Goal: Task Accomplishment & Management: Manage account settings

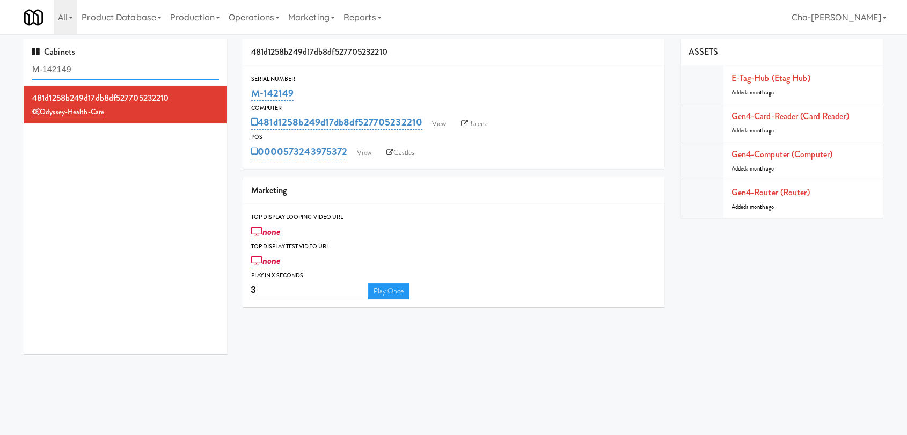
click at [99, 71] on input "M-142149" at bounding box center [125, 70] width 187 height 20
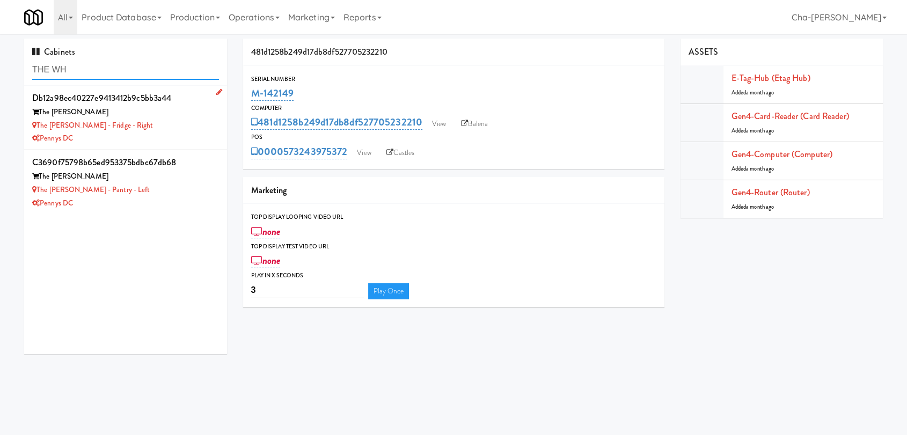
type input "THE WH"
click at [162, 126] on div "The Whitmore - Fridge - Right" at bounding box center [125, 125] width 187 height 13
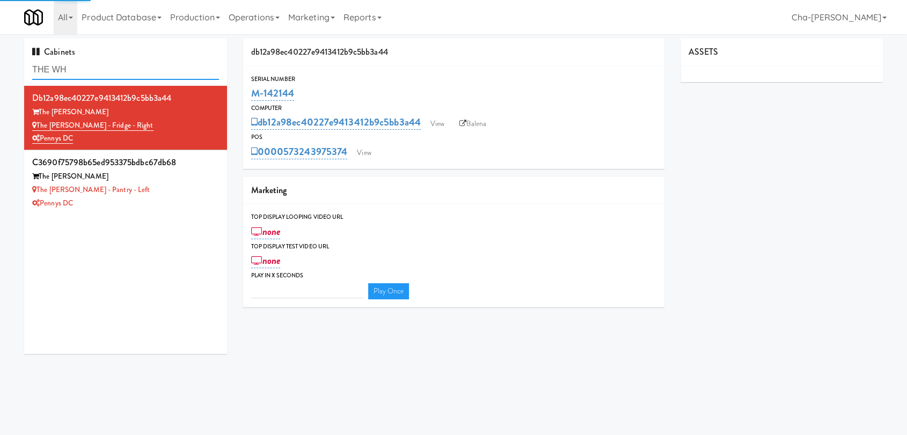
type input "3"
drag, startPoint x: 79, startPoint y: 68, endPoint x: 33, endPoint y: 71, distance: 45.8
click at [33, 71] on input "THE WH" at bounding box center [125, 70] width 187 height 20
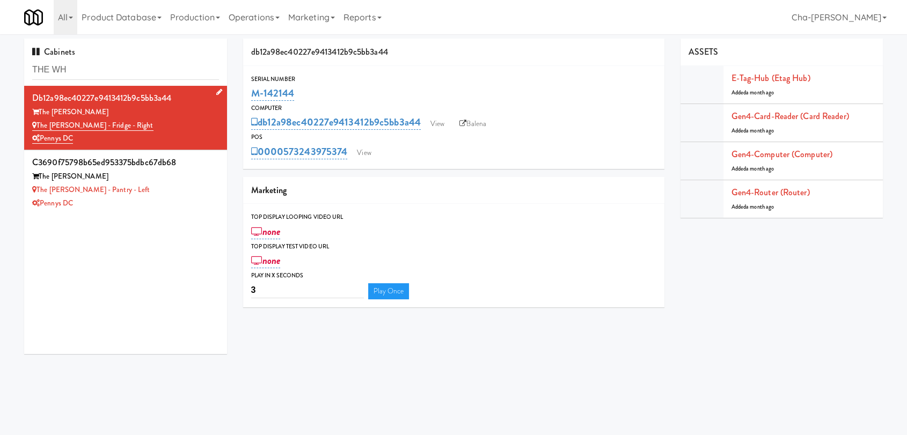
click at [158, 128] on div "The Whitmore - Fridge - Right" at bounding box center [125, 125] width 187 height 13
click at [466, 127] on link "Balena" at bounding box center [473, 124] width 38 height 16
drag, startPoint x: 301, startPoint y: 93, endPoint x: 251, endPoint y: 94, distance: 49.9
click at [251, 94] on div "M-142144" at bounding box center [453, 93] width 405 height 18
copy link "M-142144"
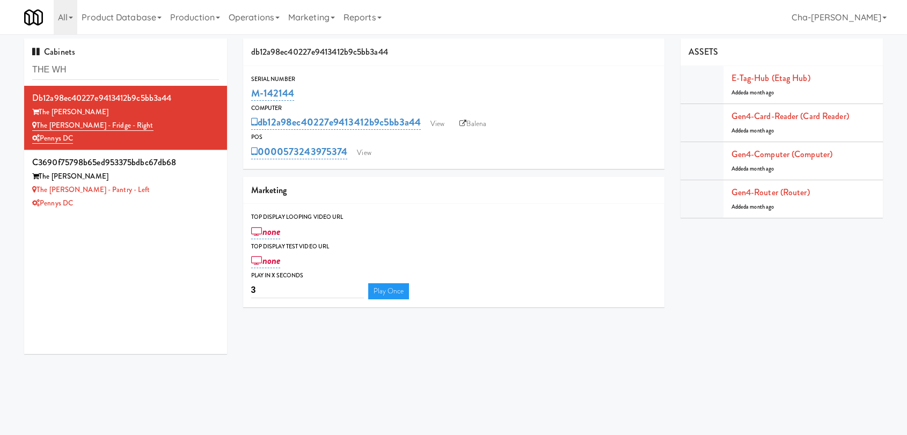
copy link "M-142144"
click at [364, 156] on link "View" at bounding box center [364, 153] width 25 height 16
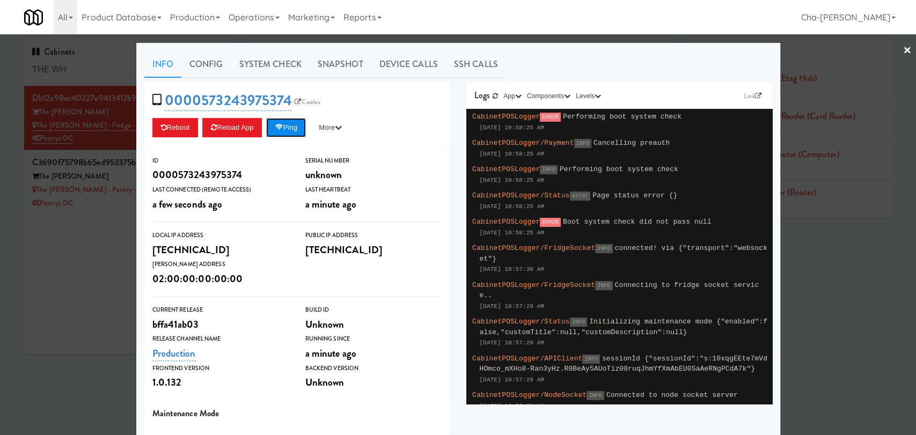
click at [292, 125] on button "Ping" at bounding box center [286, 127] width 40 height 19
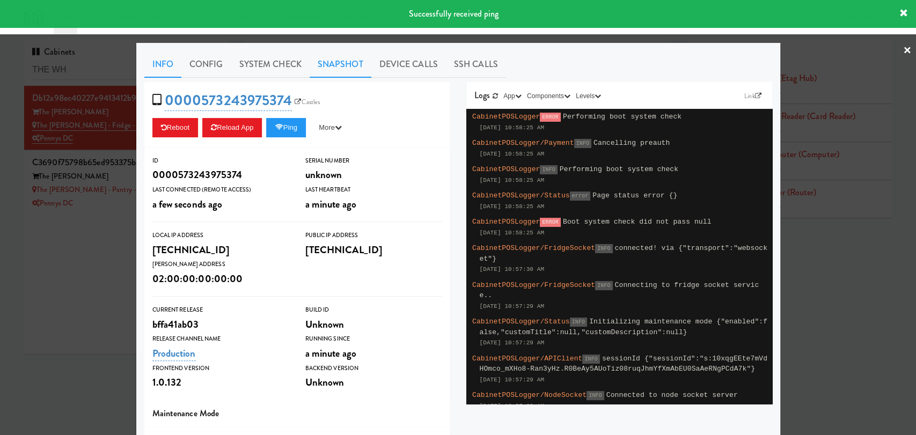
click at [337, 61] on link "Snapshot" at bounding box center [341, 64] width 62 height 27
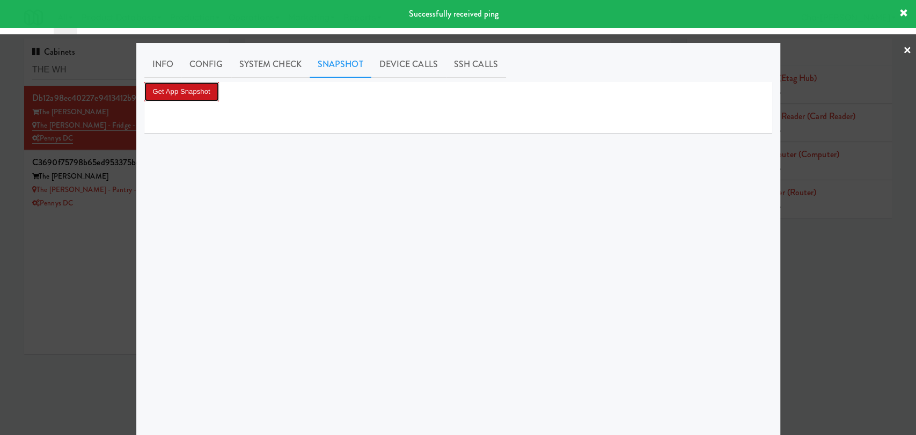
click at [193, 91] on button "Get App Snapshot" at bounding box center [181, 91] width 75 height 19
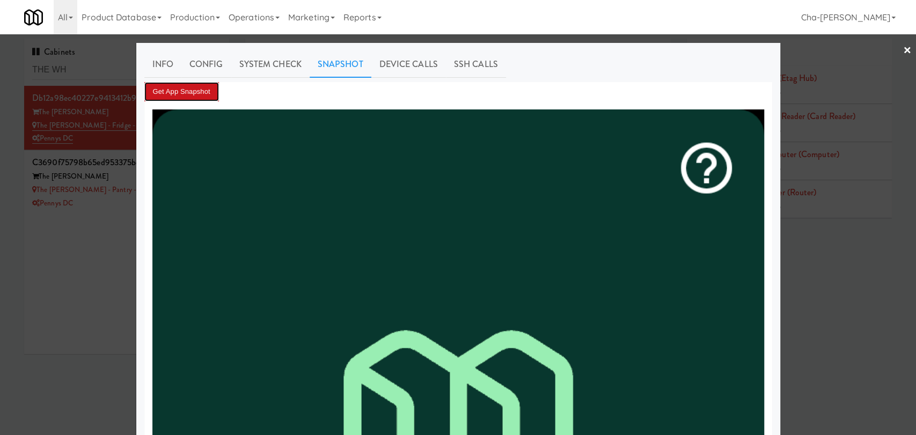
click at [199, 95] on button "Get App Snapshot" at bounding box center [181, 91] width 75 height 19
click at [93, 240] on div at bounding box center [458, 217] width 916 height 435
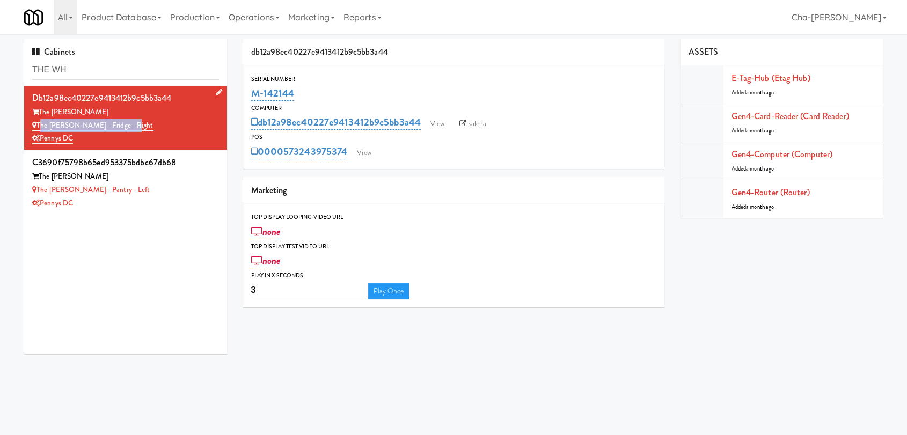
drag, startPoint x: 133, startPoint y: 125, endPoint x: 39, endPoint y: 129, distance: 94.0
click at [39, 129] on div "The Whitmore - Fridge - Right" at bounding box center [125, 125] width 187 height 13
copy link "The Whitmore - Fridge - Right"
click at [275, 22] on link "Operations" at bounding box center [254, 17] width 60 height 34
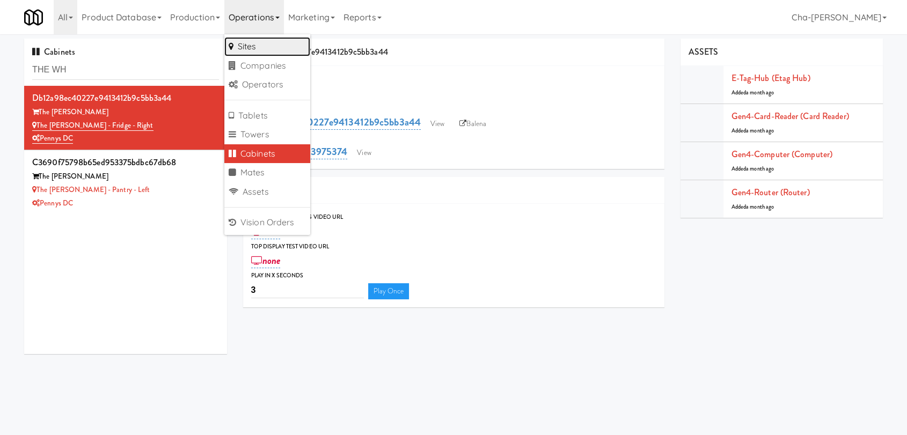
click at [273, 45] on link "Sites" at bounding box center [267, 46] width 86 height 19
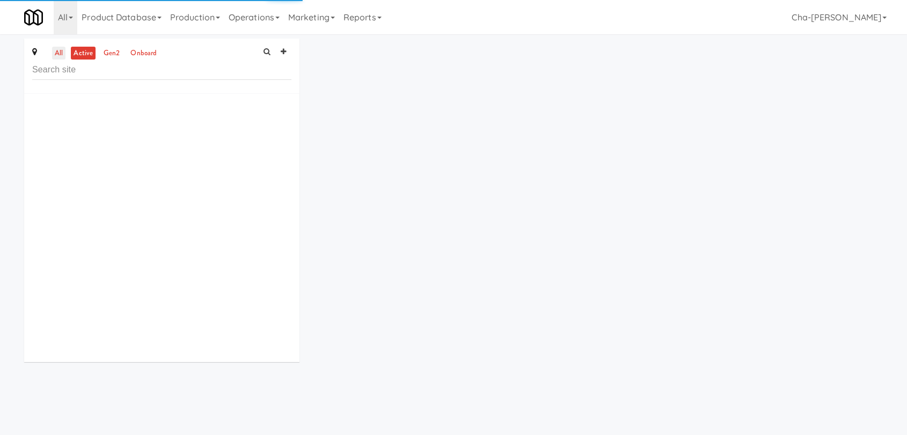
click at [59, 53] on link "all" at bounding box center [58, 53] width 13 height 13
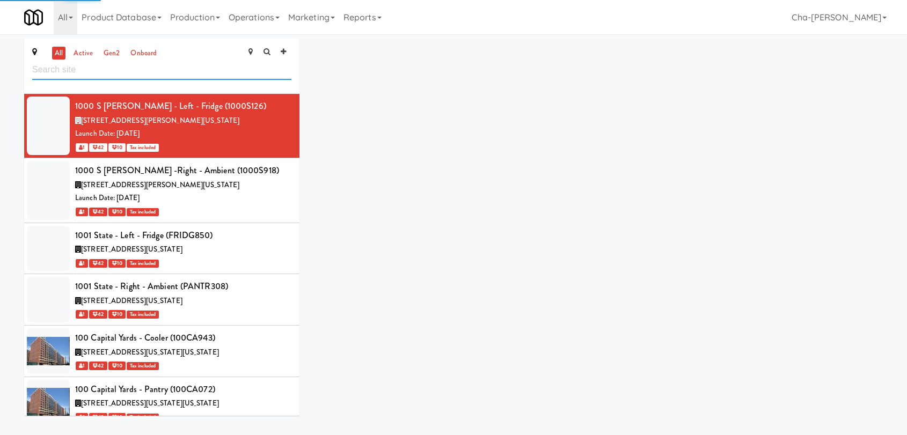
click at [87, 71] on input "text" at bounding box center [161, 70] width 259 height 20
paste input "The [PERSON_NAME] - Fridge - Right"
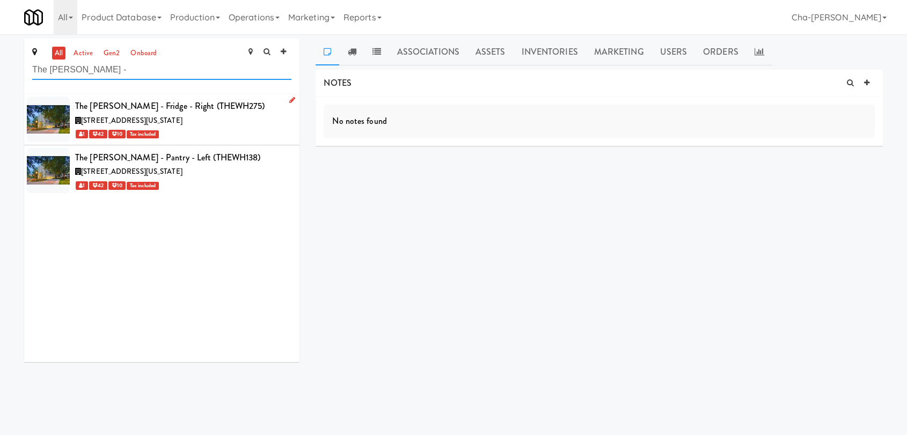
type input "The Whitmore -"
click at [289, 100] on icon at bounding box center [292, 100] width 6 height 7
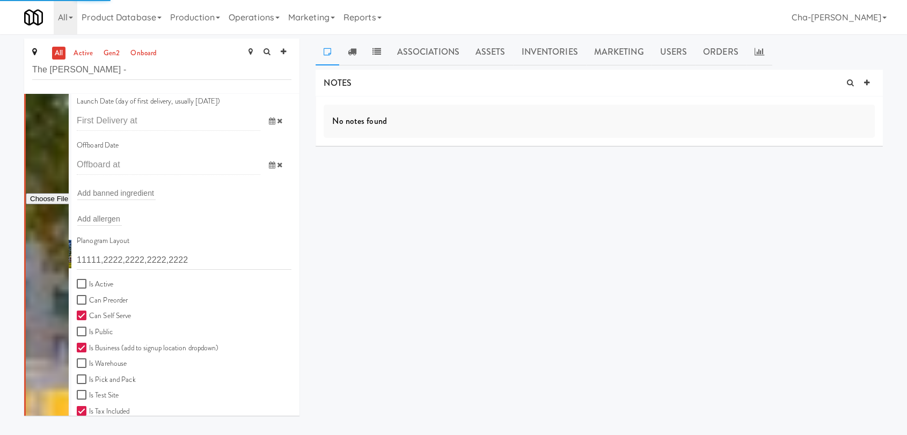
scroll to position [238, 0]
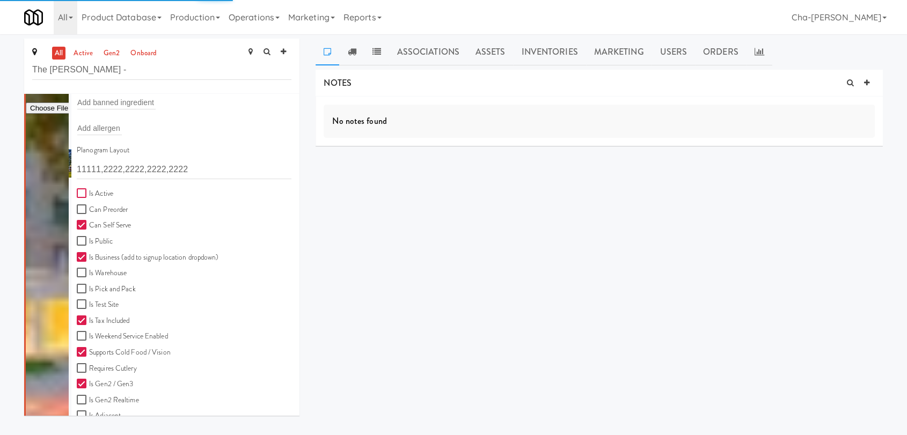
click at [83, 191] on input "Is Active" at bounding box center [83, 194] width 12 height 9
checkbox input "true"
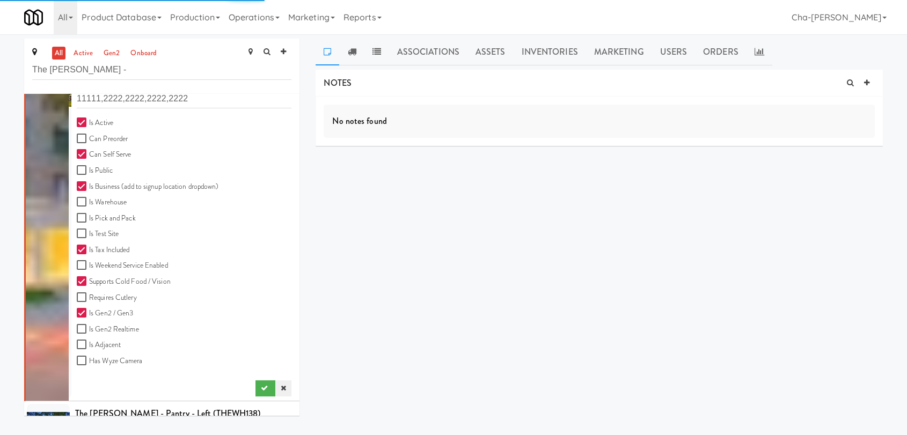
scroll to position [345, 0]
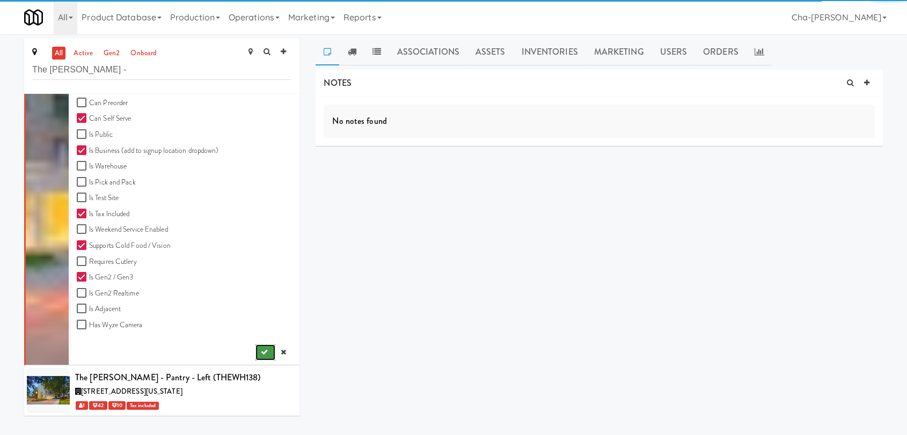
click at [256, 346] on button "submit" at bounding box center [266, 353] width 20 height 16
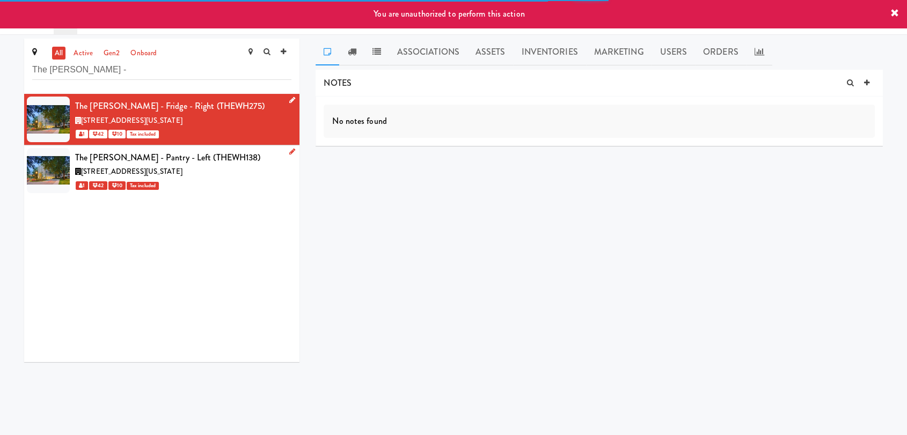
click at [289, 151] on icon at bounding box center [292, 151] width 6 height 7
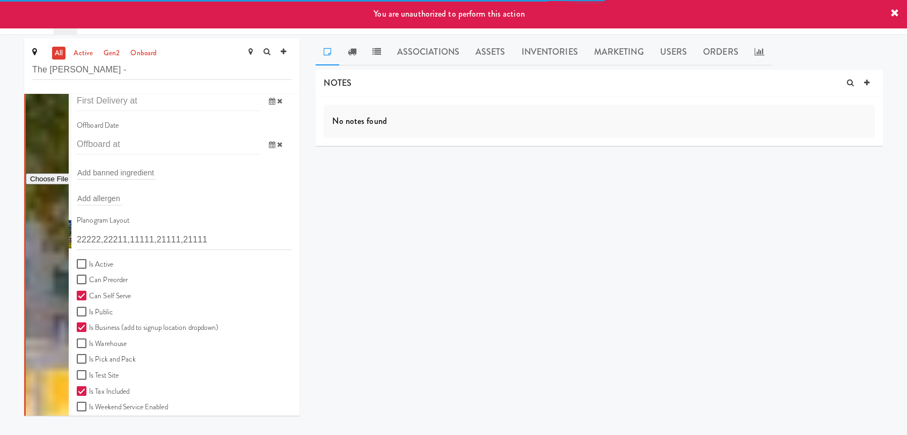
scroll to position [238, 0]
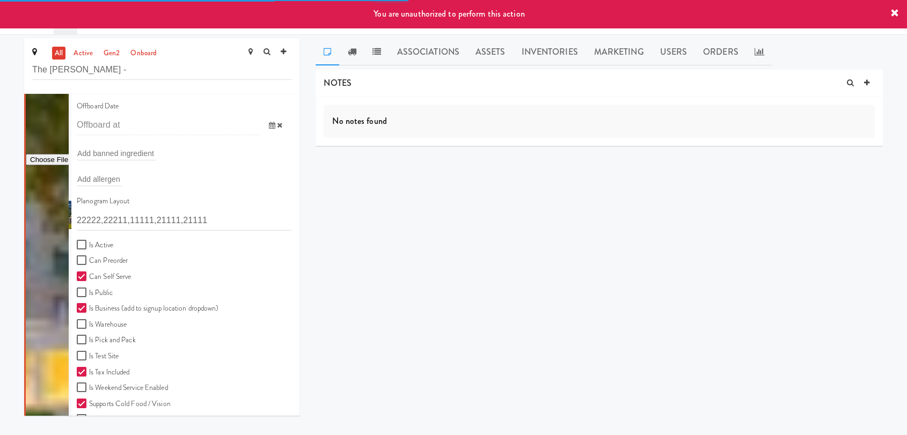
click at [92, 247] on label "Is Active" at bounding box center [95, 245] width 37 height 13
click at [89, 247] on input "Is Active" at bounding box center [83, 245] width 12 height 9
checkbox input "true"
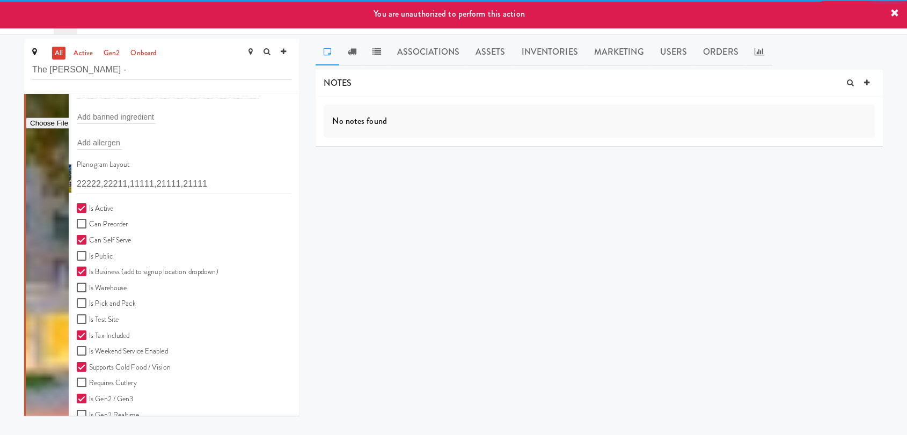
scroll to position [349, 0]
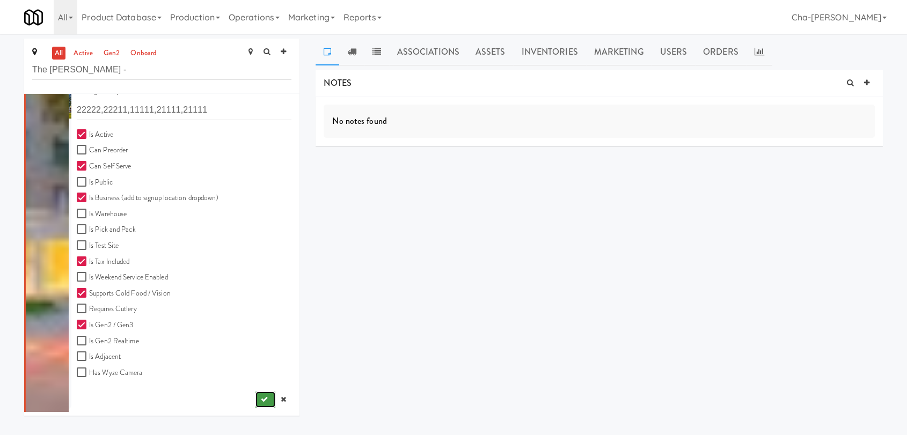
click at [256, 402] on button "submit" at bounding box center [266, 400] width 20 height 16
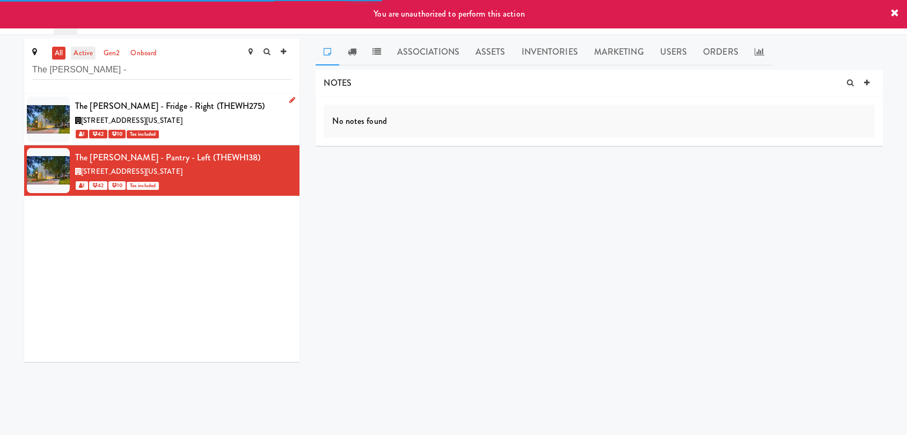
click at [83, 57] on link "active" at bounding box center [83, 53] width 25 height 13
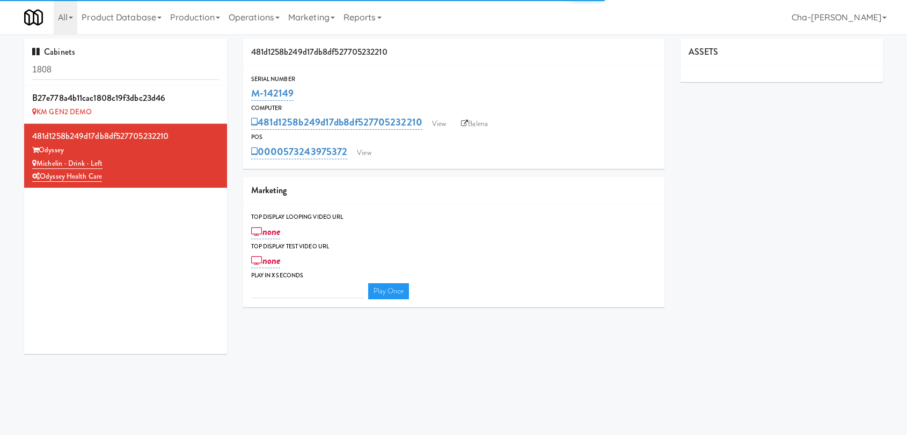
type input "3"
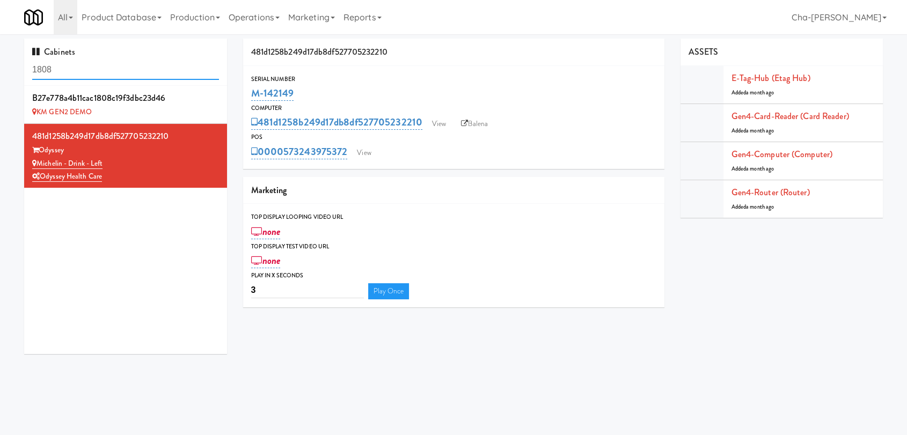
click at [92, 69] on input "1808" at bounding box center [125, 70] width 187 height 20
paste input "THE WH"
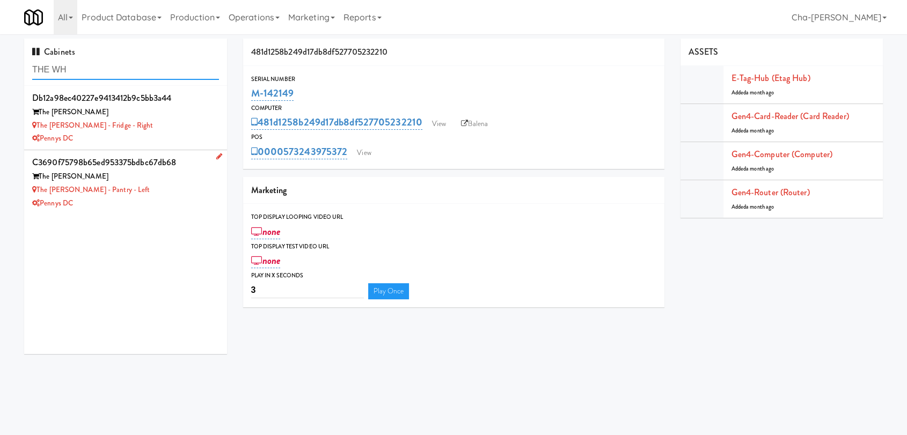
type input "THE WH"
click at [177, 182] on div "The Whitmore" at bounding box center [125, 176] width 187 height 13
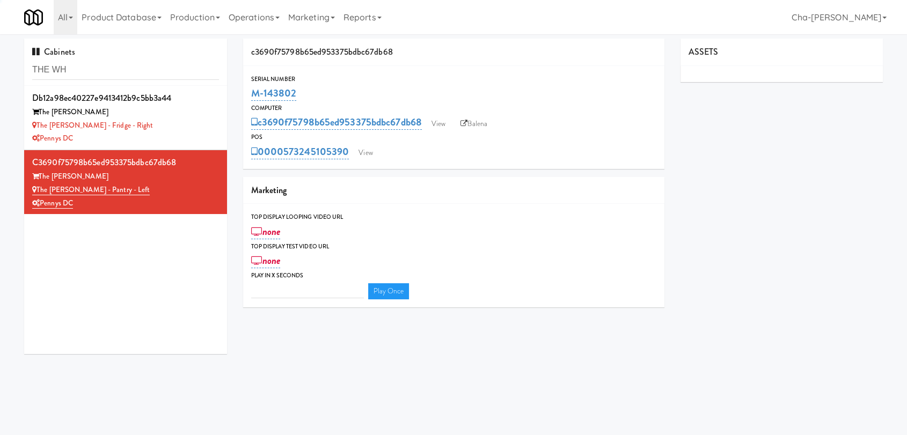
type input "3"
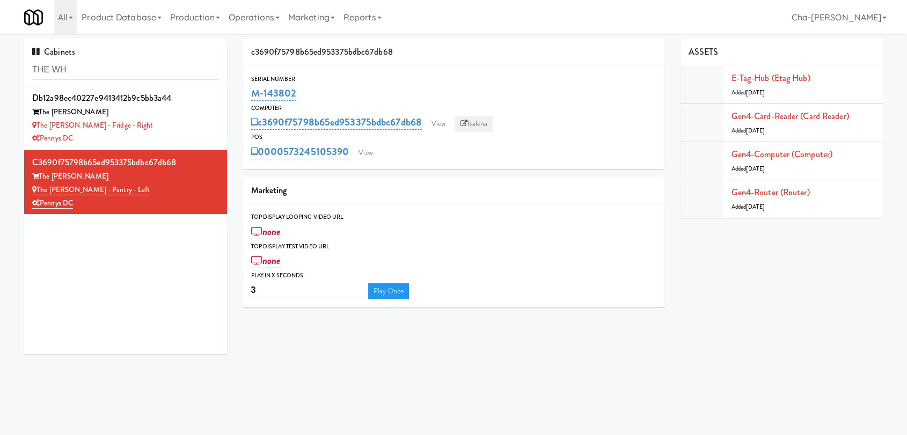
click at [475, 125] on link "Balena" at bounding box center [474, 124] width 38 height 16
drag, startPoint x: 305, startPoint y: 93, endPoint x: 250, endPoint y: 94, distance: 55.9
click at [250, 94] on div "Serial Number M-143802" at bounding box center [453, 88] width 421 height 29
copy link "M-143802"
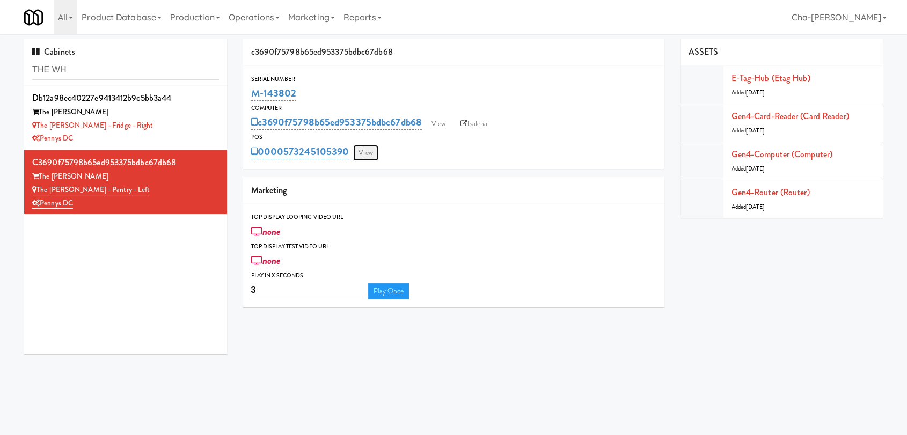
click at [360, 151] on link "View" at bounding box center [365, 153] width 25 height 16
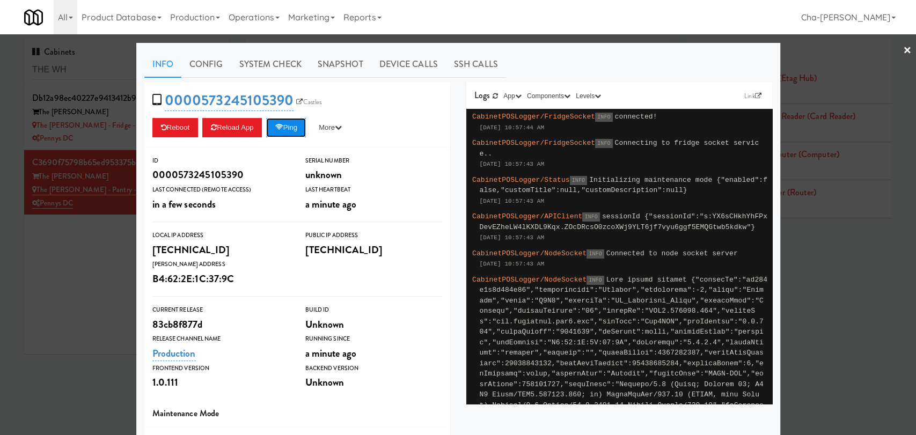
click at [288, 127] on button "Ping" at bounding box center [286, 127] width 40 height 19
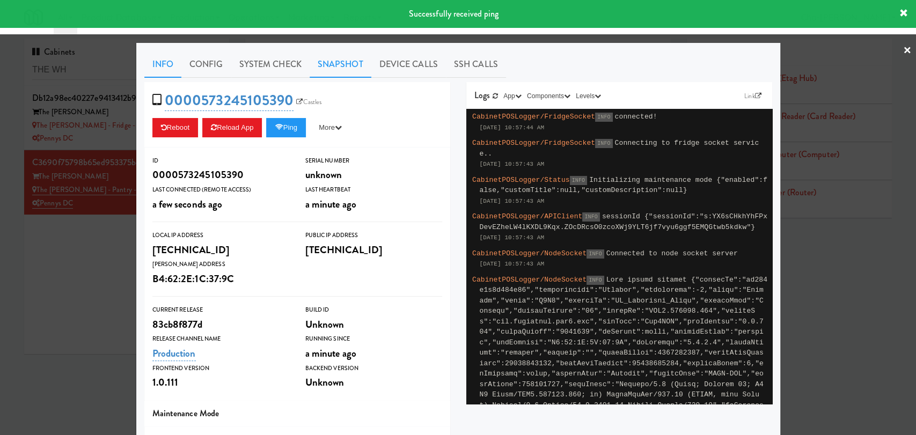
click at [329, 60] on link "Snapshot" at bounding box center [341, 64] width 62 height 27
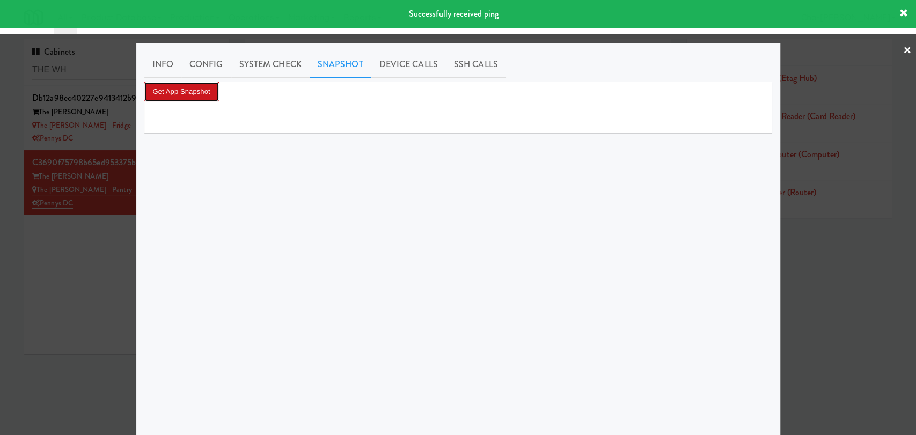
click at [188, 96] on button "Get App Snapshot" at bounding box center [181, 91] width 75 height 19
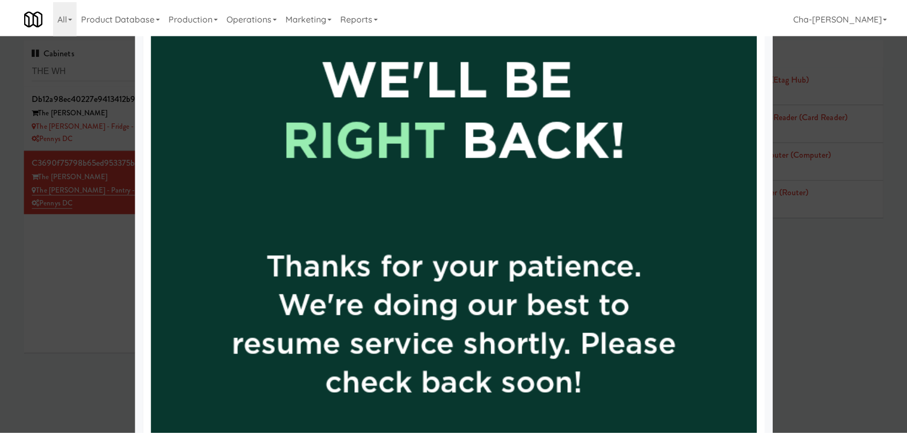
scroll to position [656, 0]
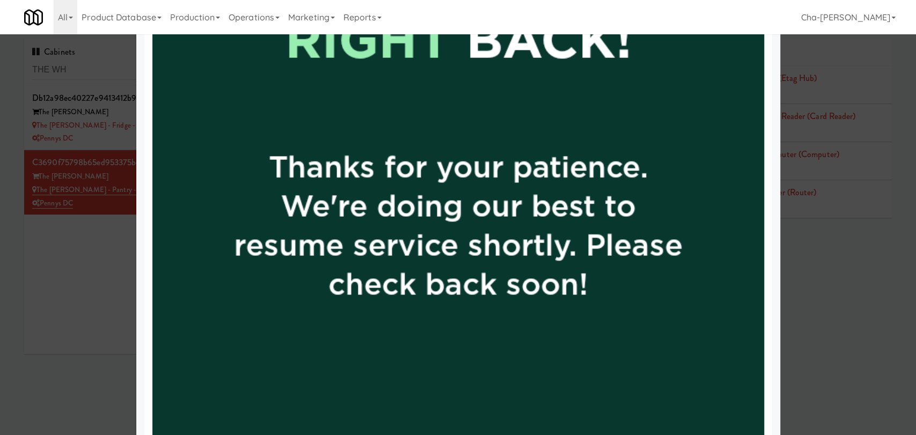
click at [110, 286] on div at bounding box center [458, 217] width 916 height 435
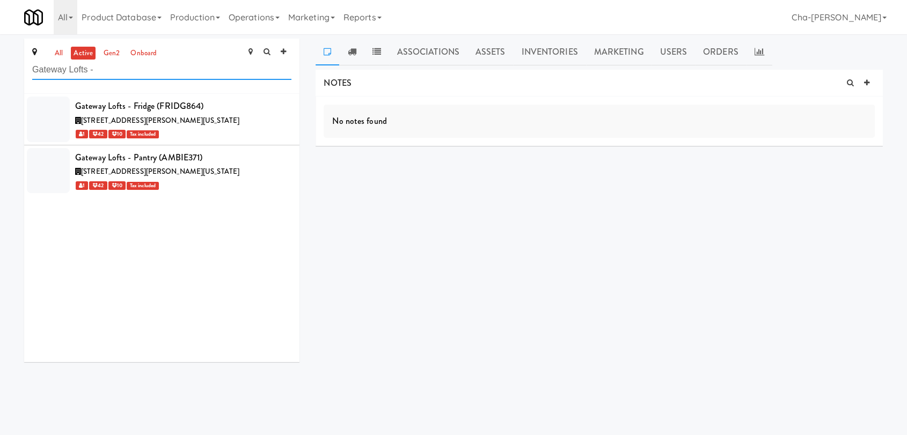
drag, startPoint x: 127, startPoint y: 75, endPoint x: 20, endPoint y: 78, distance: 106.4
click at [20, 78] on div "all active gen2 onboard Gateway Lofts - Gateway Lofts - Fridge (FRIDG864) 115 W…" at bounding box center [162, 205] width 292 height 332
paste input "The Whitmore - Fridge - Right"
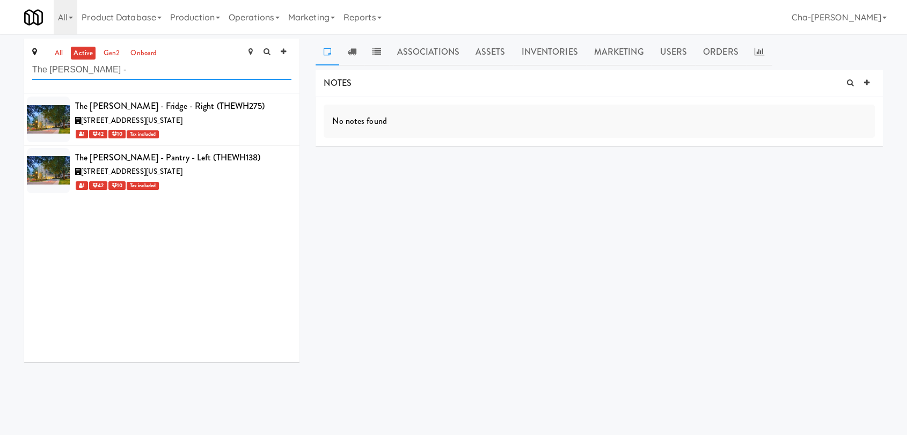
drag, startPoint x: 102, startPoint y: 72, endPoint x: 30, endPoint y: 70, distance: 72.0
click at [30, 70] on div "all active gen2 onboard The Whitmore -" at bounding box center [161, 66] width 275 height 55
type input "The Whitmore -"
click at [280, 18] on icon at bounding box center [277, 18] width 4 height 2
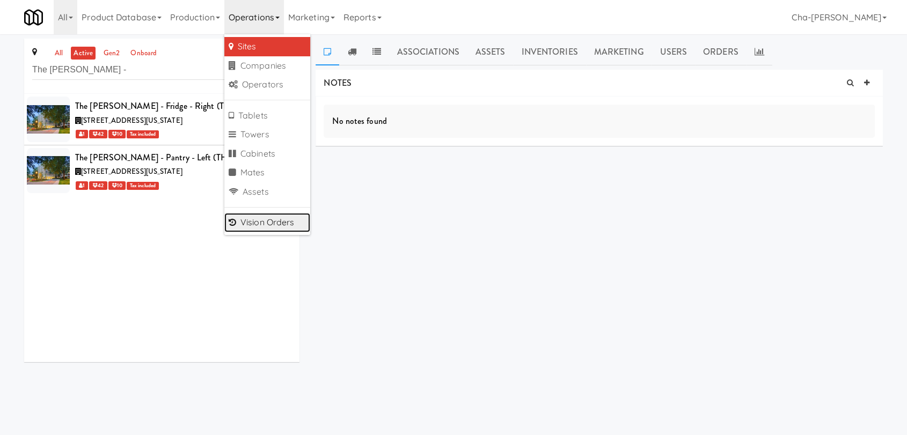
click at [271, 224] on link "Vision Orders" at bounding box center [267, 222] width 86 height 19
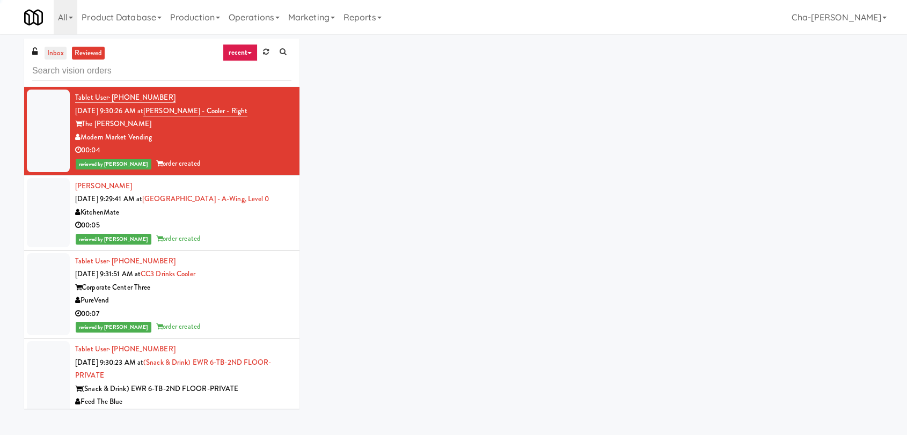
click at [60, 55] on link "inbox" at bounding box center [56, 53] width 22 height 13
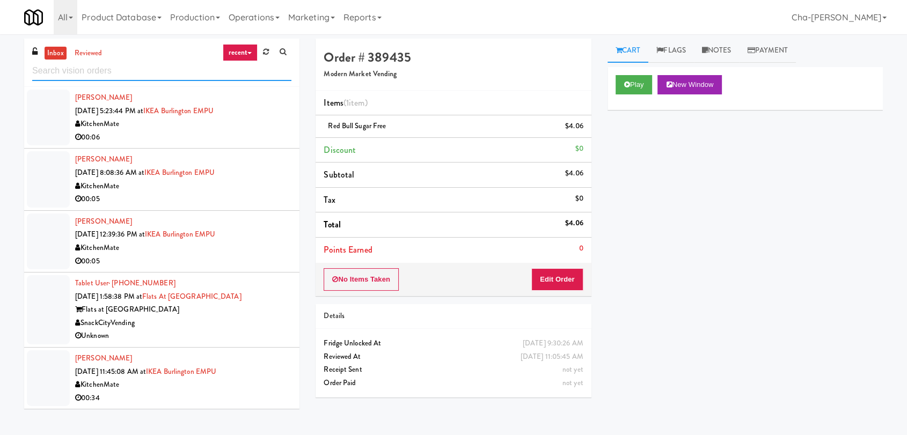
click at [103, 72] on input "text" at bounding box center [161, 71] width 259 height 20
paste input "The Whitmore -"
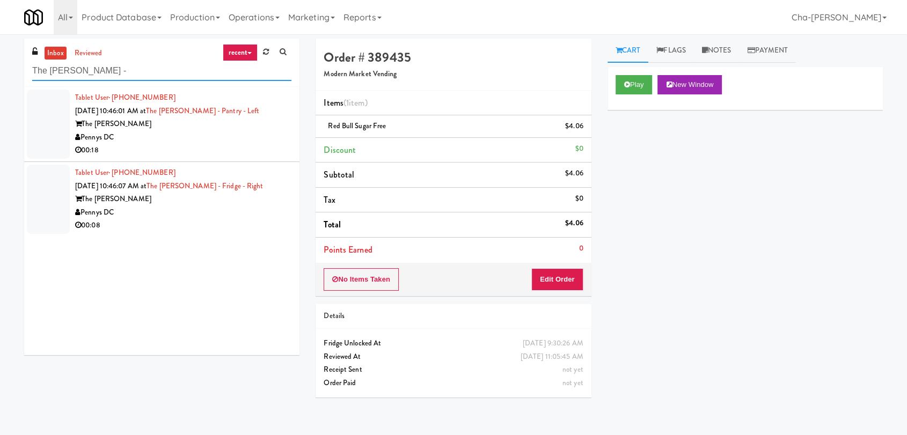
type input "The Whitmore -"
click at [209, 136] on div "Pennys DC" at bounding box center [183, 137] width 216 height 13
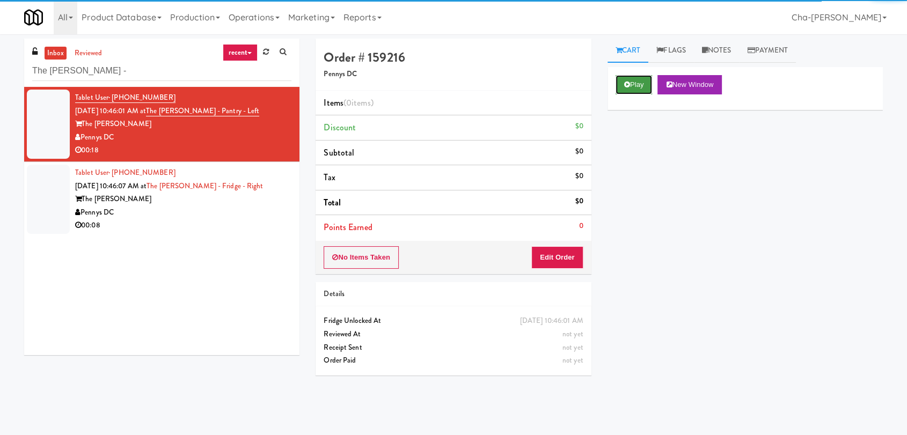
click at [633, 88] on button "Play" at bounding box center [634, 84] width 37 height 19
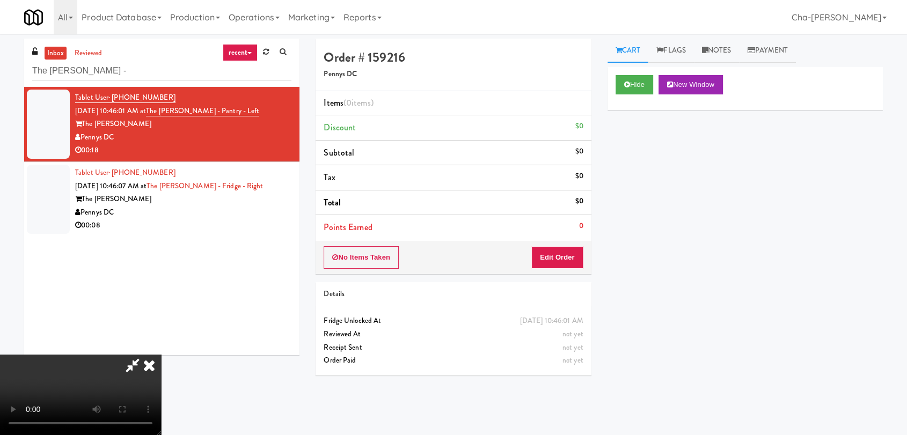
click at [207, 212] on div "Pennys DC" at bounding box center [183, 212] width 216 height 13
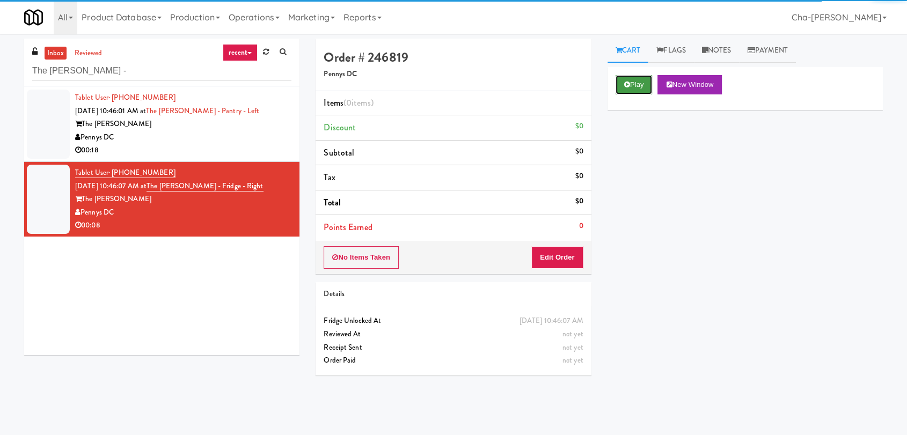
click at [641, 87] on button "Play" at bounding box center [634, 84] width 37 height 19
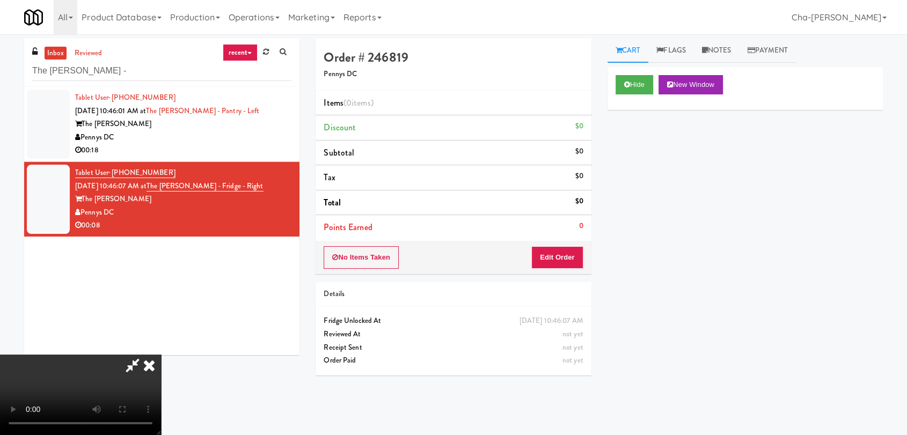
click at [161, 355] on icon at bounding box center [149, 365] width 24 height 21
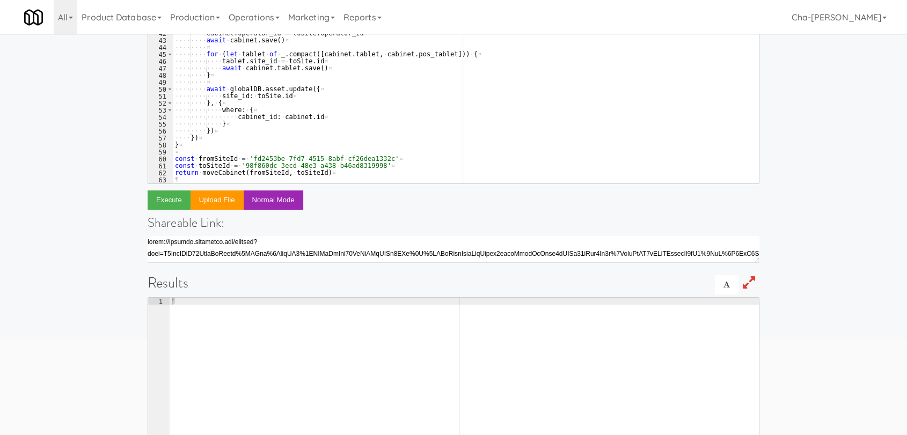
scroll to position [179, 0]
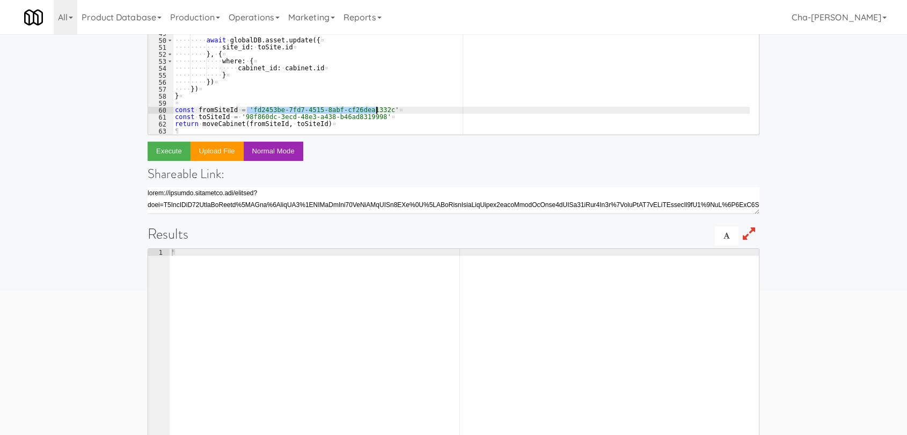
drag, startPoint x: 247, startPoint y: 108, endPoint x: 376, endPoint y: 109, distance: 129.4
click at [376, 109] on div "···· ···· toSite . first_delivery_at · = · newInstallDate ¤ ···· ···· toSite . …" at bounding box center [461, 32] width 577 height 228
paste textarea "69bd0a6b-e0f8-429d-bb9b-1870ee04903d"
drag, startPoint x: 239, startPoint y: 115, endPoint x: 369, endPoint y: 117, distance: 129.4
click at [369, 117] on div "···· ···· toSite . first_delivery_at · = · newInstallDate ¤ ···· ···· toSite . …" at bounding box center [461, 32] width 577 height 228
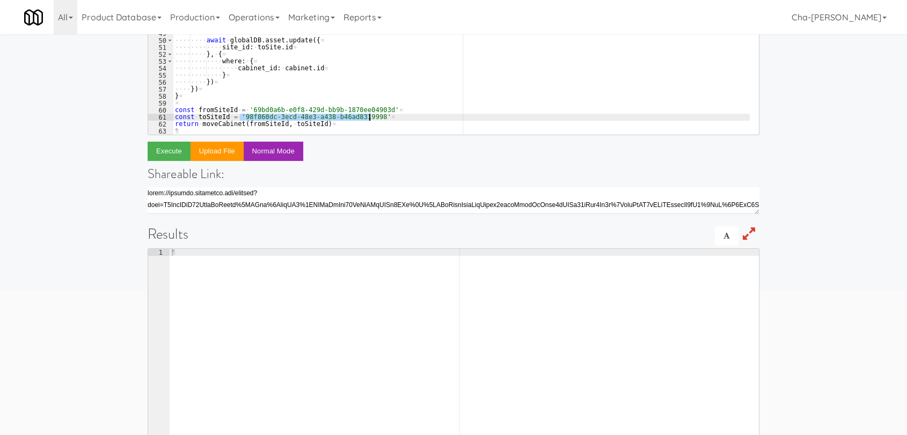
paste textarea "2eca5f39-900a-4fc6-a6fd-6a87d7ea439b"
type textarea "const toSiteId = '2eca5f39-900a-4fc6-a6fd-6a87d7ea439b'"
click at [161, 147] on button "Execute" at bounding box center [169, 151] width 43 height 19
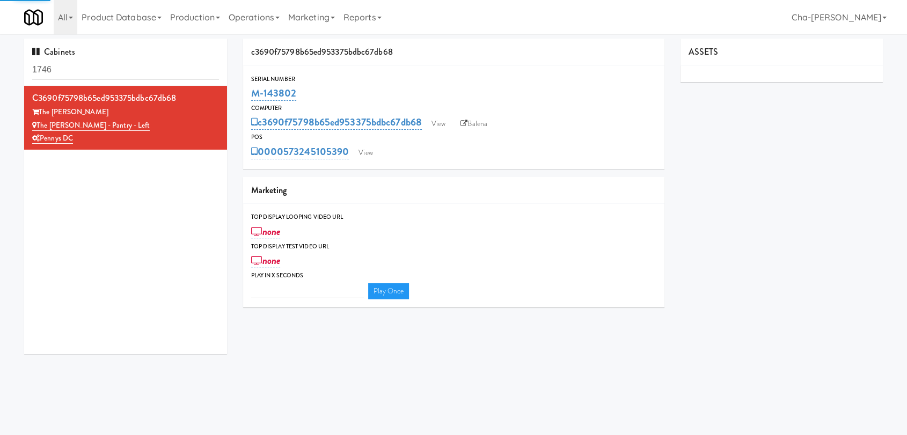
type input "3"
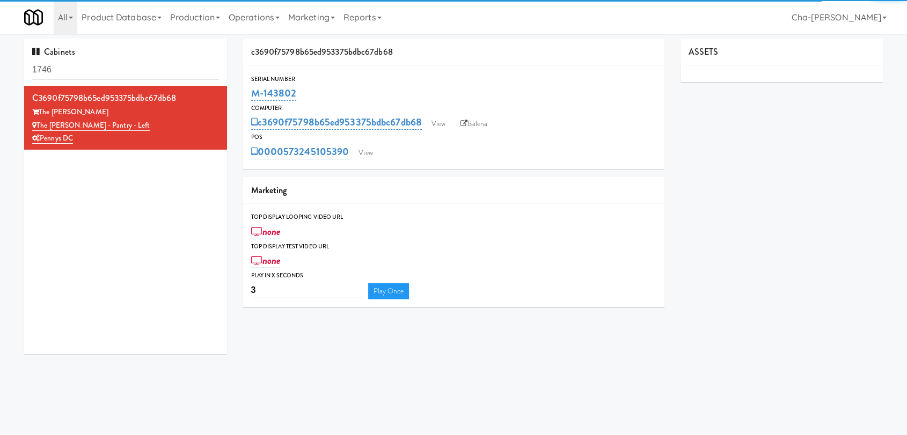
click at [98, 70] on input "1746" at bounding box center [125, 70] width 187 height 20
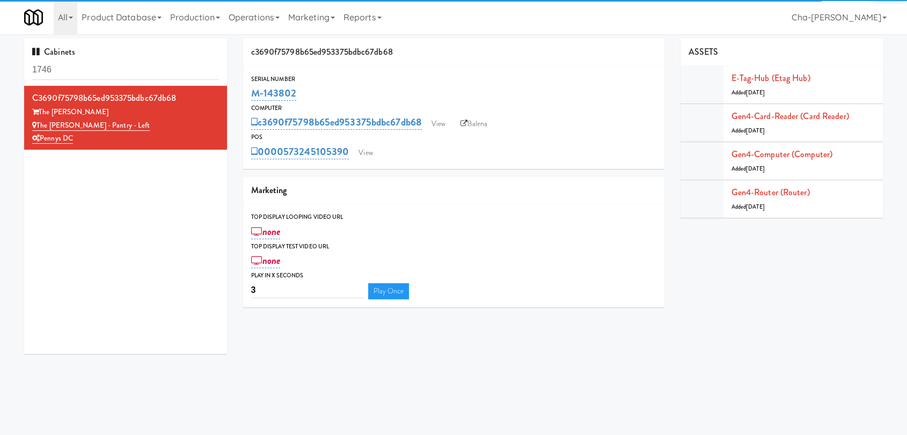
click at [98, 70] on input "1746" at bounding box center [125, 70] width 187 height 20
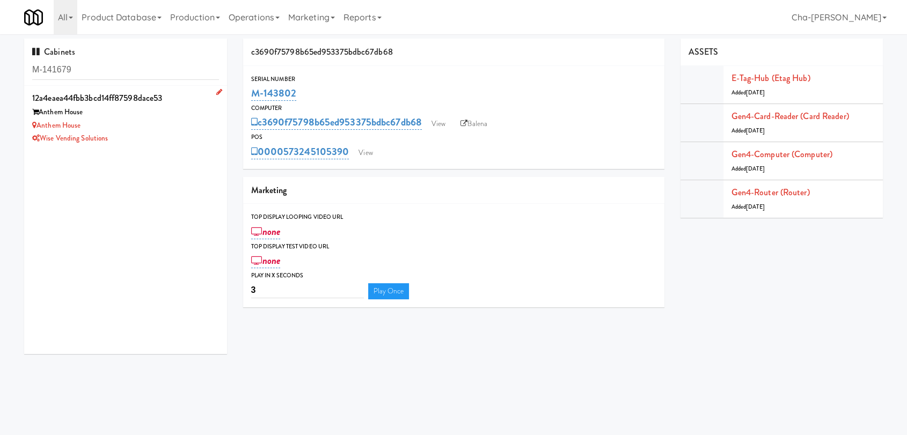
type input "M-141679"
click at [129, 120] on div "Anthem House" at bounding box center [125, 125] width 187 height 13
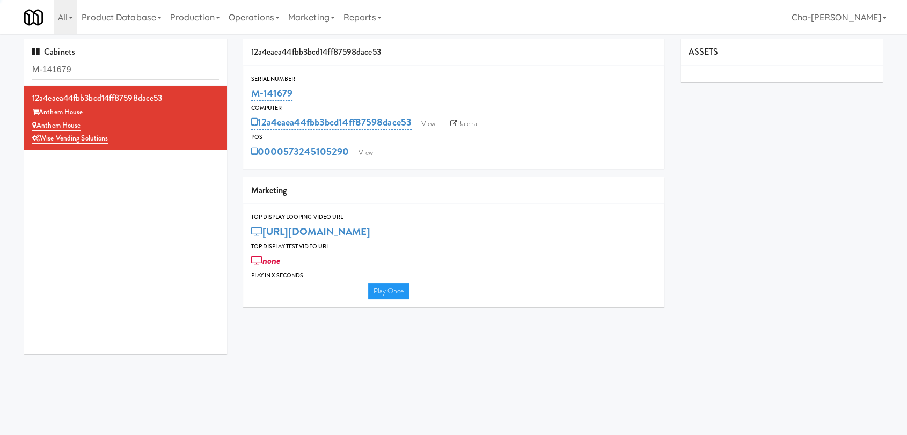
type input "3"
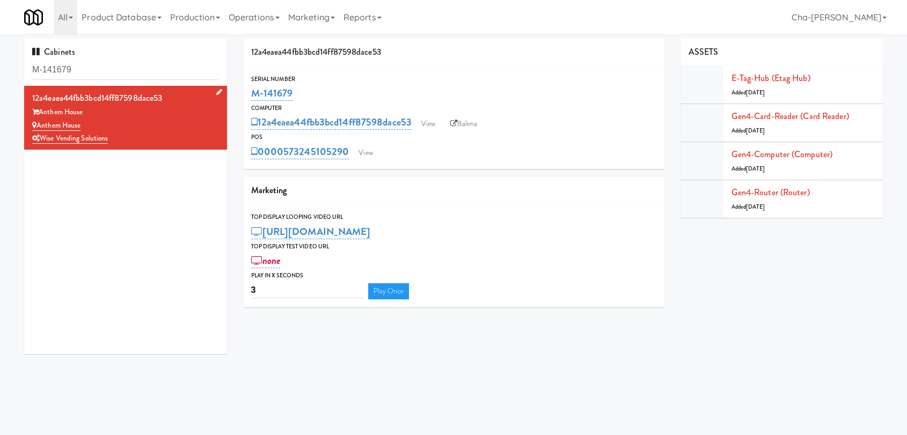
click at [144, 130] on div "Anthem House" at bounding box center [125, 125] width 187 height 13
click at [476, 121] on link "Balena" at bounding box center [464, 124] width 38 height 16
drag, startPoint x: 292, startPoint y: 96, endPoint x: 253, endPoint y: 100, distance: 39.4
click at [253, 100] on div "M-141679" at bounding box center [453, 93] width 405 height 18
copy link "M-141679"
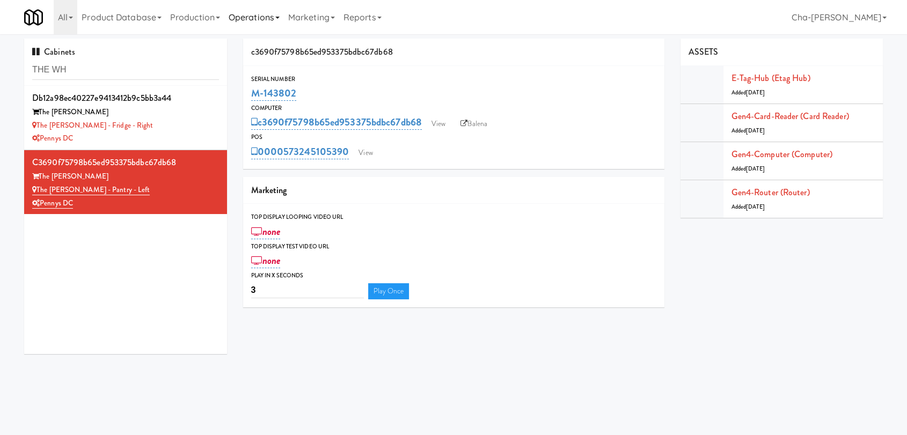
click at [265, 18] on link "Operations" at bounding box center [254, 17] width 60 height 34
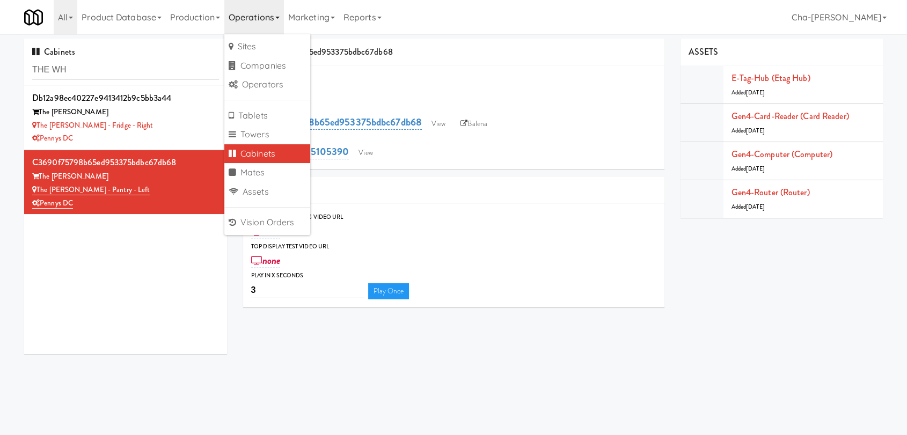
click at [441, 77] on div "Serial Number" at bounding box center [453, 79] width 405 height 11
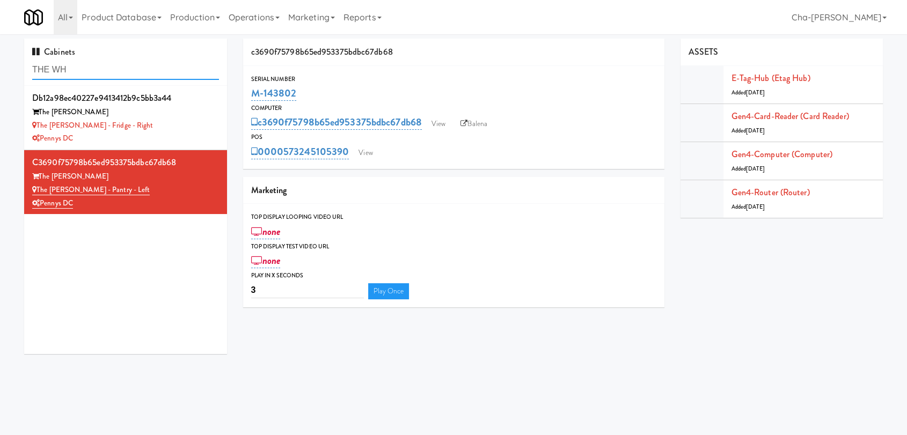
click at [97, 69] on input "THE WH" at bounding box center [125, 70] width 187 height 20
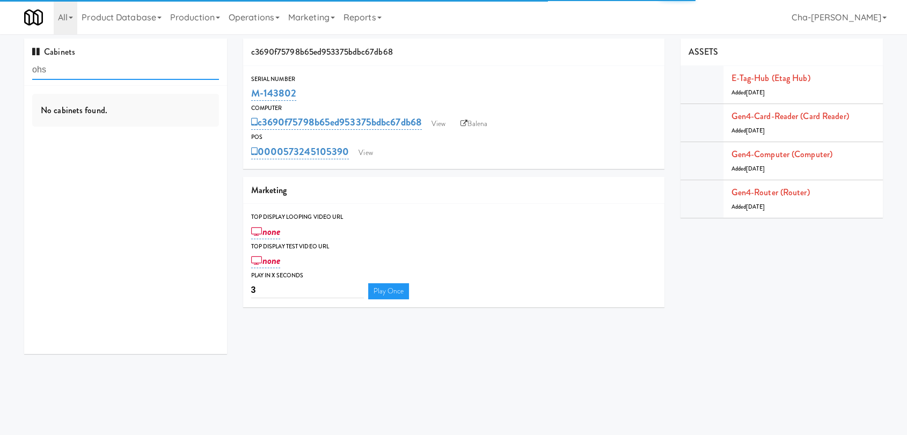
type input "ohs"
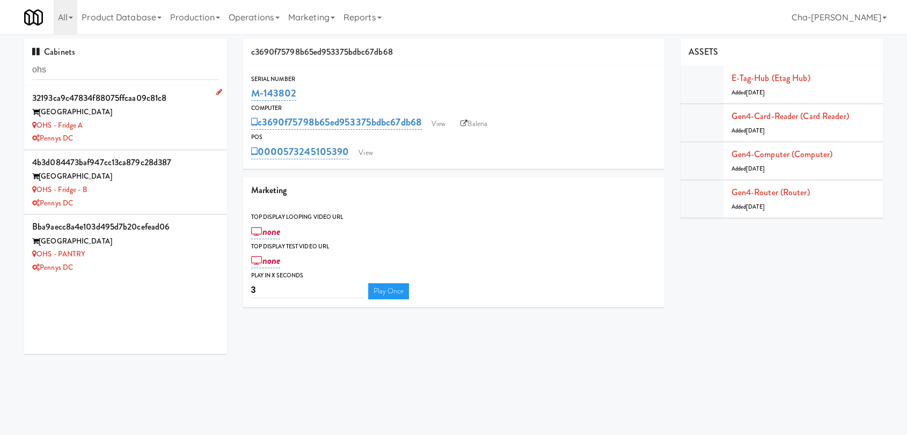
click at [148, 121] on div "OHS - Fridge A" at bounding box center [125, 125] width 187 height 13
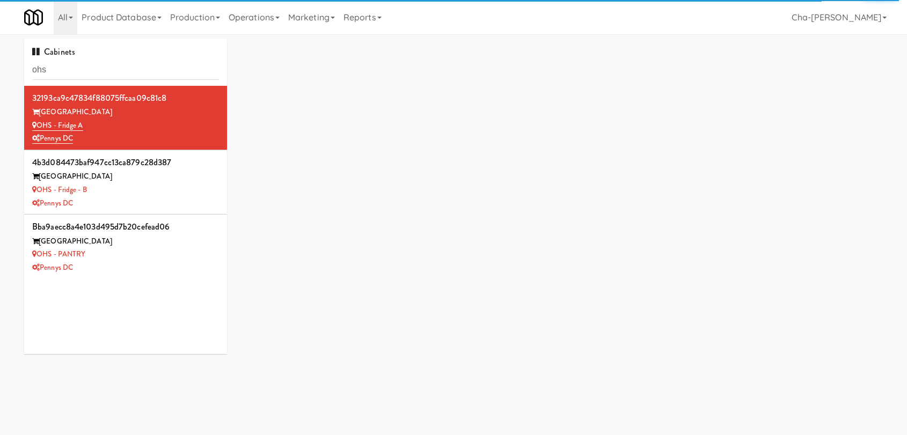
click at [498, 163] on div "Cabinets ohs 32193ca9c47834f88075ffcaa09c81c8 One Hill South OHS - Fridge A Pen…" at bounding box center [453, 201] width 875 height 324
click at [353, 69] on div "Cabinets ohs 32193ca9c47834f88075ffcaa09c81c8 One Hill South OHS - Fridge A Pen…" at bounding box center [453, 201] width 875 height 324
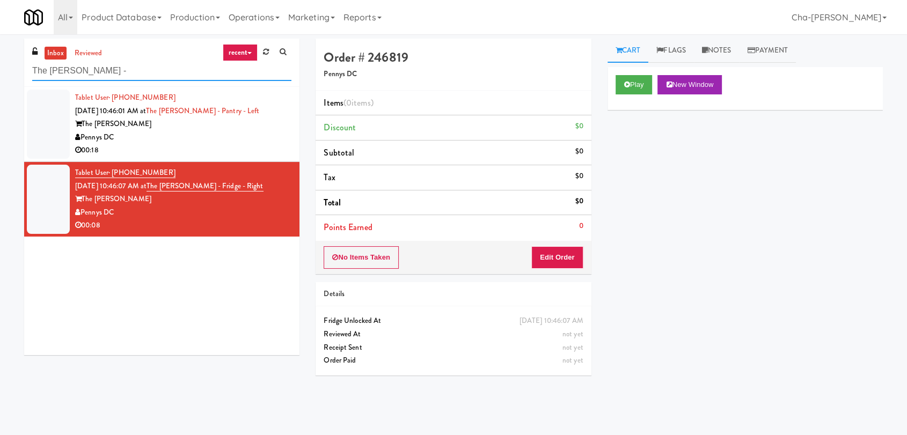
drag, startPoint x: 97, startPoint y: 74, endPoint x: 30, endPoint y: 78, distance: 67.2
click at [30, 78] on div "inbox reviewed recent all unclear take inventory issue suspicious failed recent…" at bounding box center [161, 63] width 275 height 48
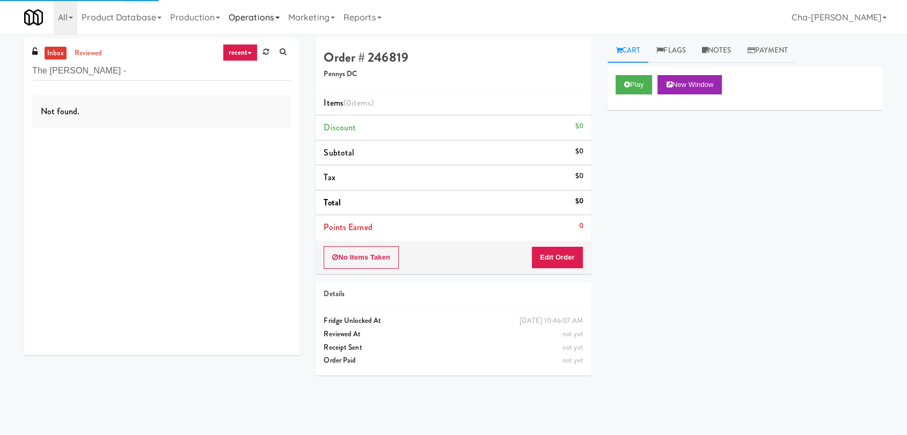
click at [249, 18] on link "Operations" at bounding box center [254, 17] width 60 height 34
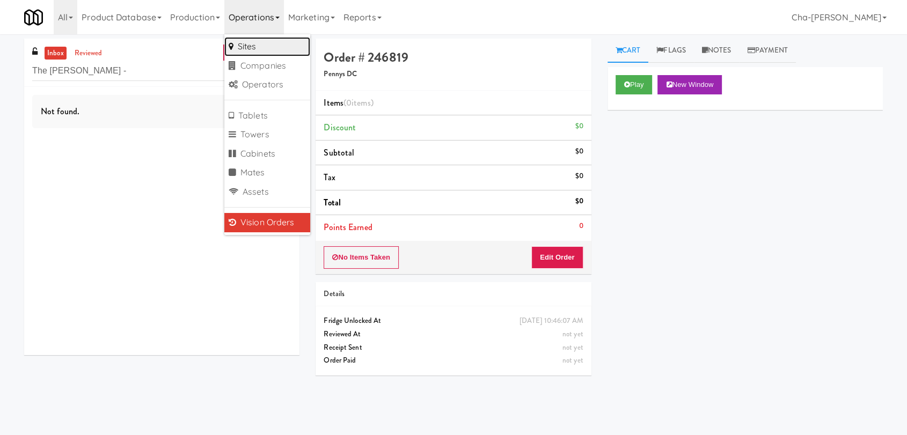
click at [258, 41] on link "Sites" at bounding box center [267, 46] width 86 height 19
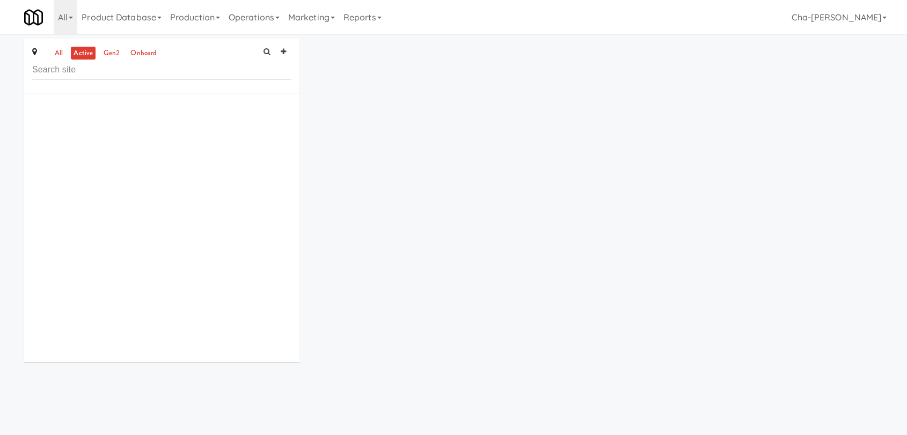
click at [90, 76] on input "text" at bounding box center [161, 70] width 259 height 20
type input "The [PERSON_NAME] -"
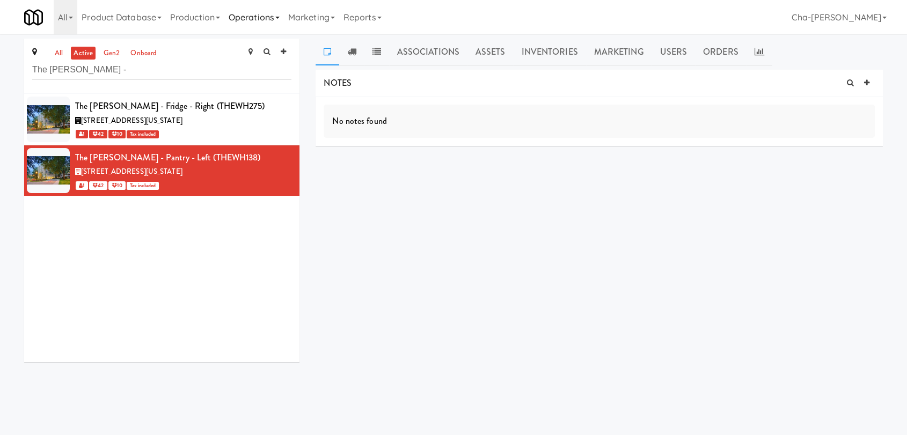
click at [257, 14] on link "Operations" at bounding box center [254, 17] width 60 height 34
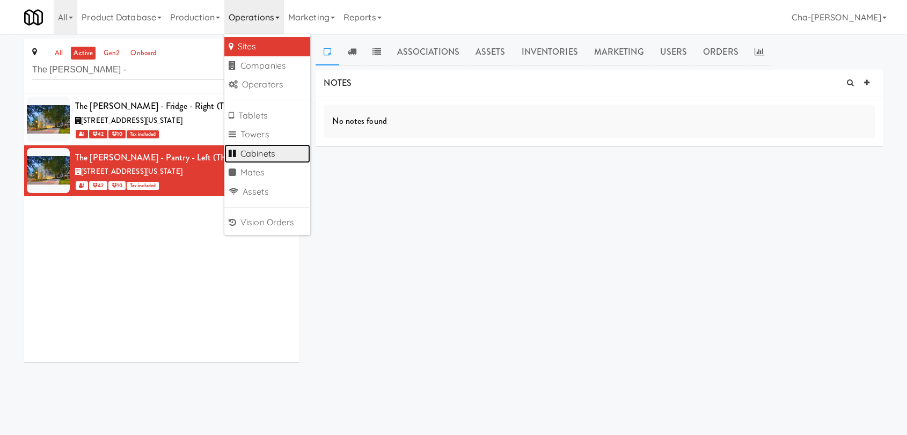
click at [272, 148] on link "Cabinets" at bounding box center [267, 153] width 86 height 19
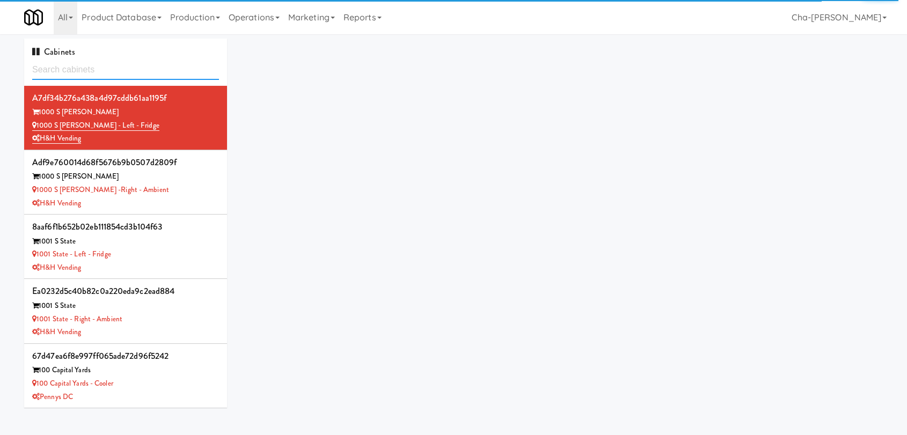
click at [102, 66] on input "text" at bounding box center [125, 70] width 187 height 20
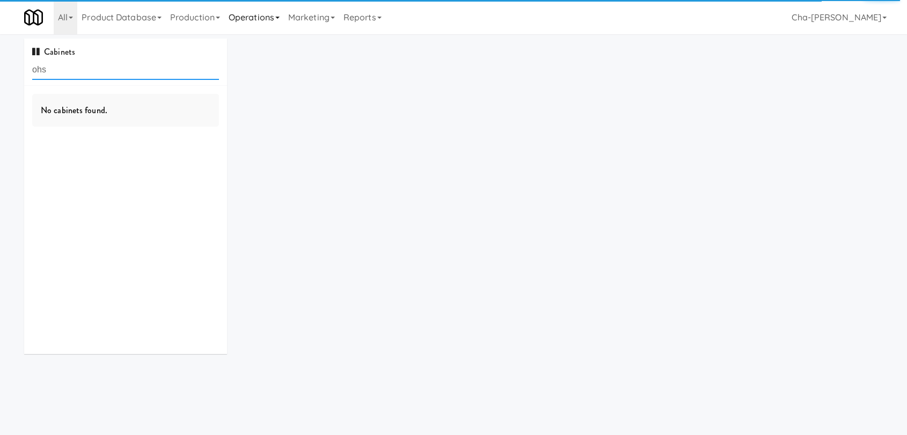
type input "ohs"
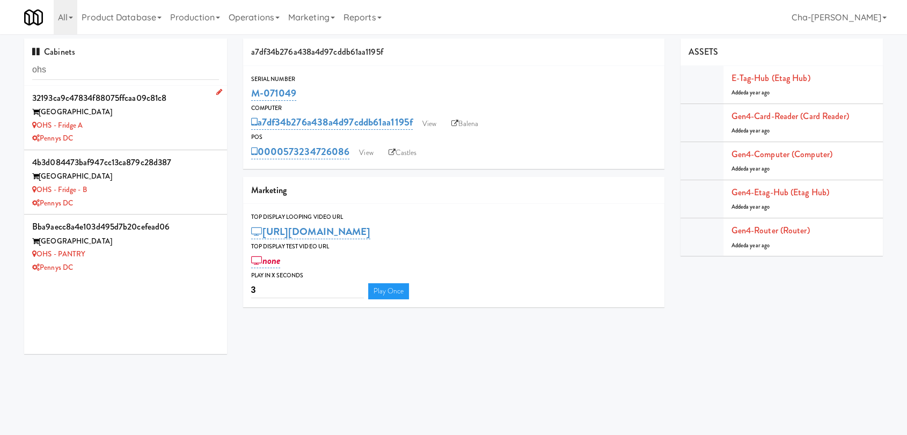
click at [152, 128] on div "OHS - Fridge A" at bounding box center [125, 125] width 187 height 13
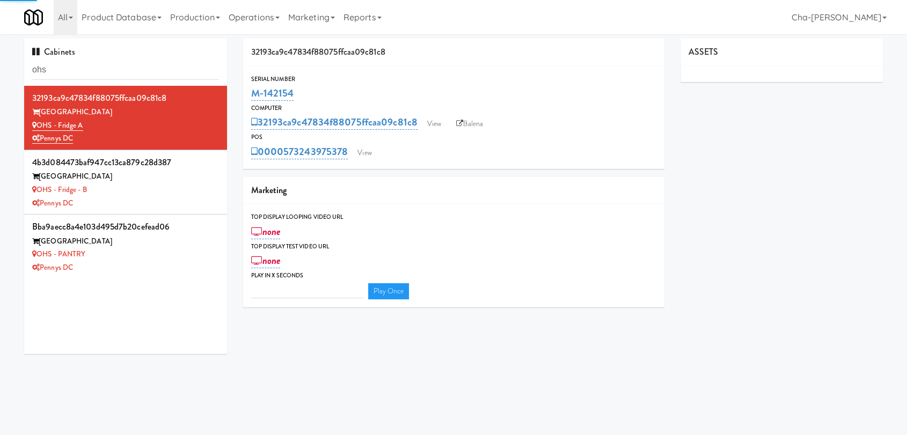
type input "3"
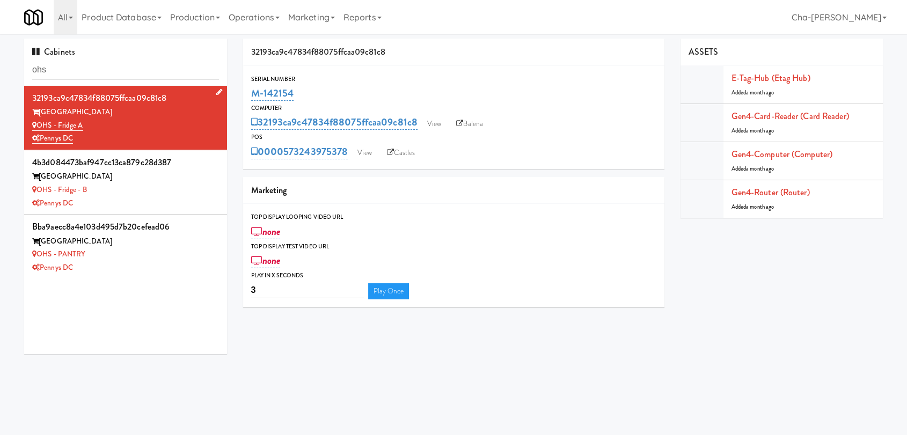
click at [168, 129] on div "OHS - Fridge A" at bounding box center [125, 125] width 187 height 13
click at [464, 123] on link "Balena" at bounding box center [470, 124] width 38 height 16
drag, startPoint x: 297, startPoint y: 96, endPoint x: 251, endPoint y: 97, distance: 45.6
click at [251, 97] on div "M-142154" at bounding box center [453, 93] width 405 height 18
copy link "M-142154"
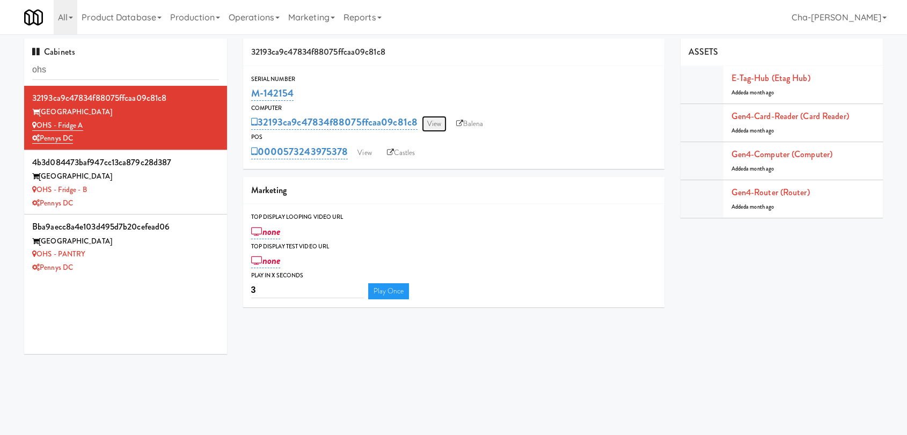
click at [432, 118] on link "View" at bounding box center [434, 124] width 25 height 16
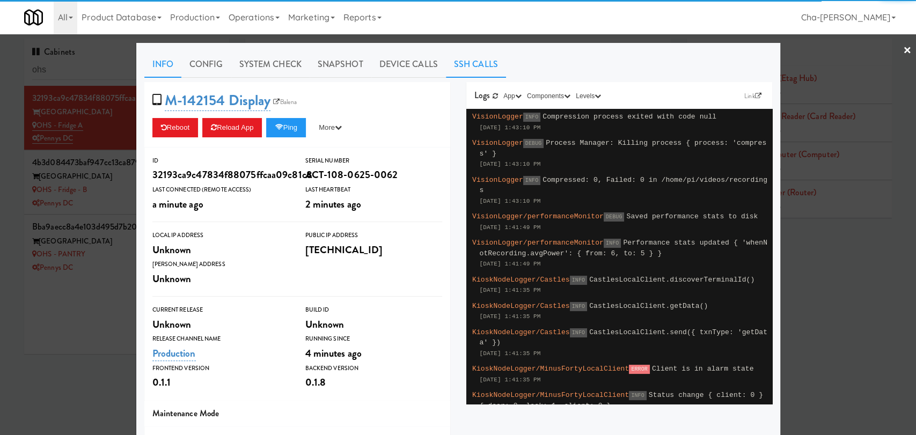
click at [471, 61] on link "SSH Calls" at bounding box center [476, 64] width 60 height 27
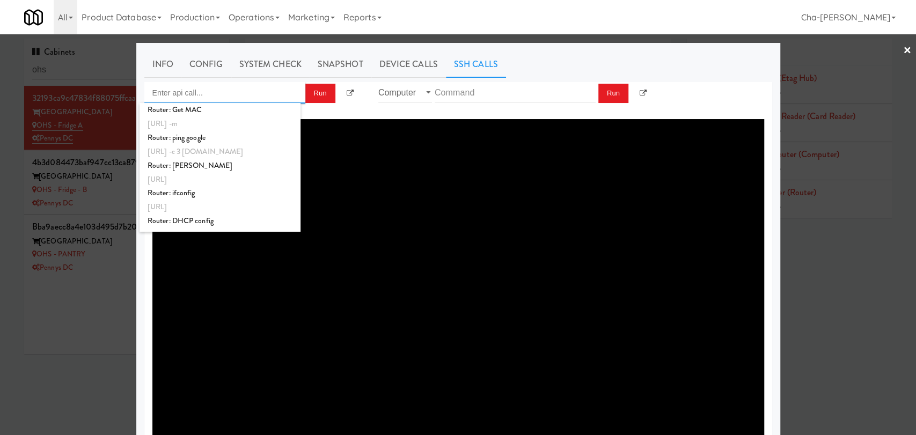
click at [241, 96] on input "Enter api call..." at bounding box center [224, 92] width 161 height 21
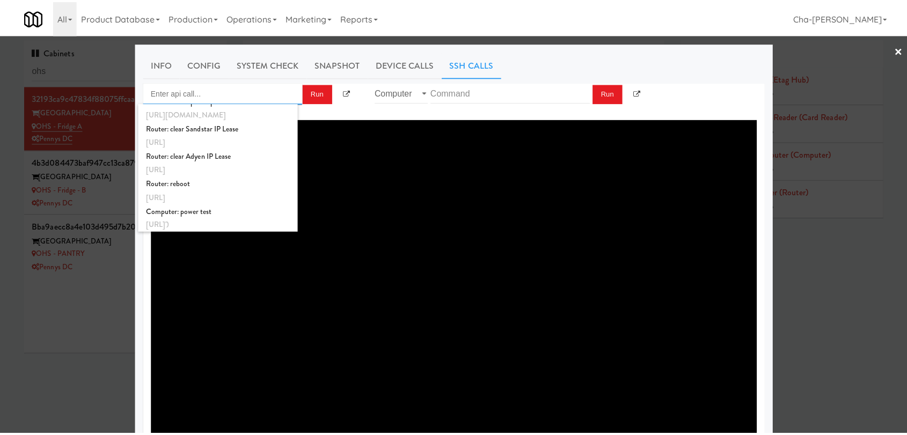
scroll to position [402, 0]
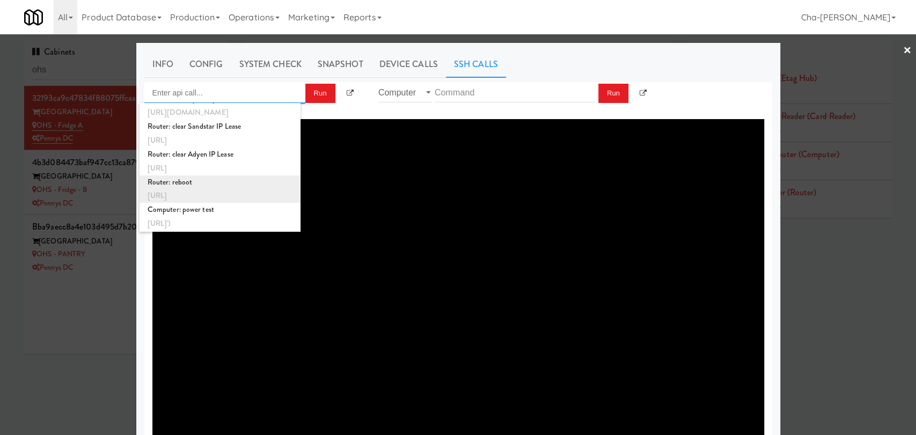
click at [230, 188] on div "Router: reboot" at bounding box center [220, 183] width 145 height 14
type input "Router: reboot"
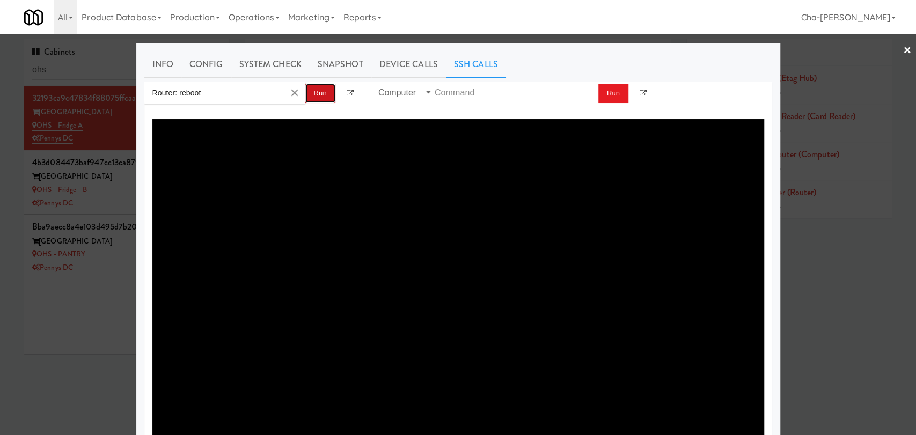
click at [323, 95] on button "Run" at bounding box center [320, 93] width 30 height 19
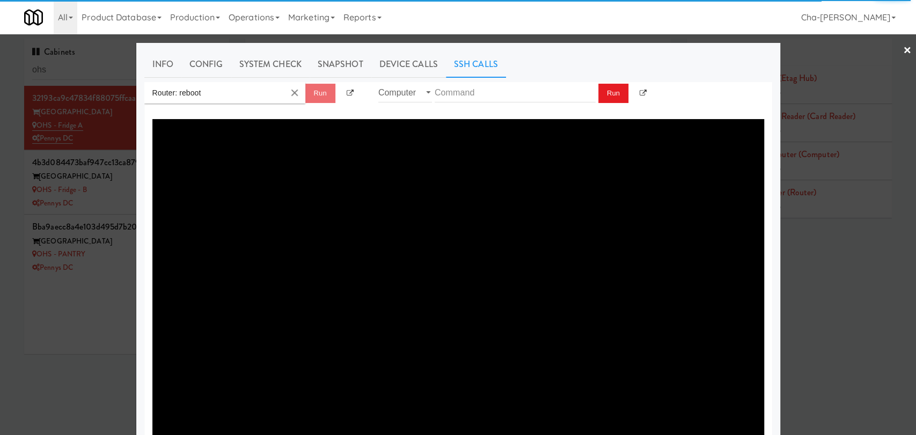
click at [122, 307] on div at bounding box center [458, 217] width 916 height 435
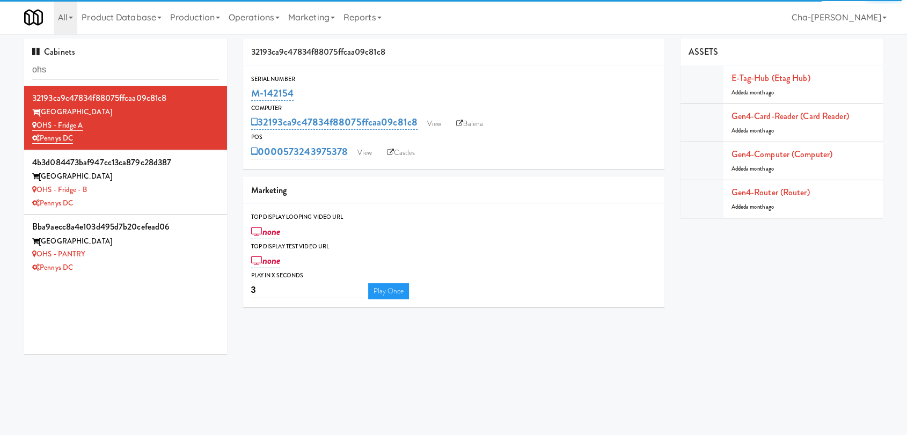
drag, startPoint x: 308, startPoint y: 89, endPoint x: 247, endPoint y: 100, distance: 62.3
click at [247, 100] on div "Serial Number M-142154" at bounding box center [453, 88] width 421 height 29
copy link "M-142154"
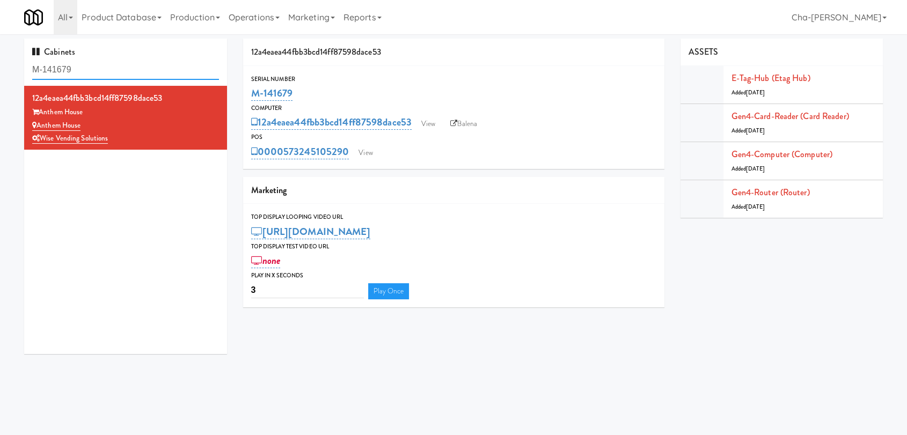
click at [108, 70] on input "M-141679" at bounding box center [125, 70] width 187 height 20
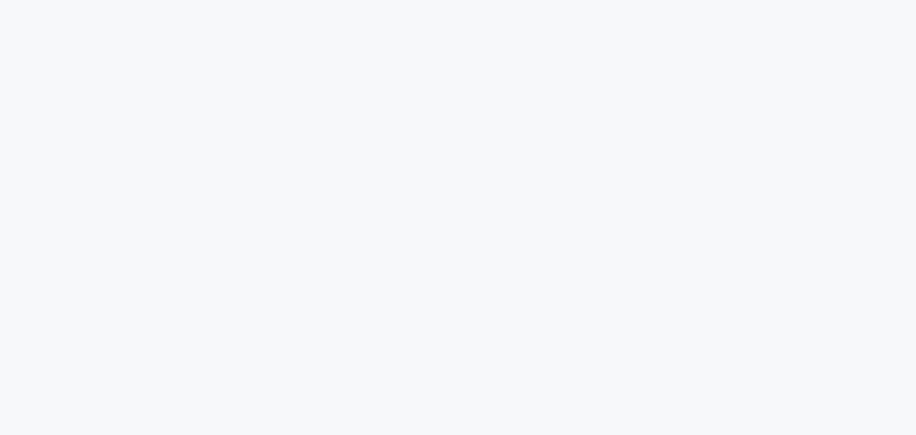
click at [335, 0] on html at bounding box center [458, 0] width 916 height 0
click at [359, 0] on html at bounding box center [458, 0] width 916 height 0
click at [389, 0] on html at bounding box center [458, 0] width 916 height 0
click at [390, 0] on html at bounding box center [458, 0] width 916 height 0
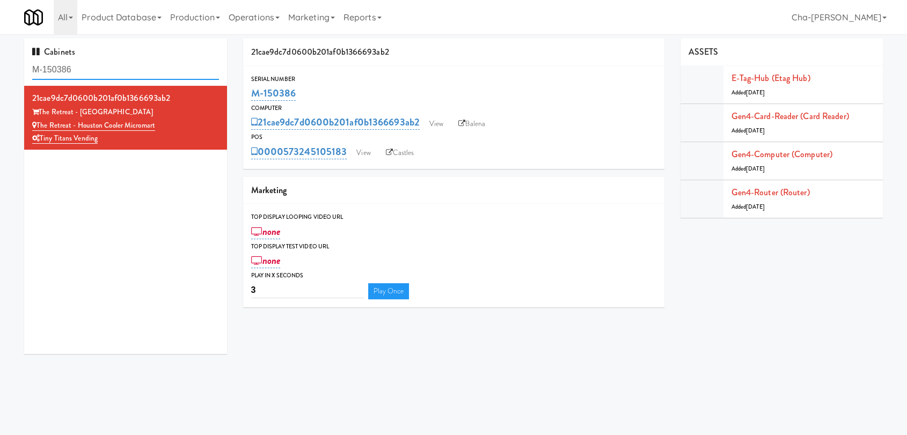
click at [86, 73] on input "M-150386" at bounding box center [125, 70] width 187 height 20
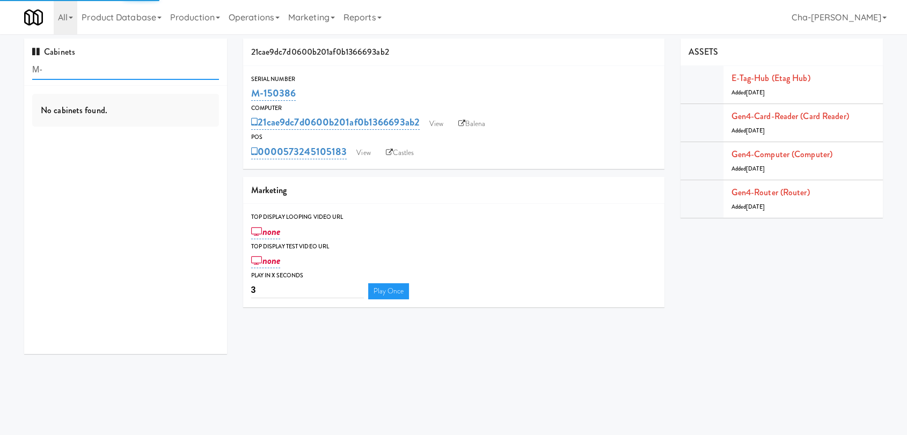
type input "M"
type input "ohs"
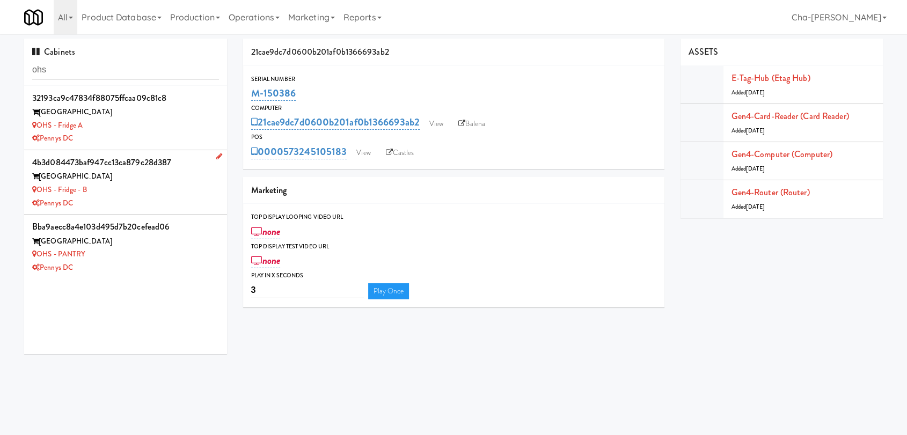
click at [120, 199] on div "Pennys DC" at bounding box center [125, 203] width 187 height 13
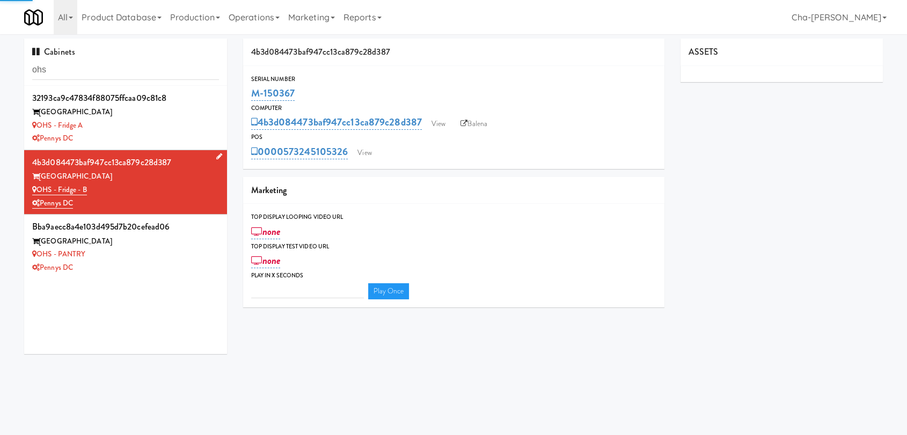
type input "3"
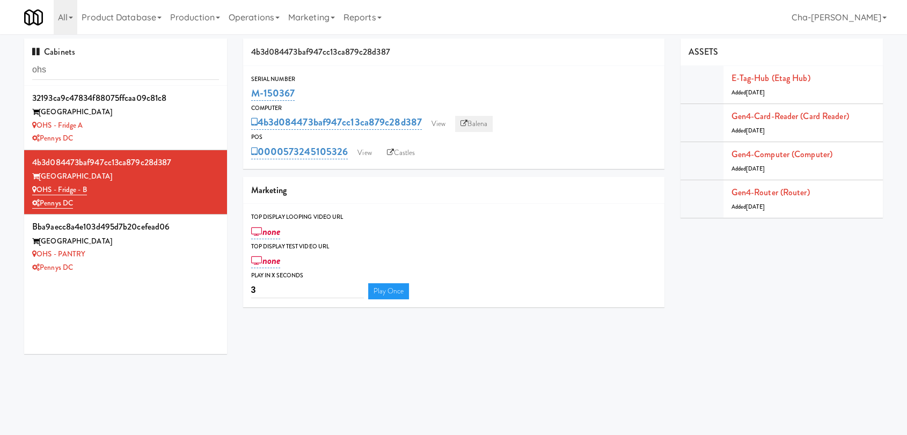
click at [485, 123] on link "Balena" at bounding box center [474, 124] width 38 height 16
drag, startPoint x: 345, startPoint y: 91, endPoint x: 249, endPoint y: 99, distance: 96.4
click at [249, 99] on div "Serial Number M-150367" at bounding box center [453, 88] width 421 height 29
copy link "M-150367"
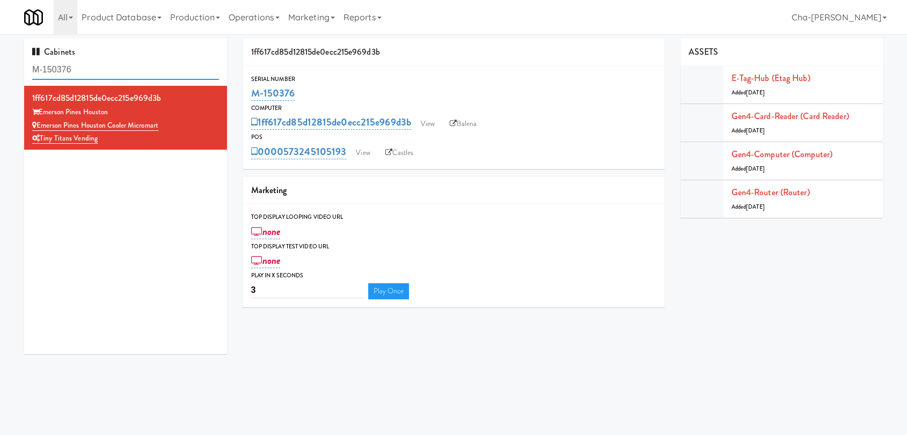
click at [118, 71] on input "M-150376" at bounding box center [125, 70] width 187 height 20
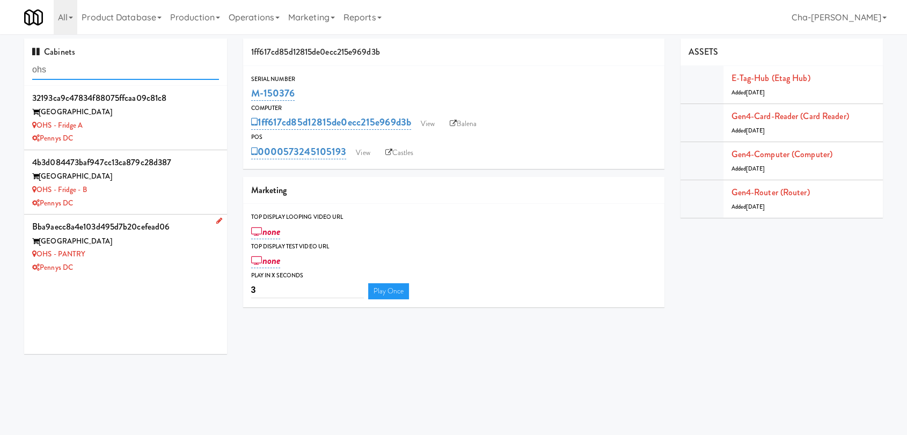
type input "ohs"
click at [148, 265] on div "Pennys DC" at bounding box center [125, 267] width 187 height 13
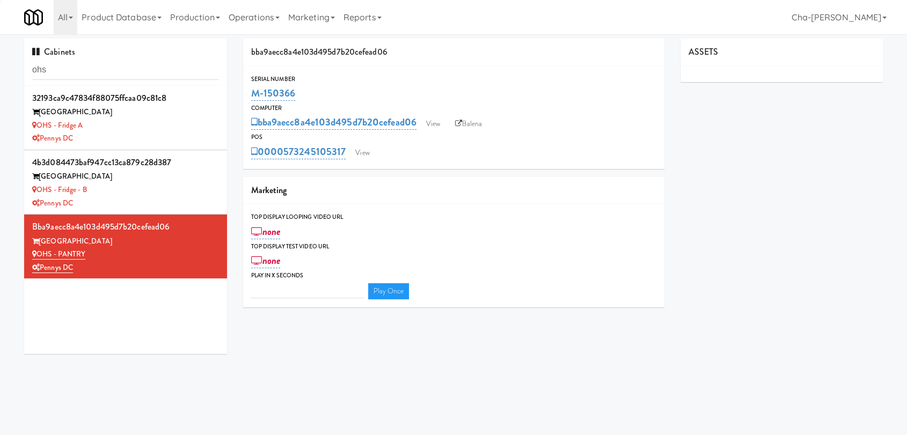
type input "3"
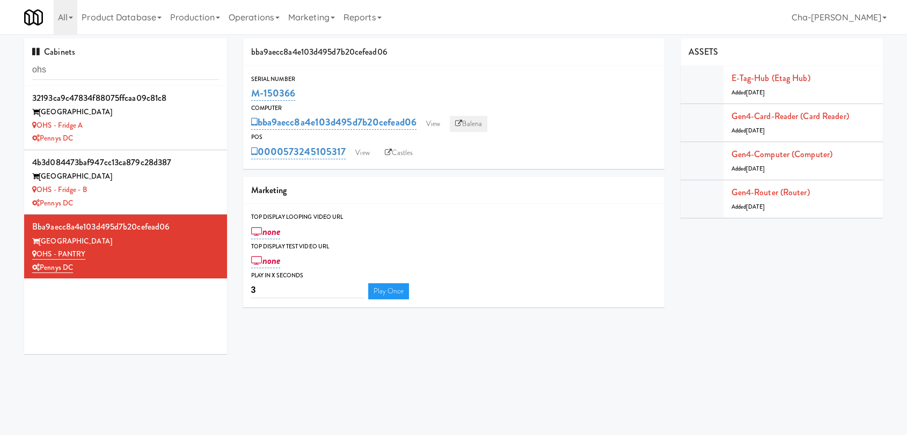
click at [461, 126] on icon at bounding box center [458, 123] width 7 height 7
click at [476, 119] on link "Balena" at bounding box center [469, 124] width 38 height 16
drag, startPoint x: 305, startPoint y: 91, endPoint x: 251, endPoint y: 99, distance: 54.7
click at [251, 99] on div "M-150366" at bounding box center [453, 93] width 405 height 18
copy link "M-150366"
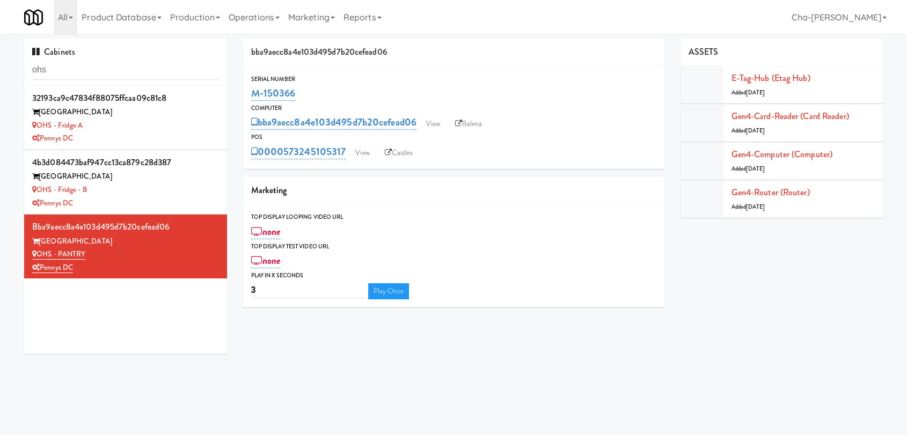
copy link "M-150366"
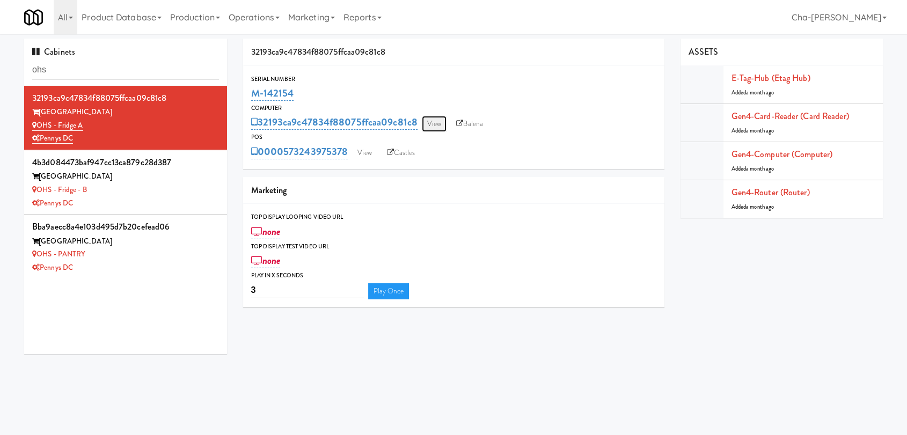
click at [438, 127] on link "View" at bounding box center [434, 124] width 25 height 16
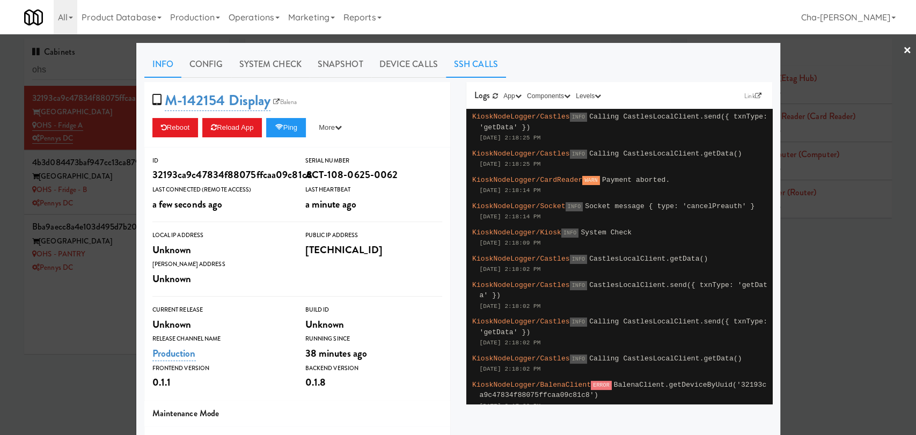
click at [447, 61] on link "SSH Calls" at bounding box center [476, 64] width 60 height 27
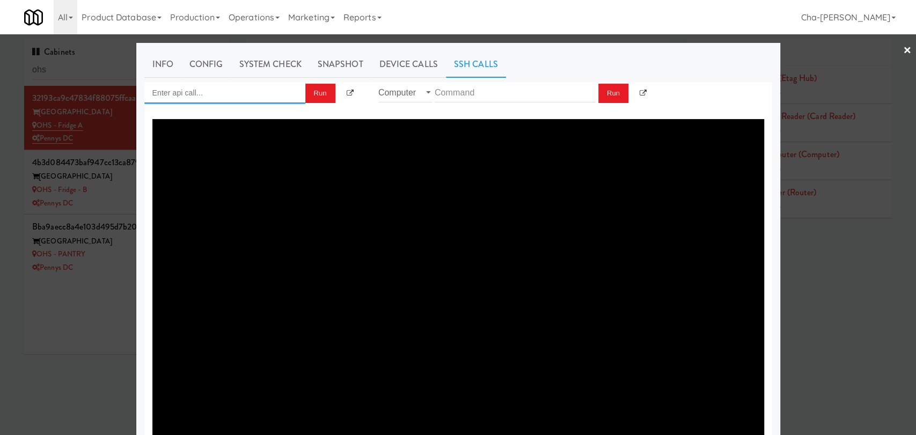
click at [208, 93] on input "Enter api call..." at bounding box center [224, 92] width 161 height 21
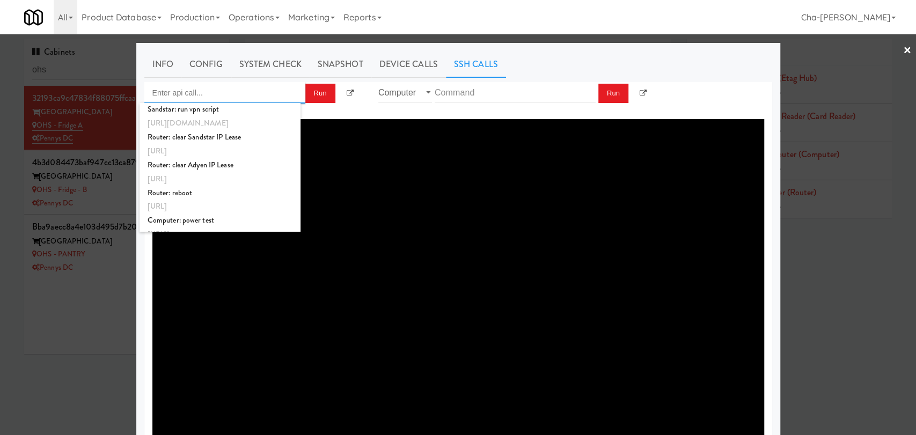
scroll to position [402, 0]
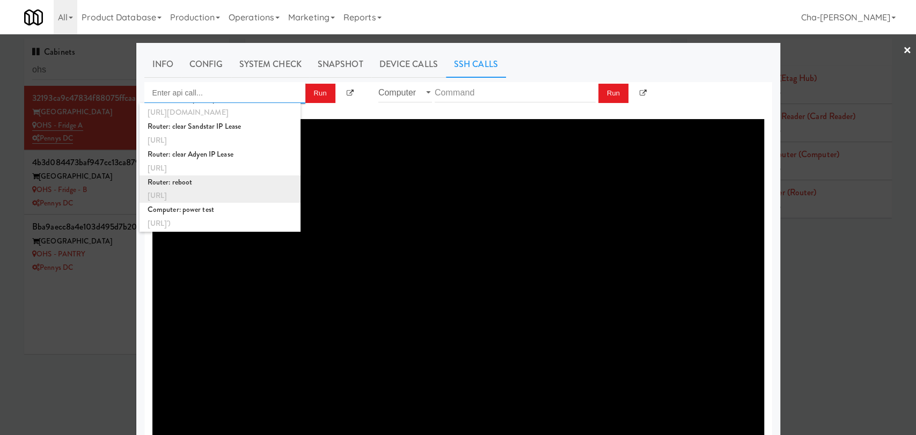
click at [214, 185] on div "Router: reboot" at bounding box center [220, 183] width 145 height 14
type input "Router: reboot"
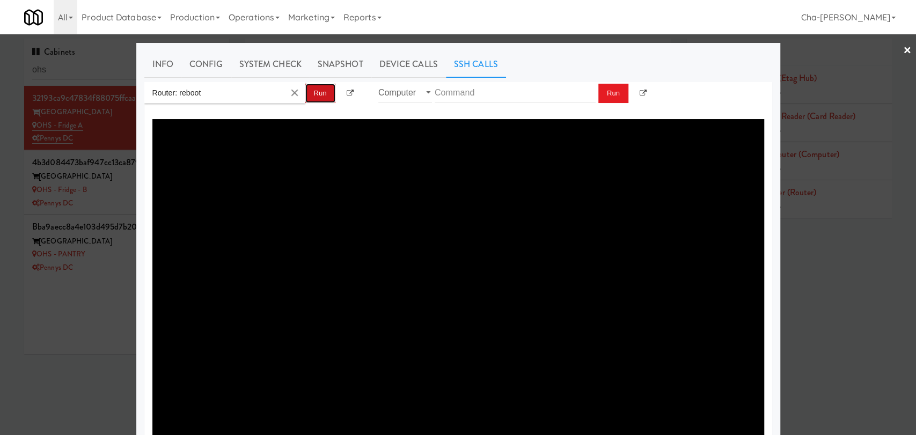
click at [327, 91] on button "Run" at bounding box center [320, 93] width 30 height 19
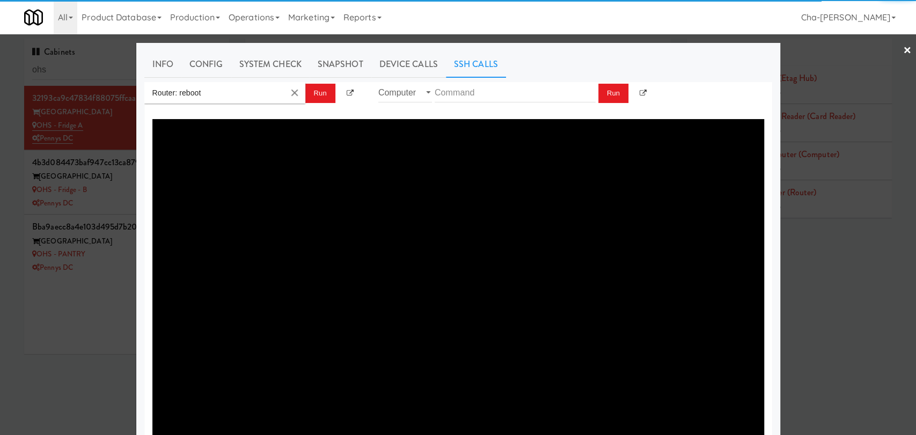
type textarea "{"message":"Cannot set headers after they are sent to the client","status":500}"
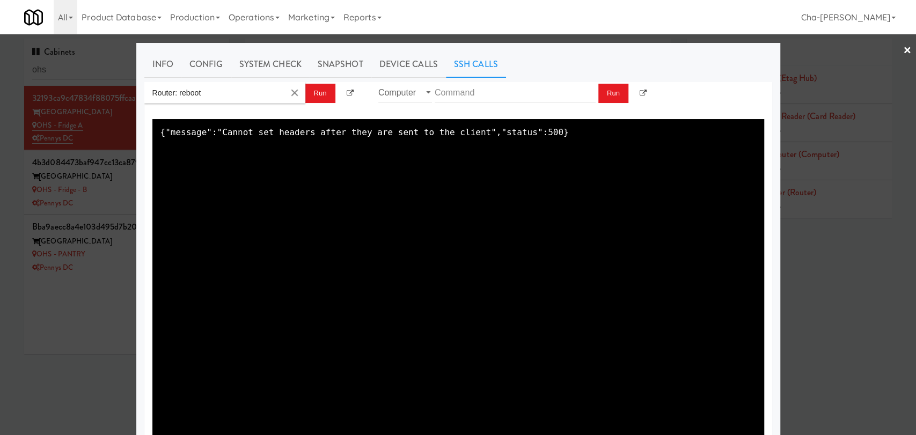
click at [99, 318] on div at bounding box center [458, 217] width 916 height 435
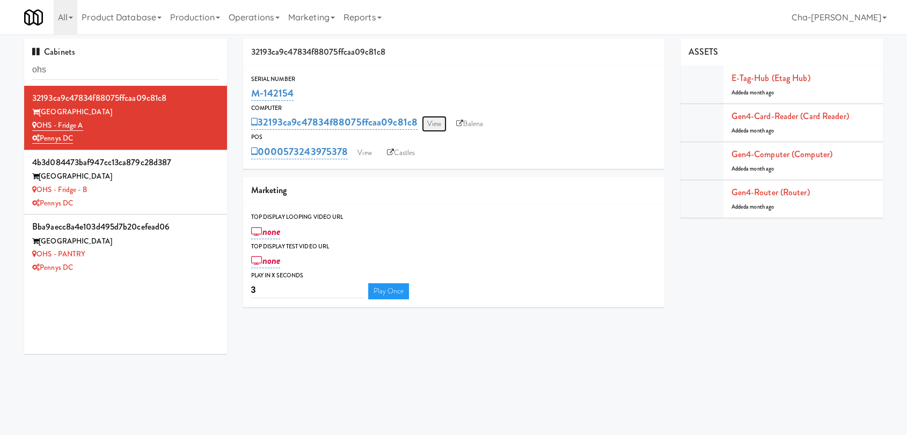
click at [441, 125] on link "View" at bounding box center [434, 124] width 25 height 16
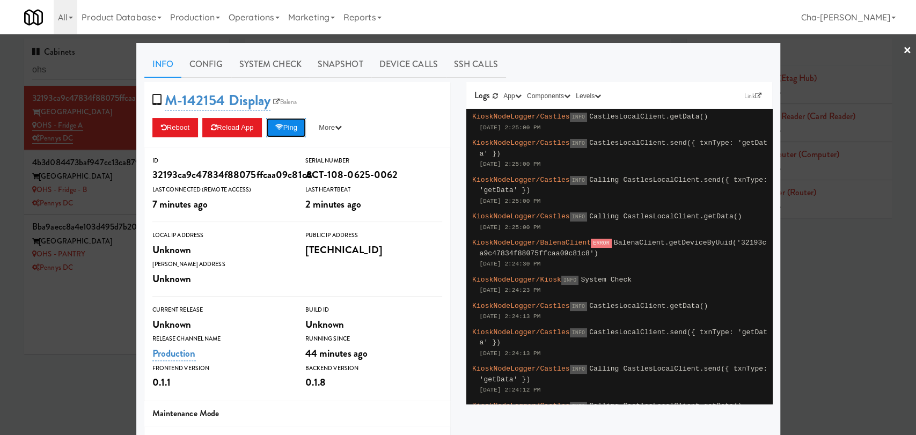
click at [281, 127] on icon at bounding box center [279, 127] width 8 height 7
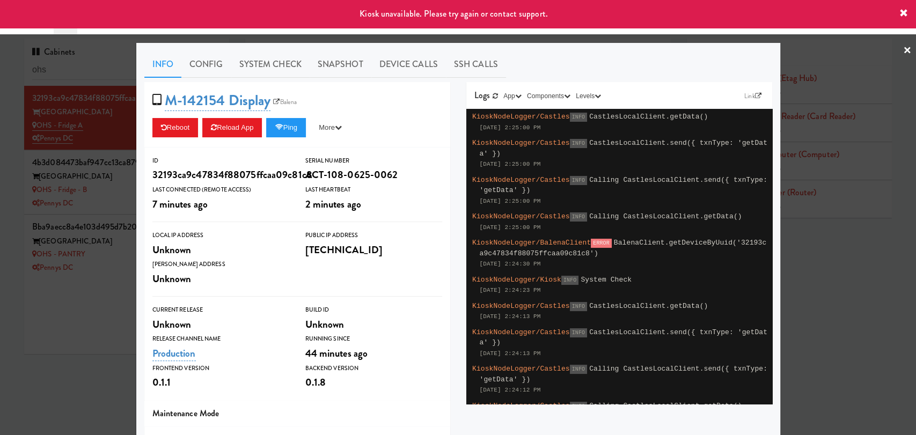
click at [817, 287] on div at bounding box center [458, 217] width 916 height 435
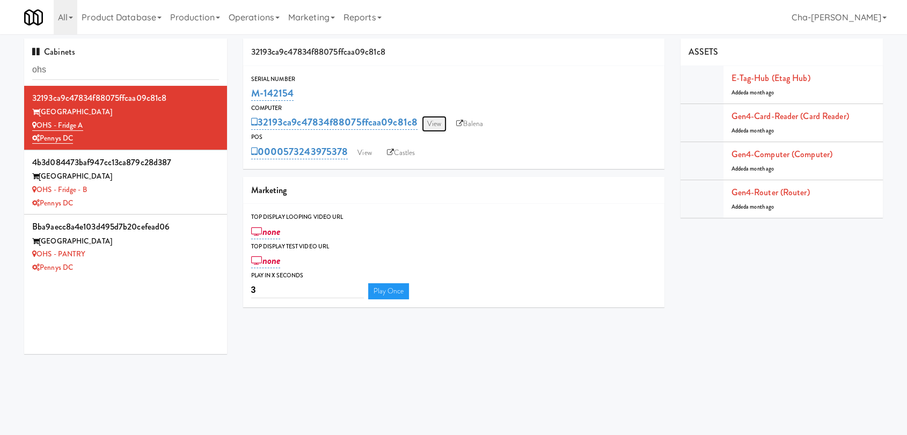
click at [434, 126] on link "View" at bounding box center [434, 124] width 25 height 16
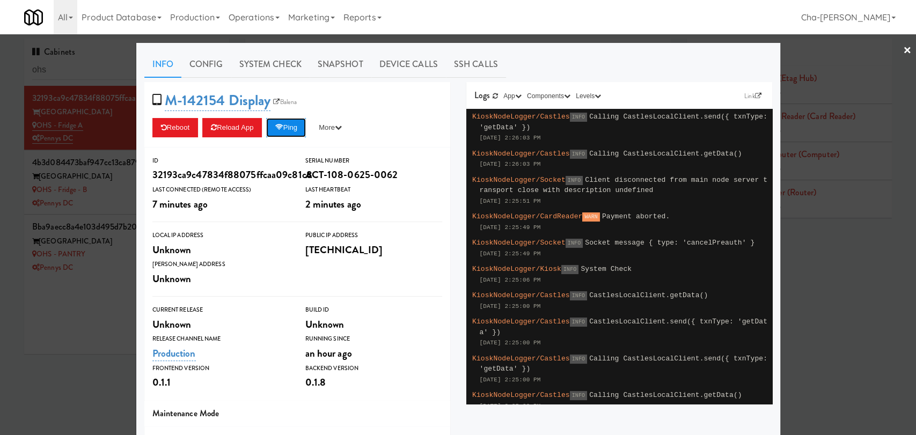
click at [296, 130] on button "Ping" at bounding box center [286, 127] width 40 height 19
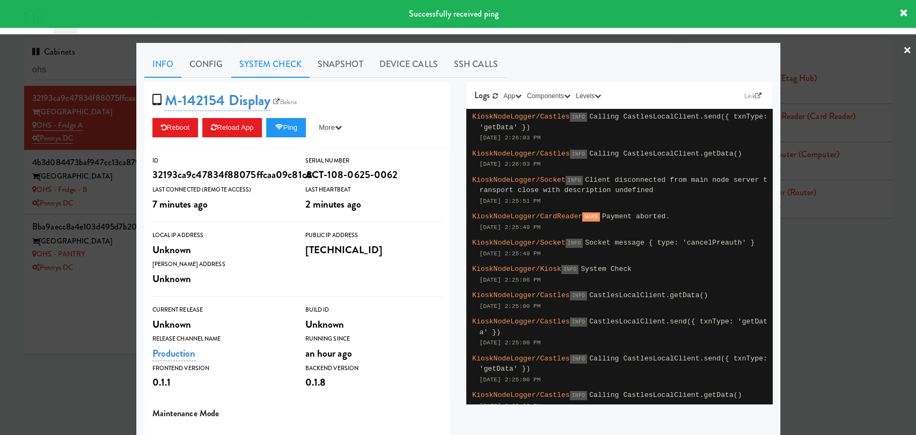
click at [273, 69] on link "System Check" at bounding box center [270, 64] width 78 height 27
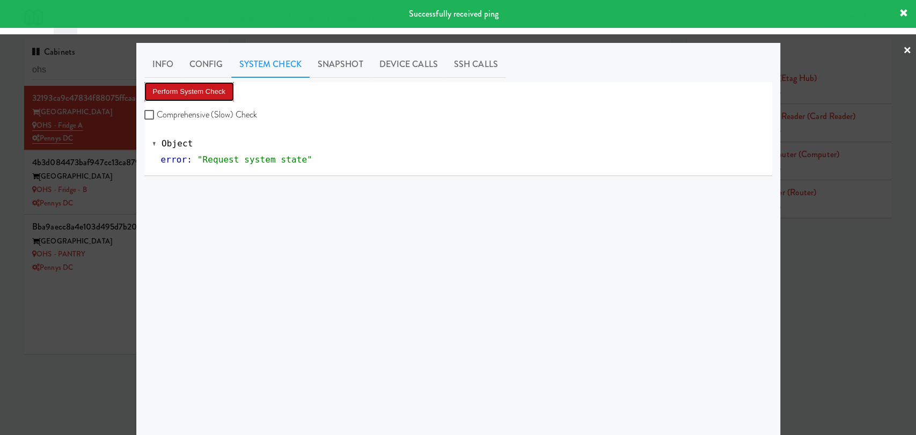
click at [202, 90] on button "Perform System Check" at bounding box center [189, 91] width 90 height 19
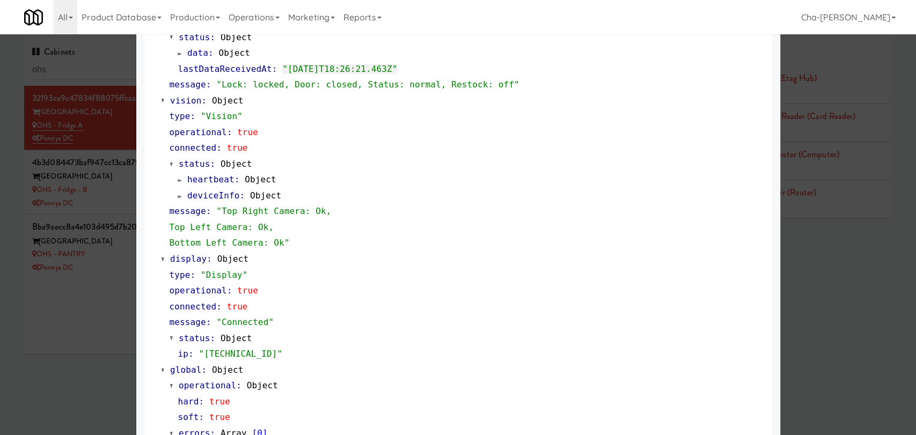
scroll to position [398, 0]
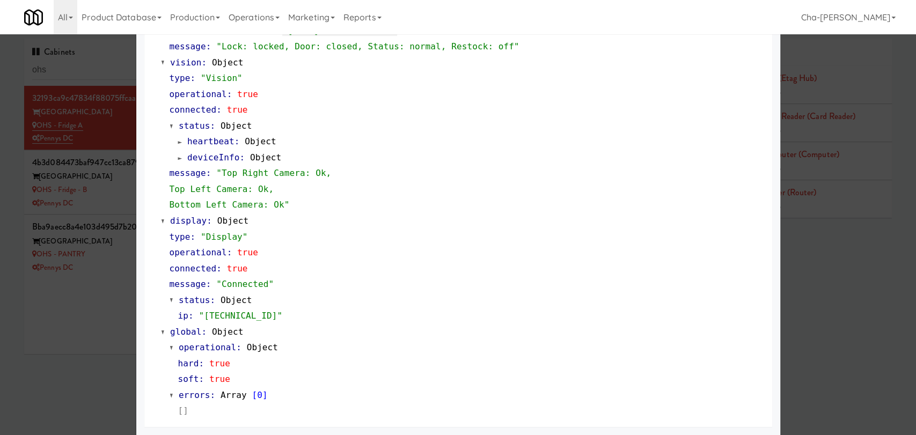
click at [99, 289] on div at bounding box center [458, 217] width 916 height 435
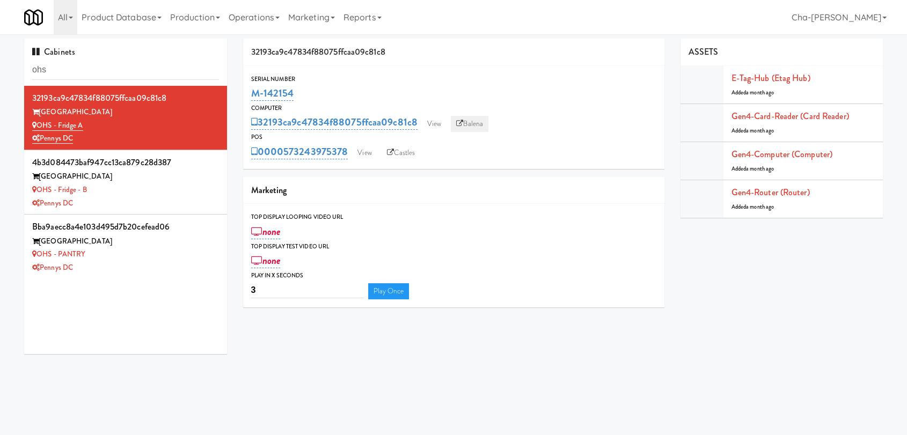
click at [463, 122] on icon at bounding box center [459, 123] width 7 height 7
click at [438, 118] on link "View" at bounding box center [434, 124] width 25 height 16
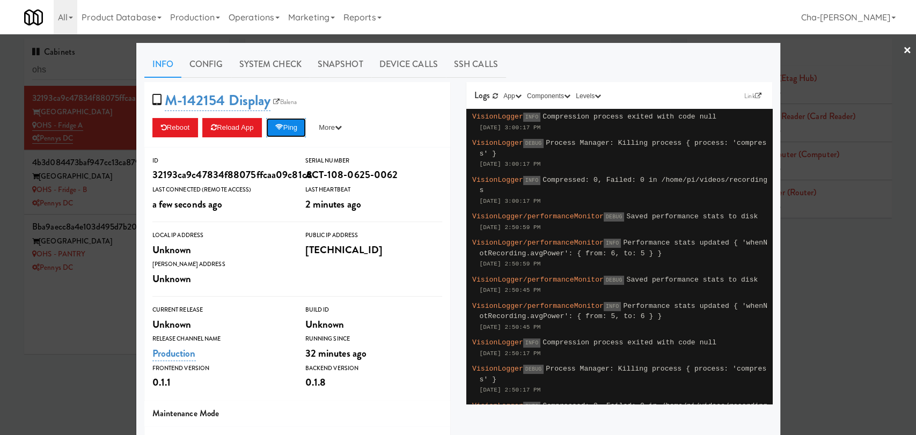
click at [288, 133] on button "Ping" at bounding box center [286, 127] width 40 height 19
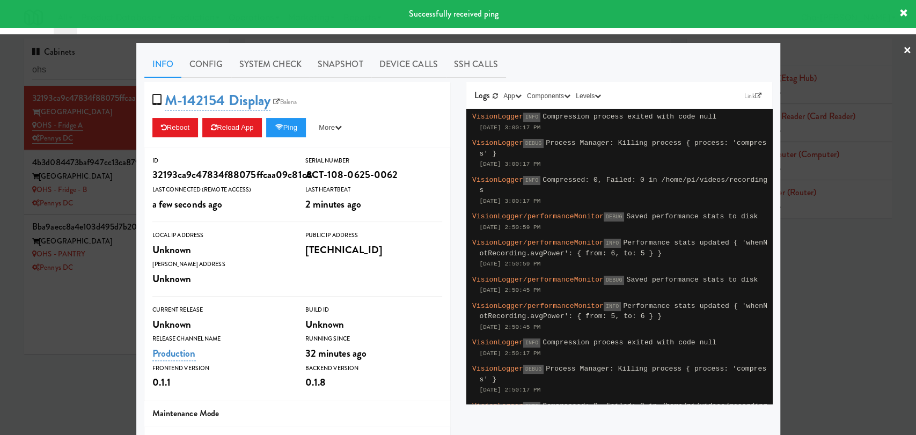
click at [836, 313] on div at bounding box center [458, 217] width 916 height 435
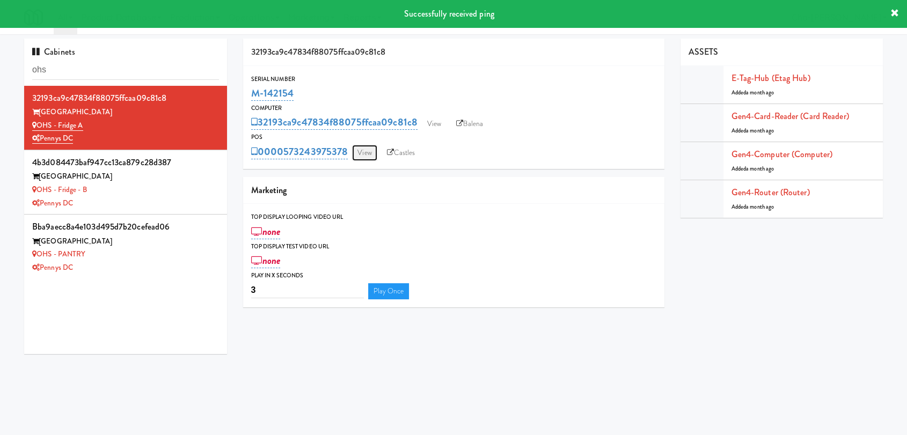
click at [368, 151] on link "View" at bounding box center [364, 153] width 25 height 16
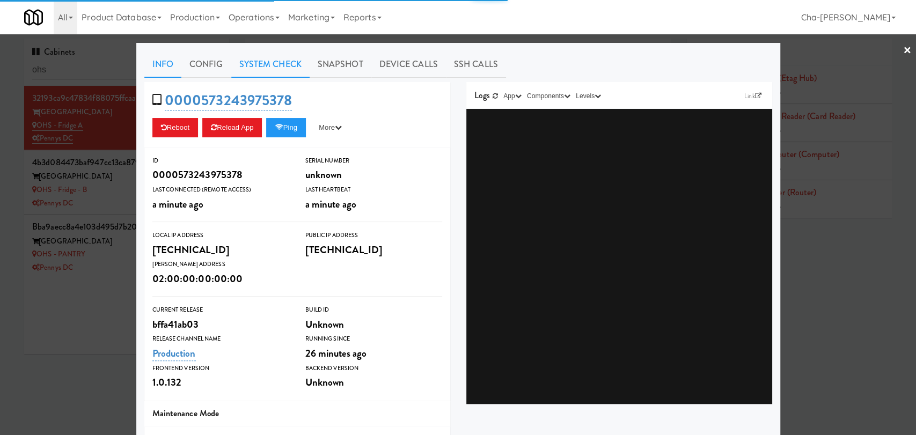
click at [274, 63] on link "System Check" at bounding box center [270, 64] width 78 height 27
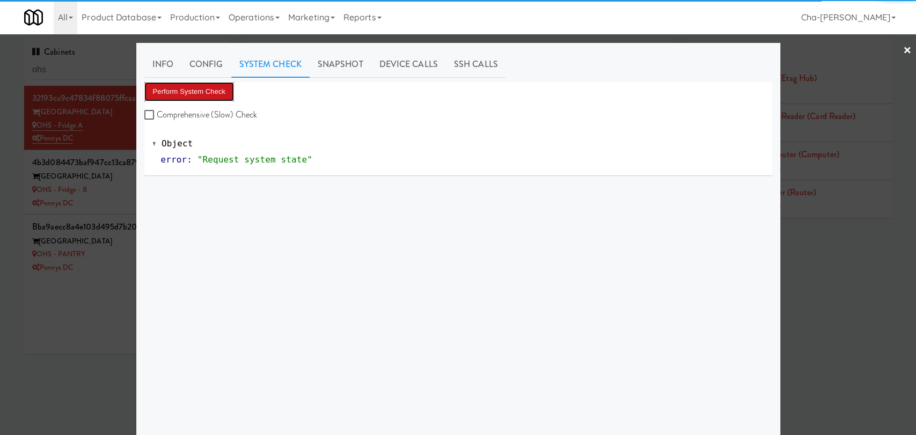
click at [205, 95] on button "Perform System Check" at bounding box center [189, 91] width 90 height 19
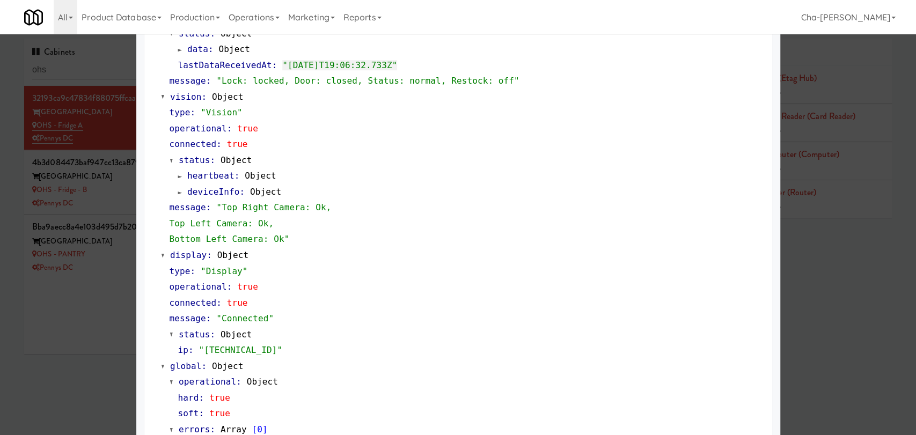
scroll to position [398, 0]
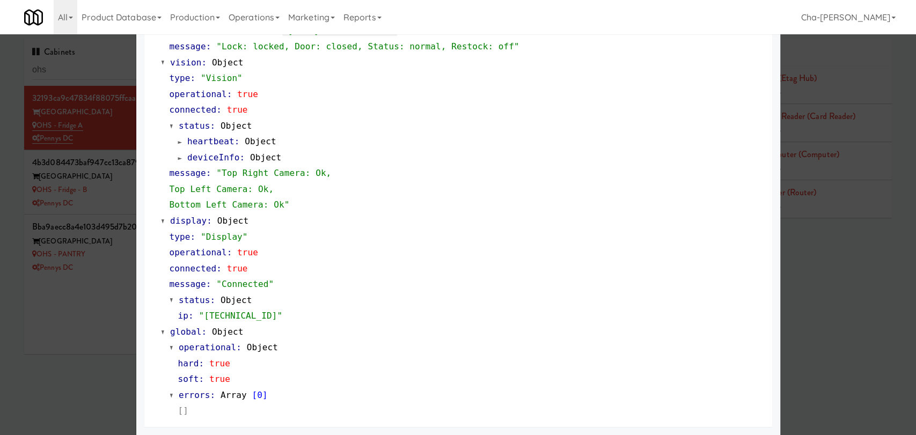
click at [814, 322] on div at bounding box center [458, 217] width 916 height 435
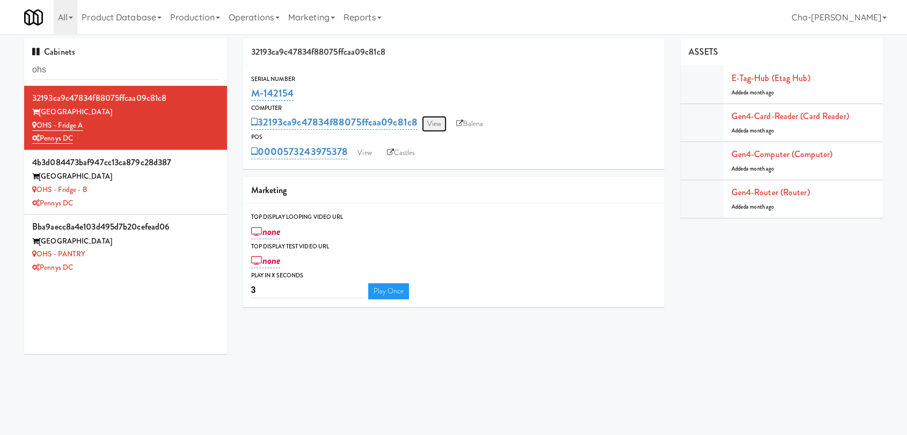
click at [430, 127] on link "View" at bounding box center [434, 124] width 25 height 16
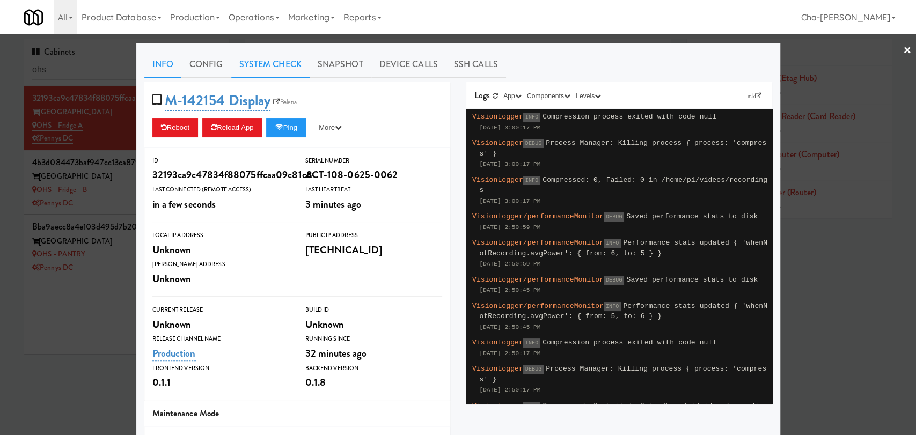
click at [250, 56] on link "System Check" at bounding box center [270, 64] width 78 height 27
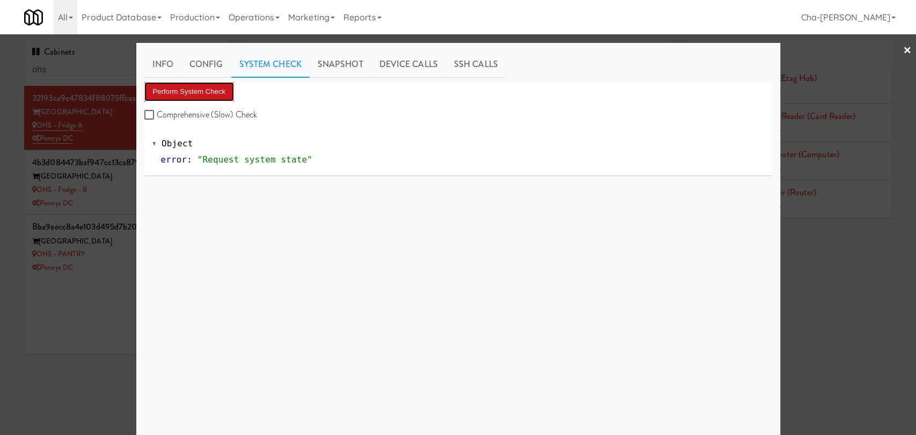
click at [215, 83] on button "Perform System Check" at bounding box center [189, 91] width 90 height 19
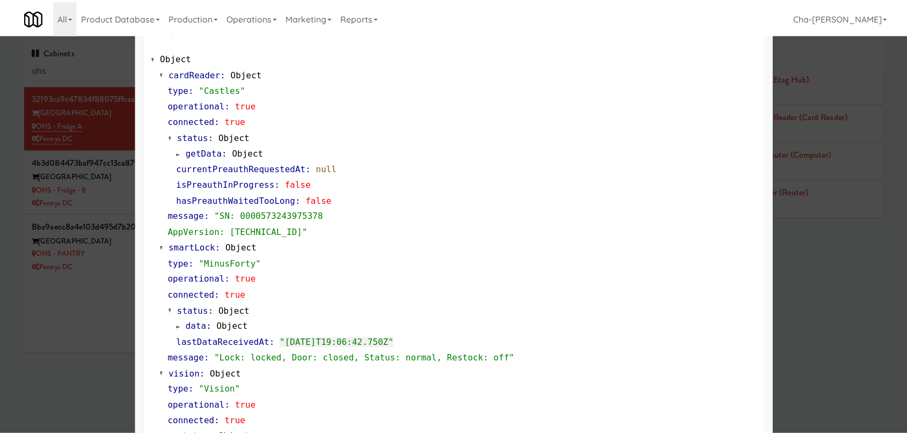
scroll to position [119, 0]
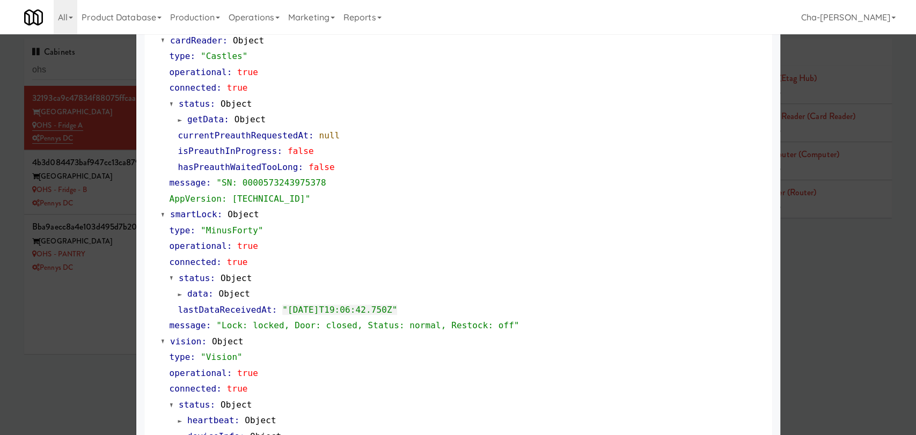
click at [93, 372] on div at bounding box center [458, 217] width 916 height 435
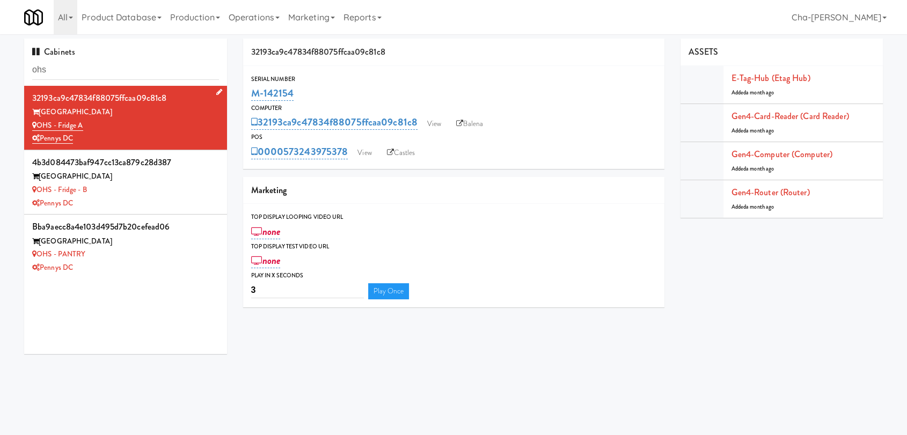
drag, startPoint x: 109, startPoint y: 125, endPoint x: 40, endPoint y: 126, distance: 69.3
click at [40, 126] on div "OHS - Fridge A" at bounding box center [125, 125] width 187 height 13
copy link "OHS - Fridge A"
click at [89, 72] on input "ohs" at bounding box center [125, 70] width 187 height 20
click at [94, 72] on input "ohs" at bounding box center [125, 70] width 187 height 20
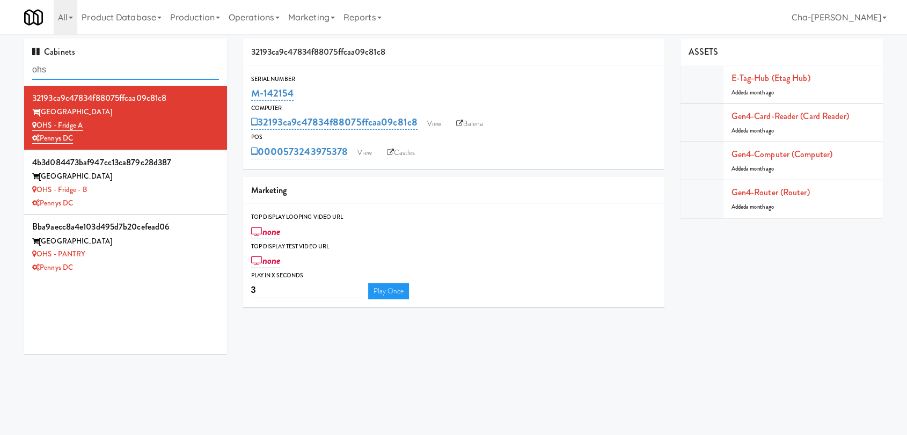
click at [94, 72] on input "ohs" at bounding box center [125, 70] width 187 height 20
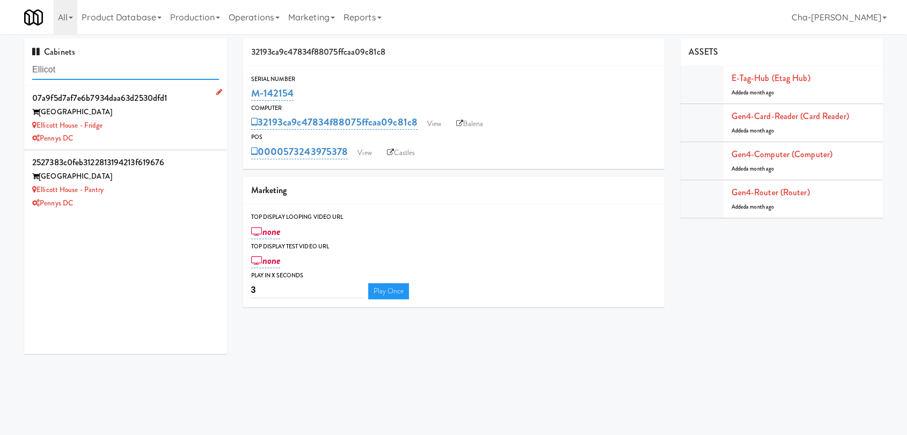
type input "Ellicot"
click at [157, 133] on div "Pennys DC" at bounding box center [125, 138] width 187 height 13
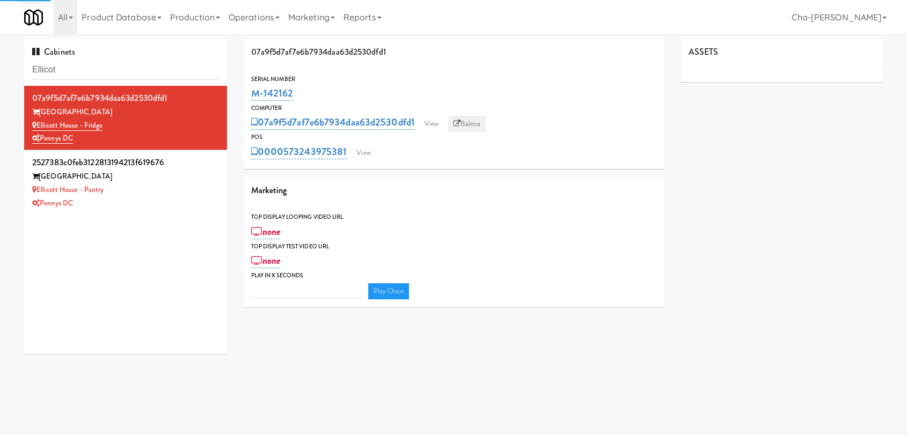
type input "3"
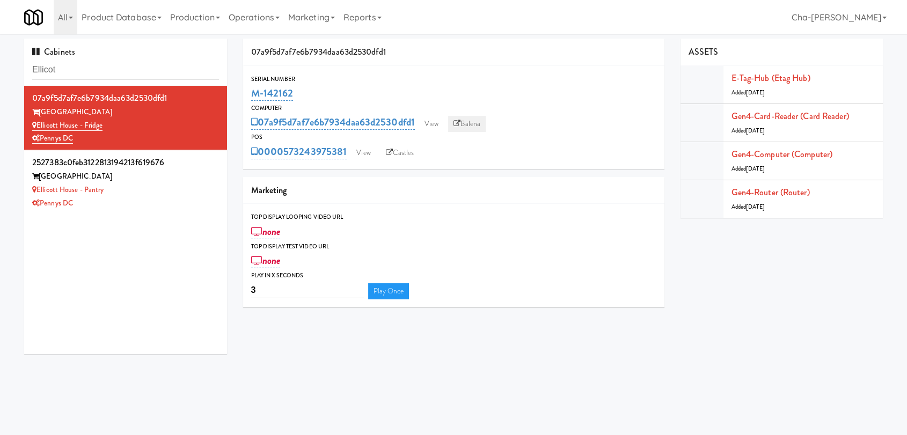
click at [460, 123] on icon at bounding box center [457, 123] width 7 height 7
click at [464, 130] on link "Balena" at bounding box center [467, 124] width 38 height 16
drag, startPoint x: 299, startPoint y: 96, endPoint x: 248, endPoint y: 96, distance: 51.0
click at [248, 96] on div "Serial Number M-142162" at bounding box center [453, 88] width 421 height 29
copy link "M-142162"
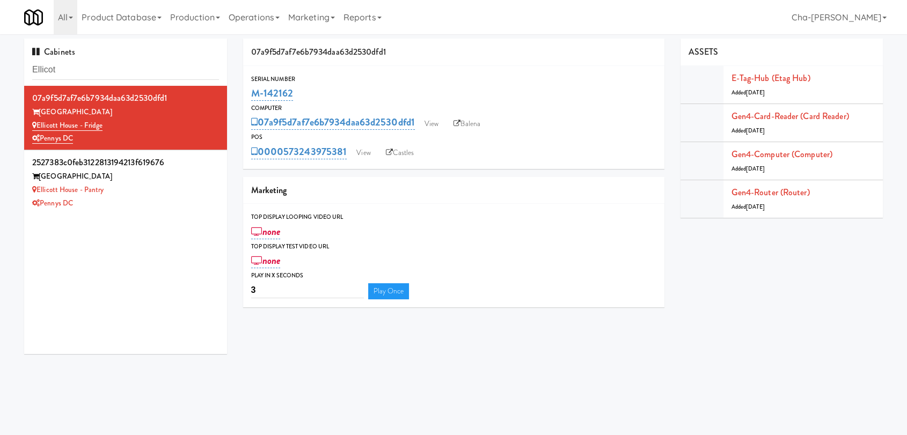
copy link "M-142162"
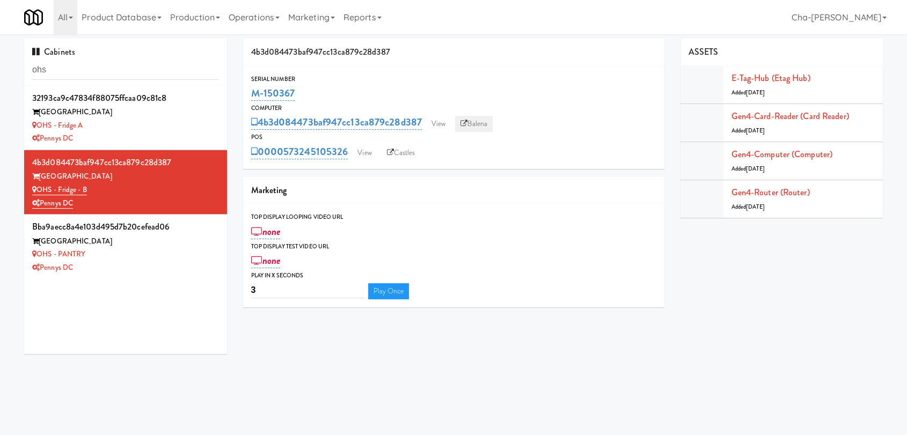
click at [464, 123] on icon at bounding box center [464, 123] width 7 height 7
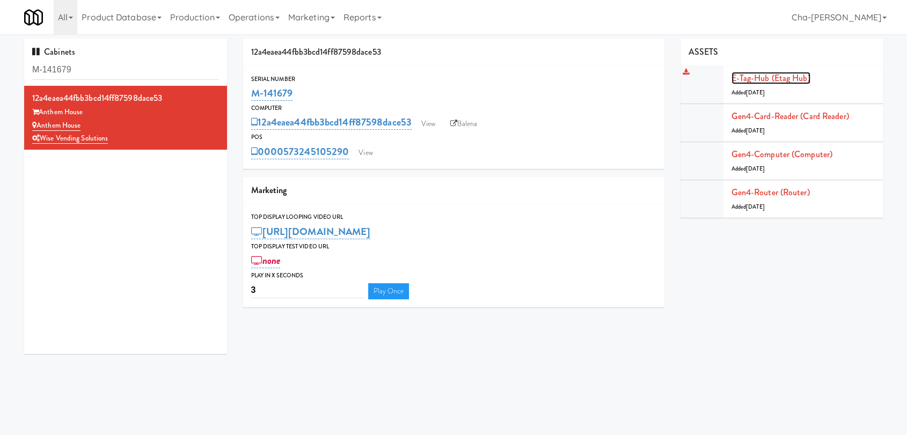
click at [788, 81] on link "E-tag-hub (Etag Hub)" at bounding box center [771, 78] width 79 height 12
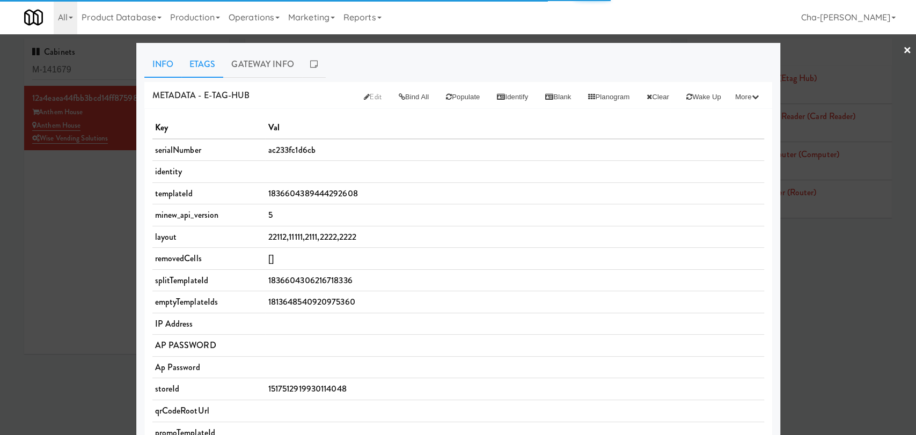
click at [202, 61] on link "Etags" at bounding box center [202, 64] width 42 height 27
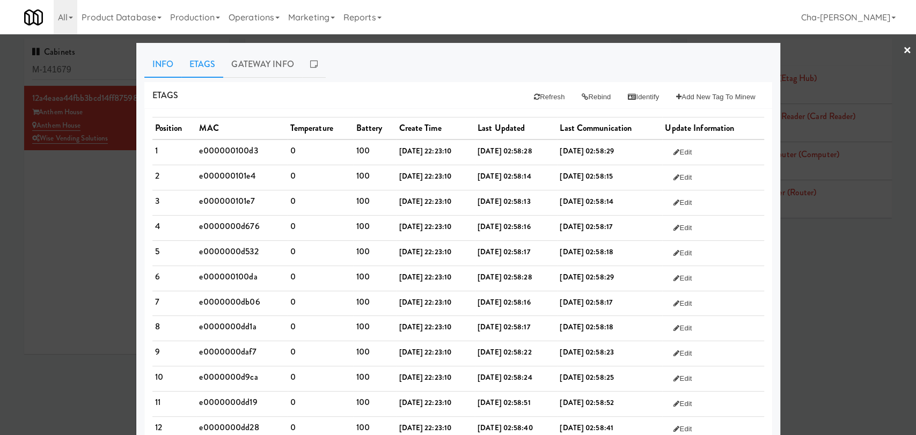
click at [154, 63] on link "Info" at bounding box center [162, 64] width 37 height 27
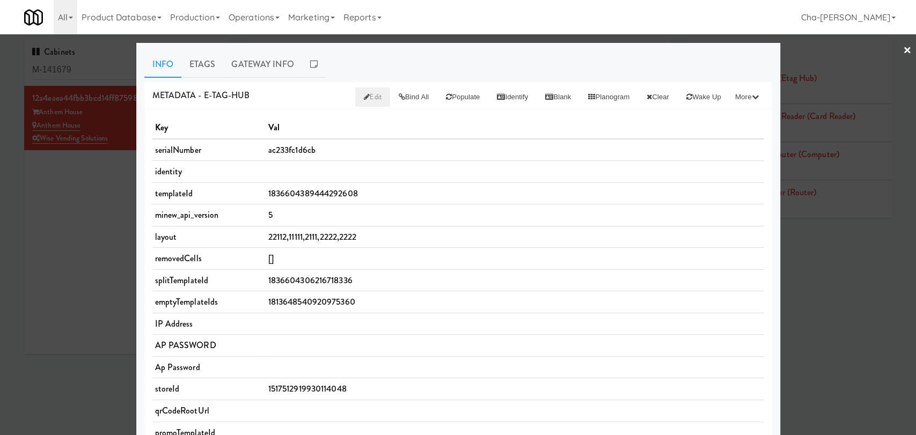
click at [364, 99] on span "Edit" at bounding box center [373, 97] width 18 height 10
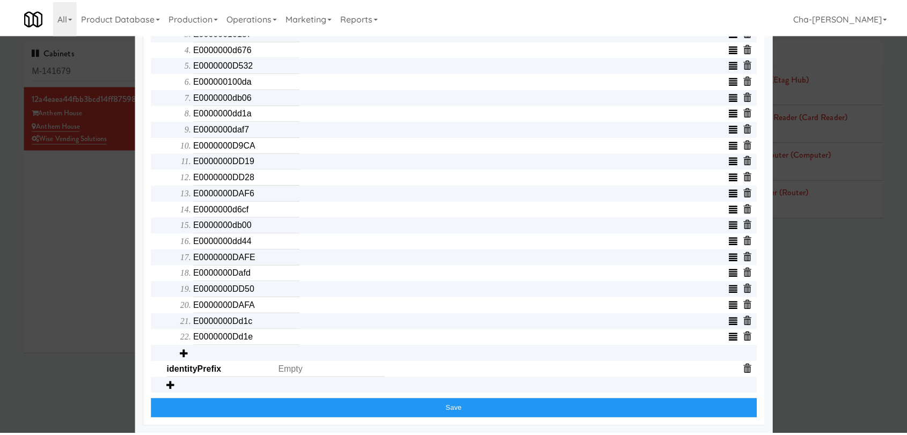
scroll to position [476, 0]
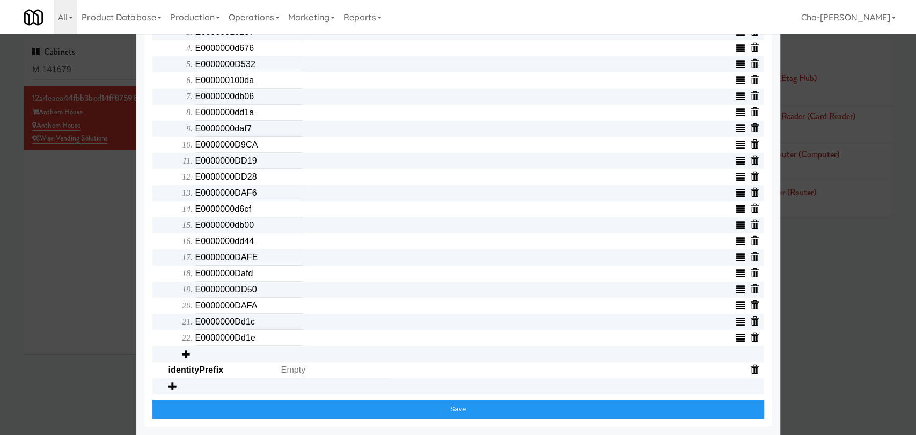
click at [99, 258] on div at bounding box center [458, 217] width 916 height 435
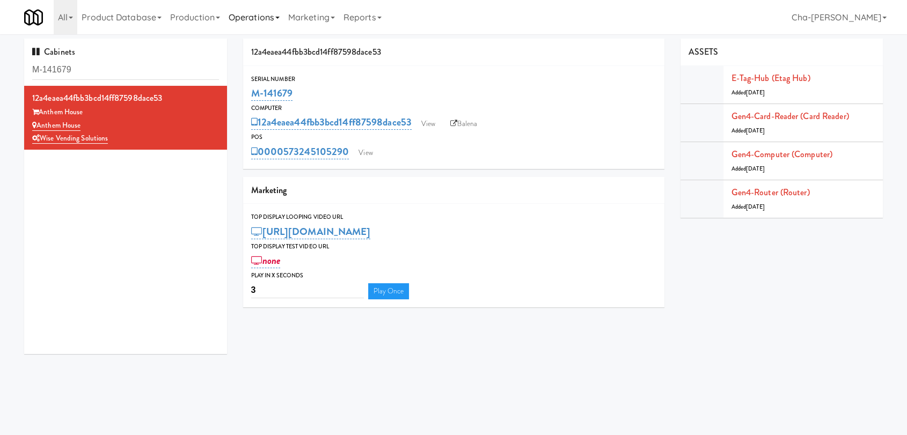
click at [263, 18] on link "Operations" at bounding box center [254, 17] width 60 height 34
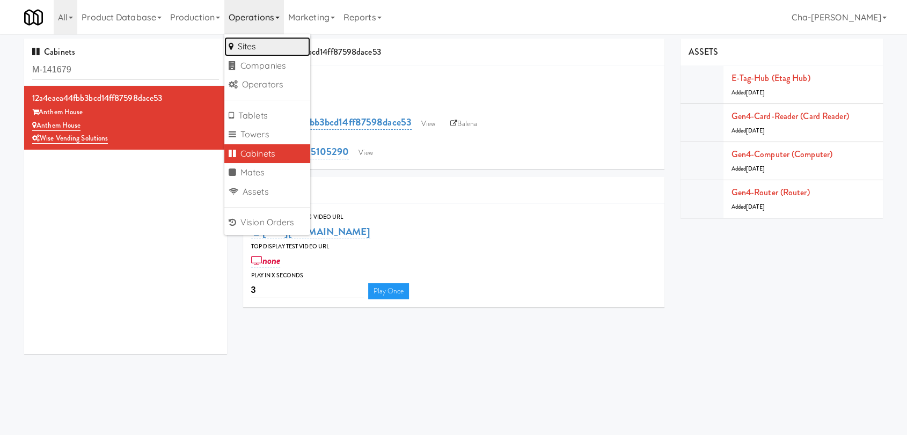
click at [256, 42] on link "Sites" at bounding box center [267, 46] width 86 height 19
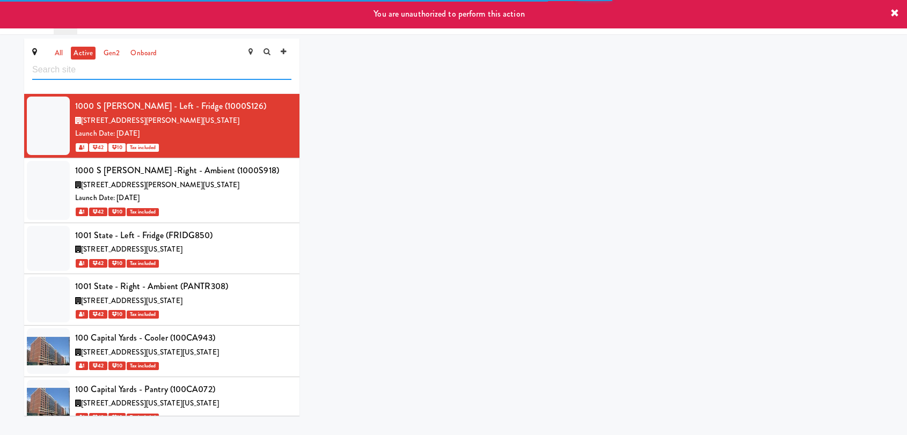
click at [102, 71] on input "text" at bounding box center [161, 70] width 259 height 20
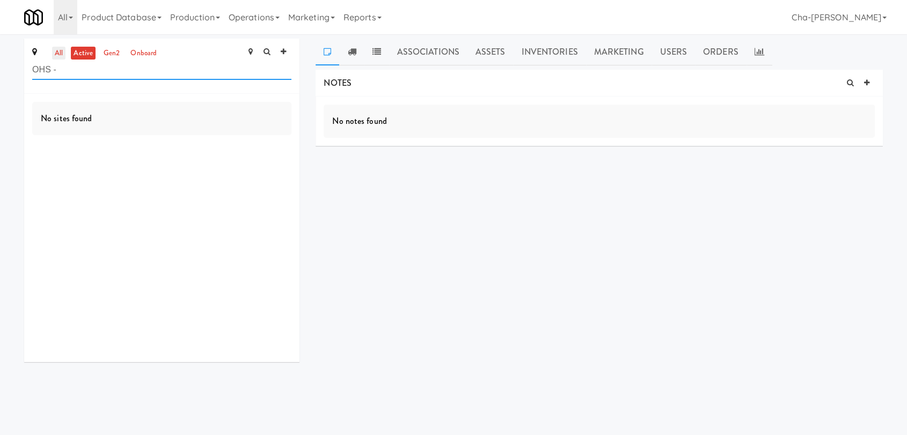
type input "OHS -"
click at [60, 47] on link "all" at bounding box center [58, 53] width 13 height 13
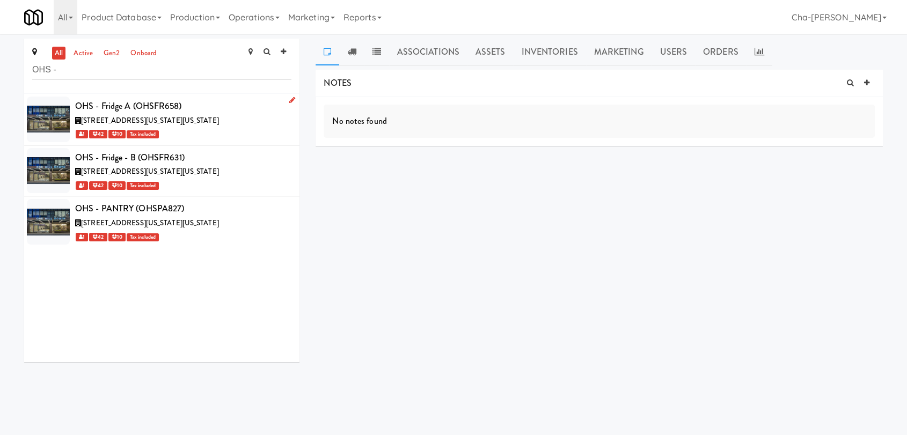
click at [289, 99] on icon at bounding box center [292, 100] width 6 height 7
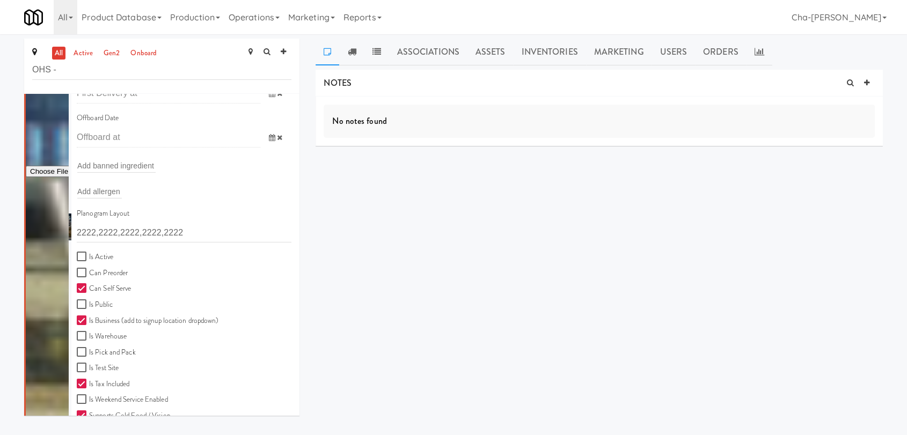
scroll to position [179, 0]
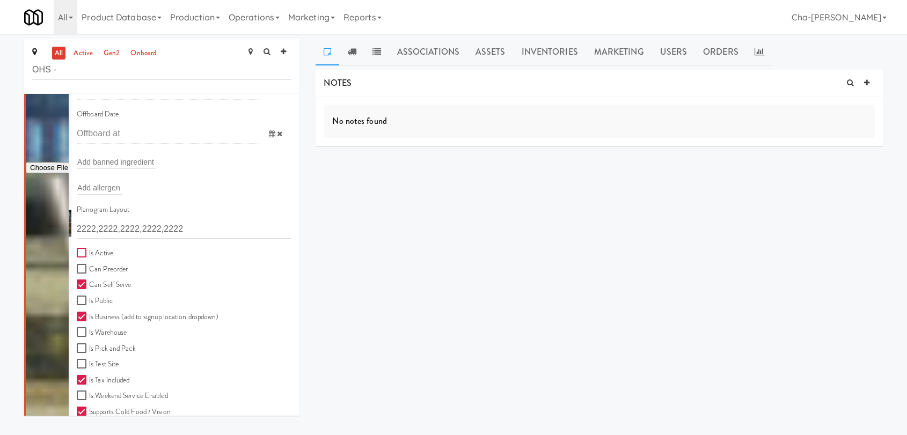
click at [88, 250] on input "Is Active" at bounding box center [83, 253] width 12 height 9
checkbox input "true"
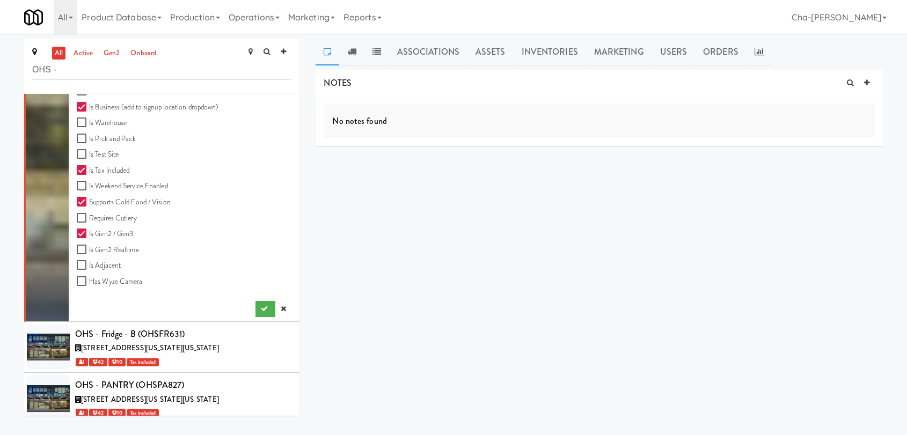
scroll to position [397, 0]
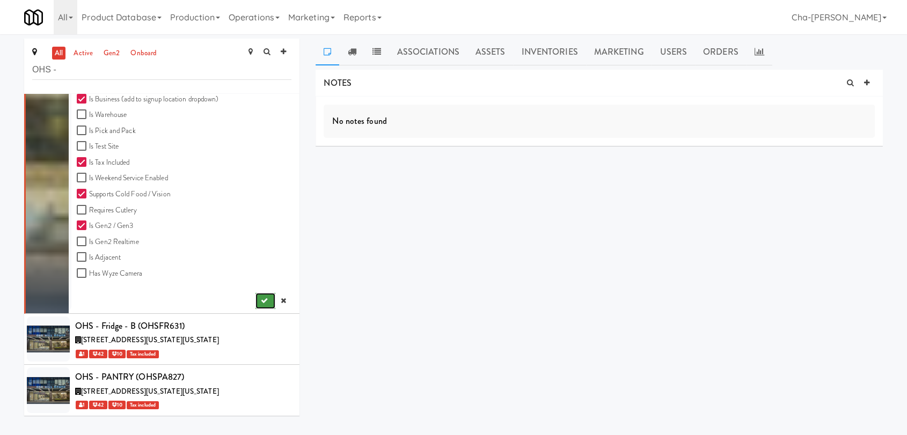
click at [256, 295] on button "submit" at bounding box center [266, 301] width 20 height 16
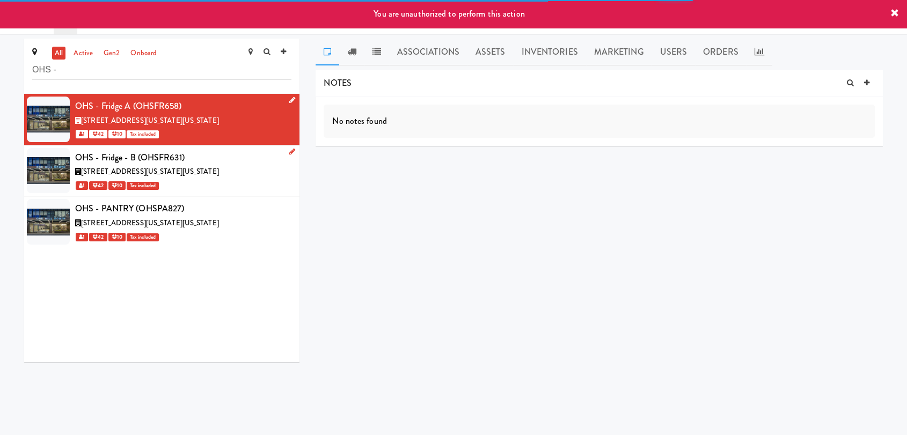
click at [289, 153] on icon at bounding box center [292, 151] width 6 height 7
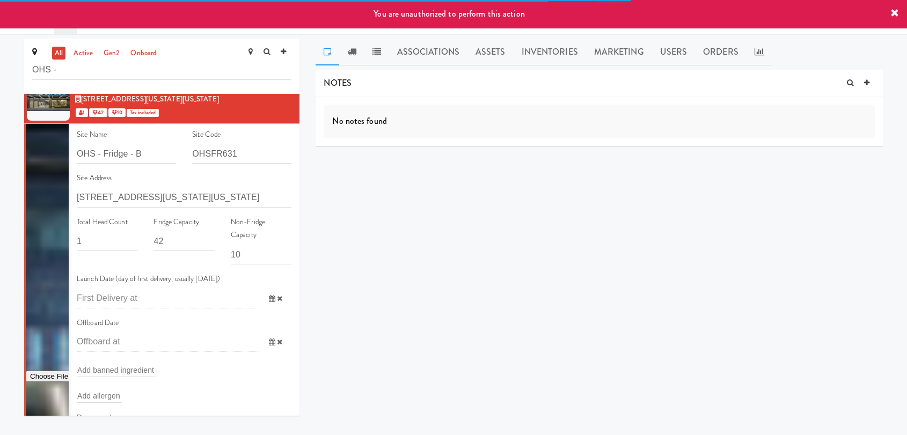
scroll to position [119, 0]
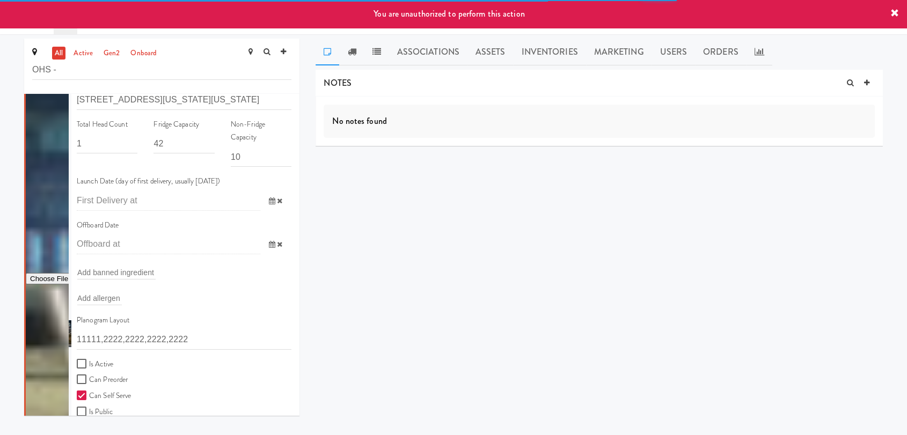
click at [99, 365] on label "Is Active" at bounding box center [95, 364] width 37 height 13
click at [89, 365] on input "Is Active" at bounding box center [83, 364] width 12 height 9
checkbox input "true"
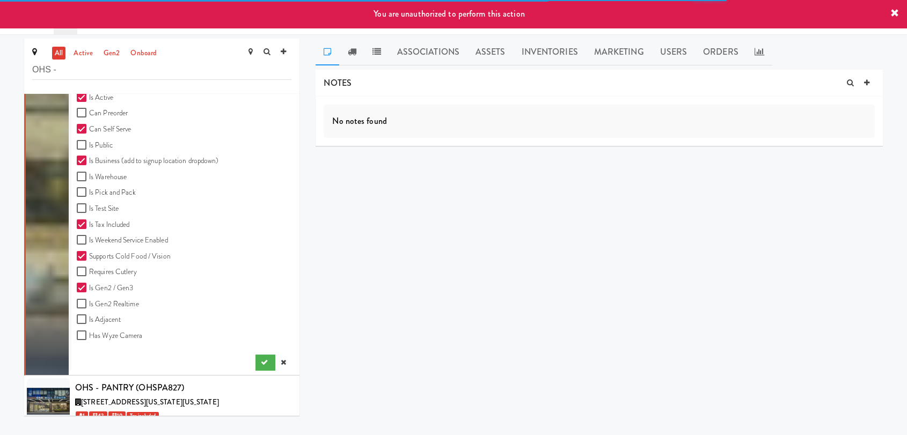
scroll to position [397, 0]
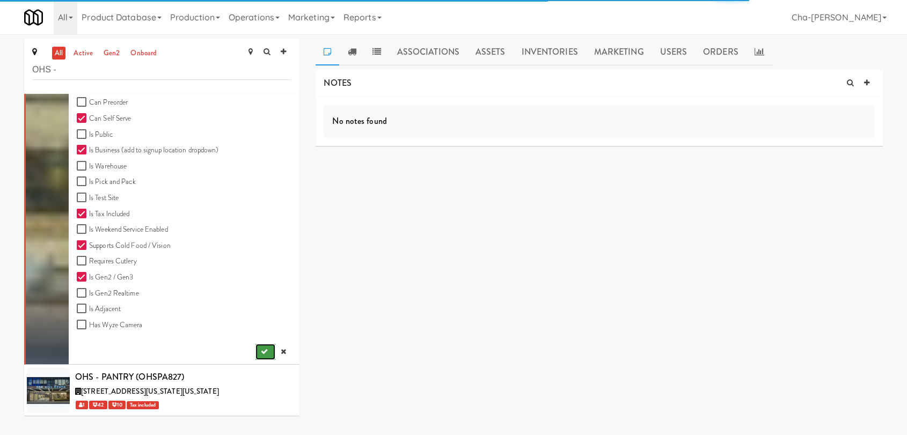
click at [261, 353] on button "submit" at bounding box center [266, 352] width 20 height 16
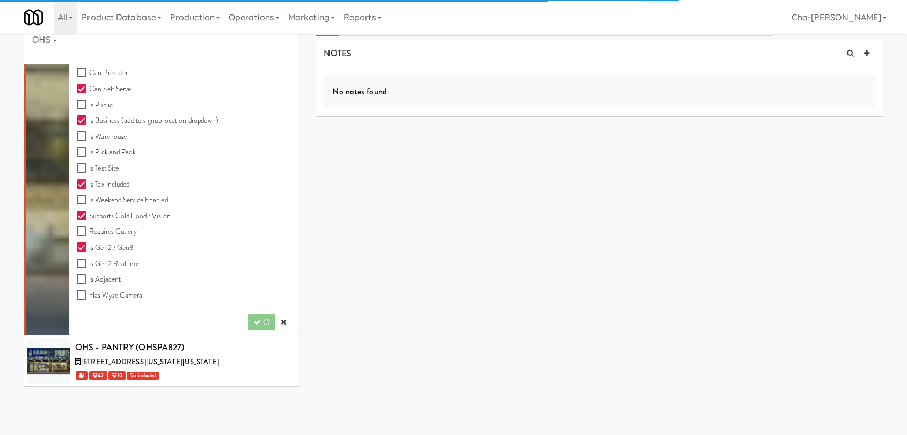
scroll to position [34, 0]
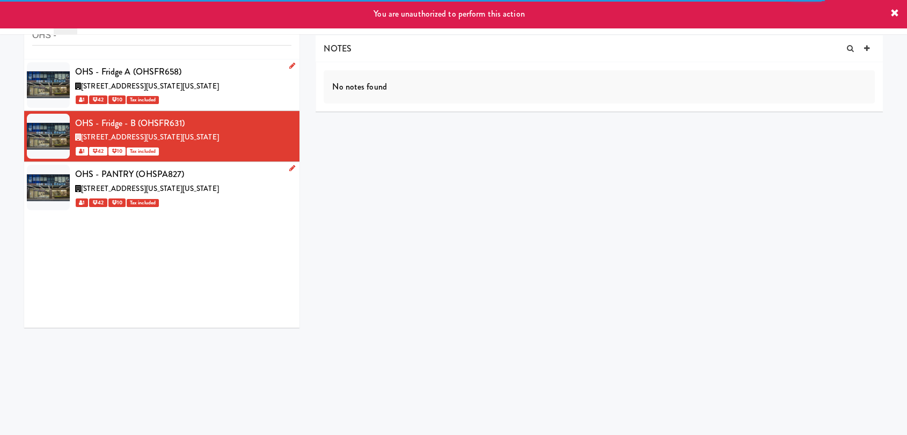
click at [289, 170] on icon at bounding box center [292, 168] width 6 height 7
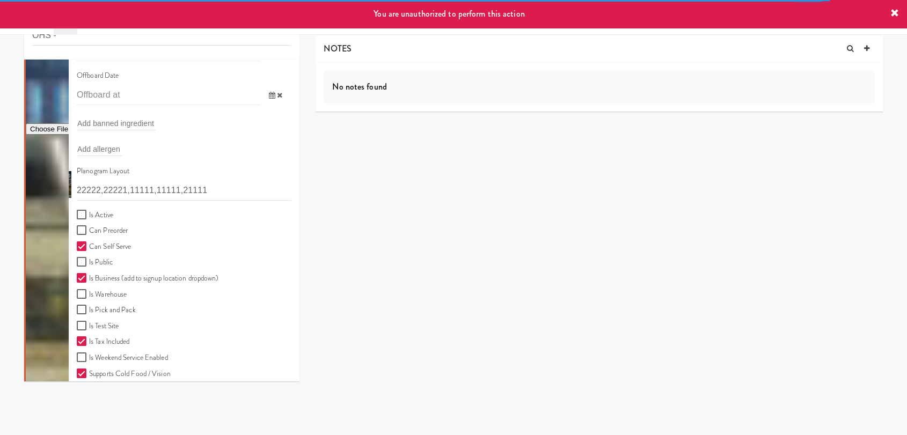
scroll to position [400, 0]
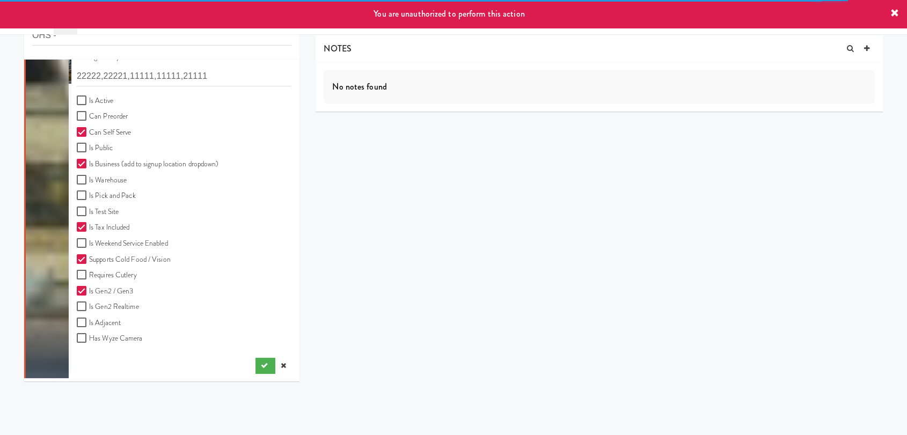
click at [90, 96] on label "Is Active" at bounding box center [95, 100] width 37 height 13
click at [89, 97] on input "Is Active" at bounding box center [83, 101] width 12 height 9
checkbox input "true"
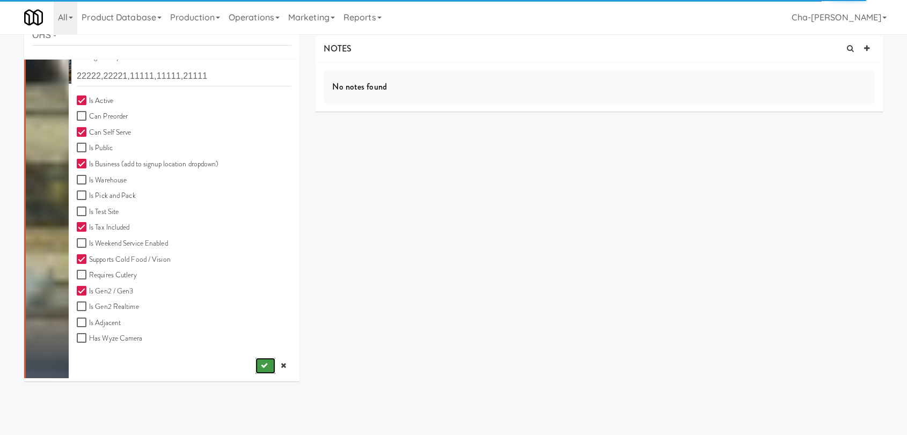
click at [261, 365] on icon "submit" at bounding box center [264, 365] width 7 height 7
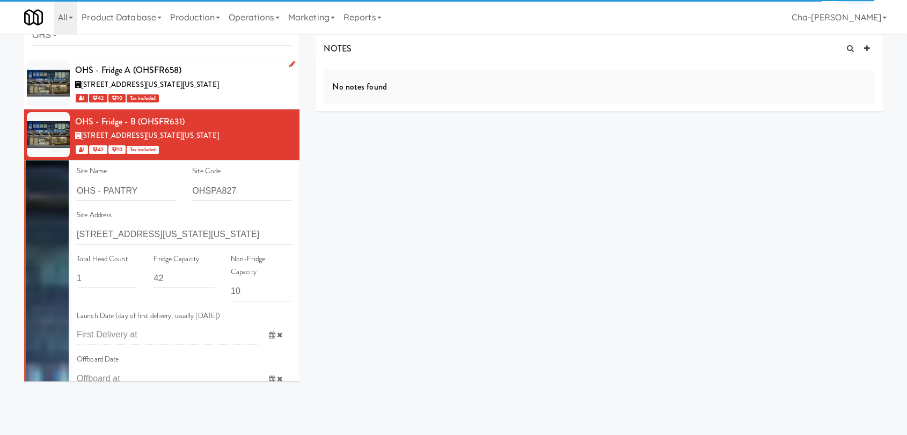
scroll to position [0, 0]
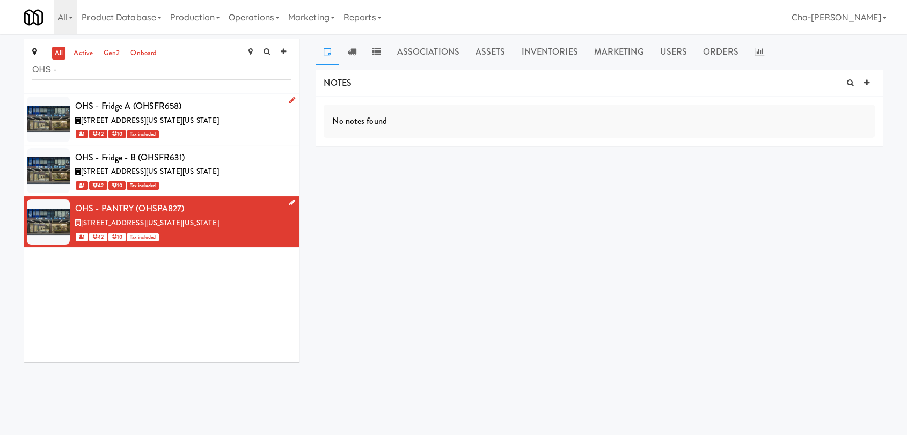
click at [285, 202] on link at bounding box center [290, 203] width 10 height 13
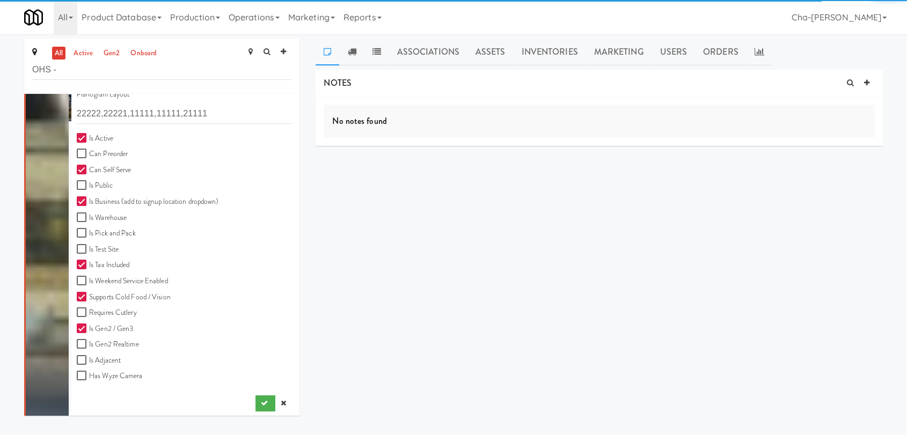
scroll to position [400, 0]
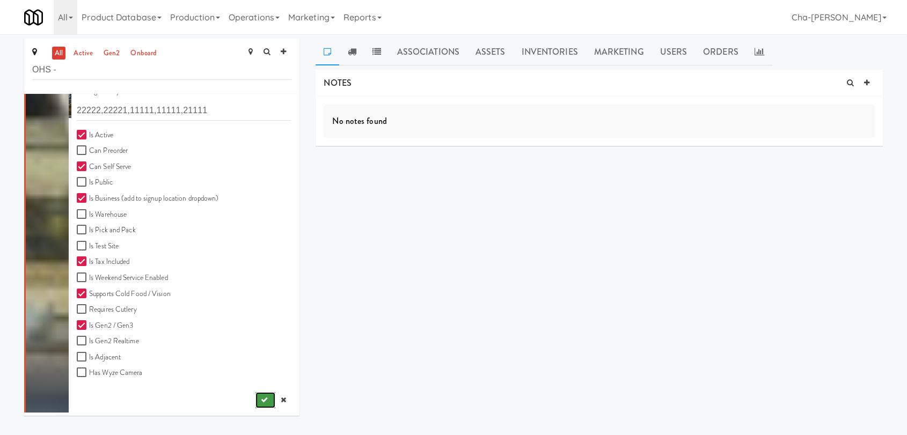
click at [256, 404] on button "submit" at bounding box center [266, 400] width 20 height 16
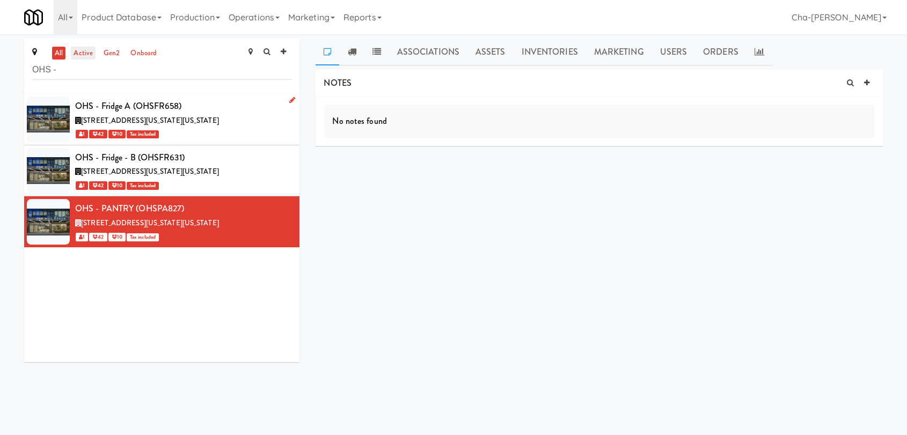
click at [79, 49] on link "active" at bounding box center [83, 53] width 25 height 13
click at [272, 12] on link "Operations" at bounding box center [254, 17] width 60 height 34
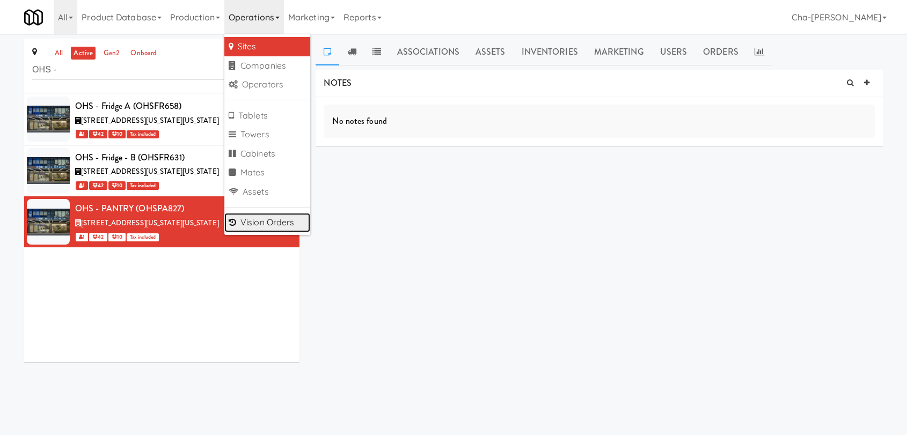
click at [268, 219] on link "Vision Orders" at bounding box center [267, 222] width 86 height 19
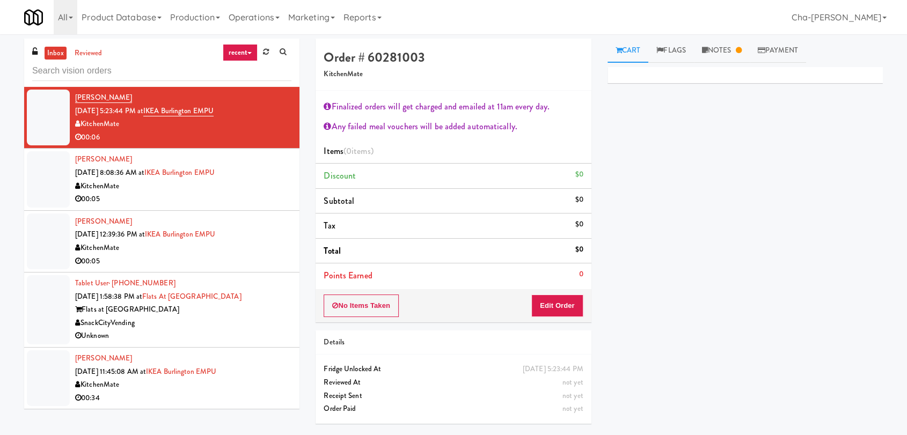
click at [114, 70] on input "text" at bounding box center [161, 71] width 259 height 20
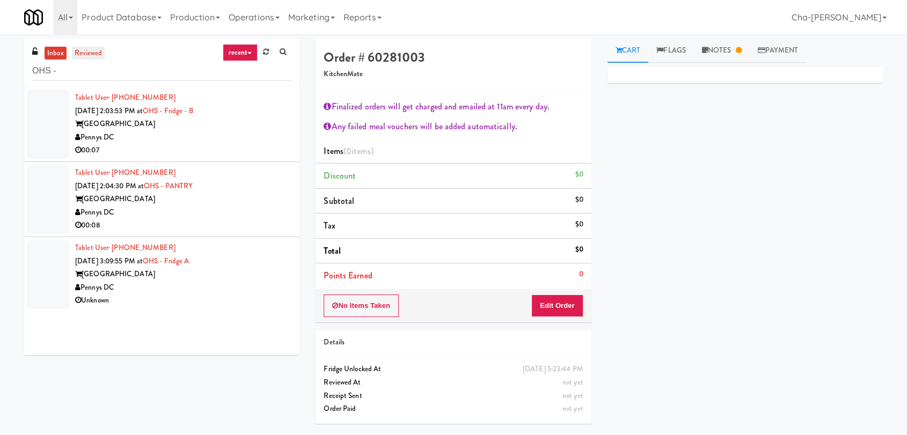
type input "OHS -"
click at [88, 57] on link "reviewed" at bounding box center [88, 53] width 33 height 13
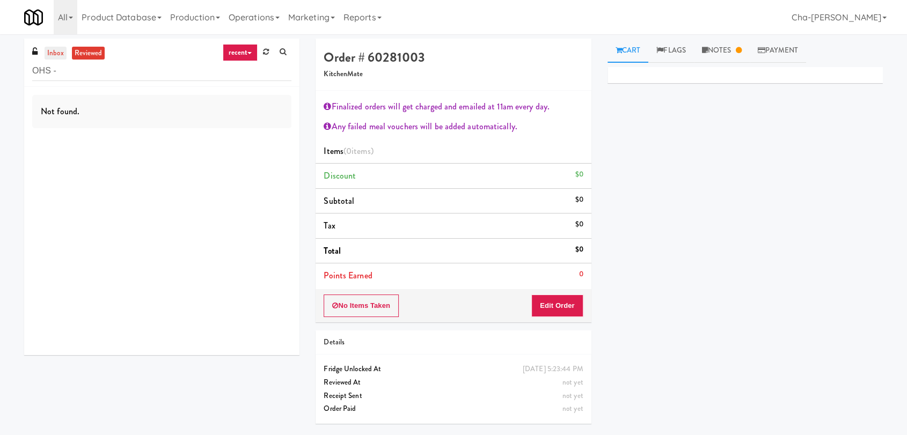
click at [59, 53] on link "inbox" at bounding box center [56, 53] width 22 height 13
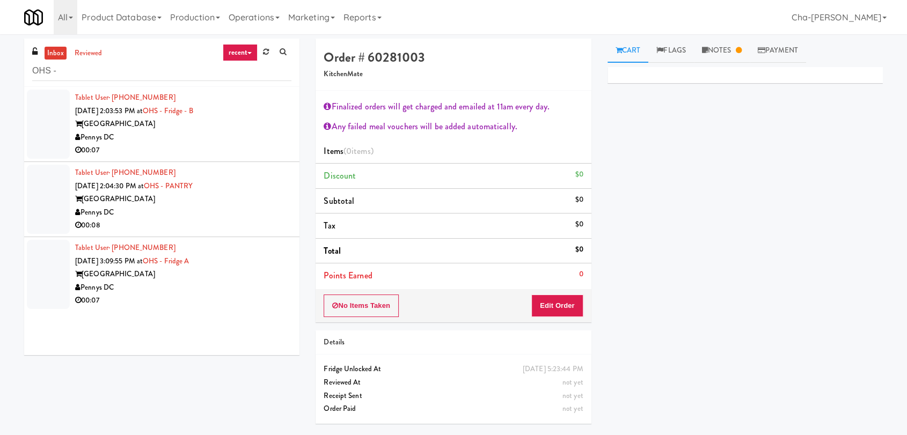
click at [210, 277] on div "[GEOGRAPHIC_DATA]" at bounding box center [183, 274] width 216 height 13
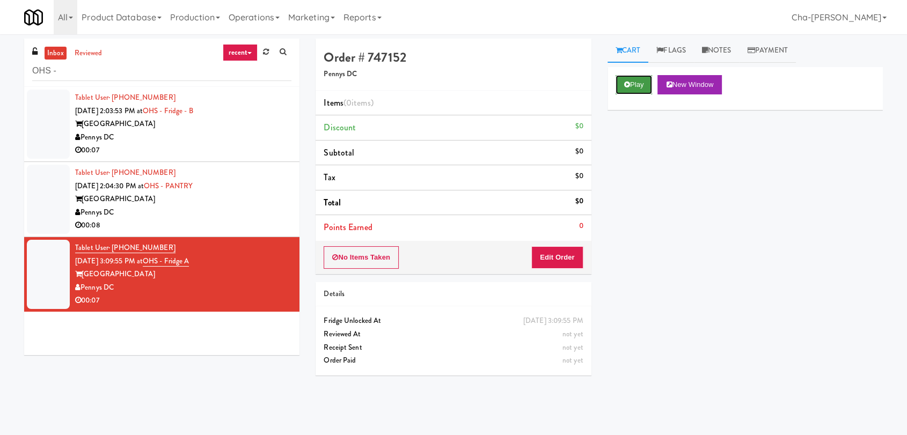
click at [643, 87] on button "Play" at bounding box center [634, 84] width 37 height 19
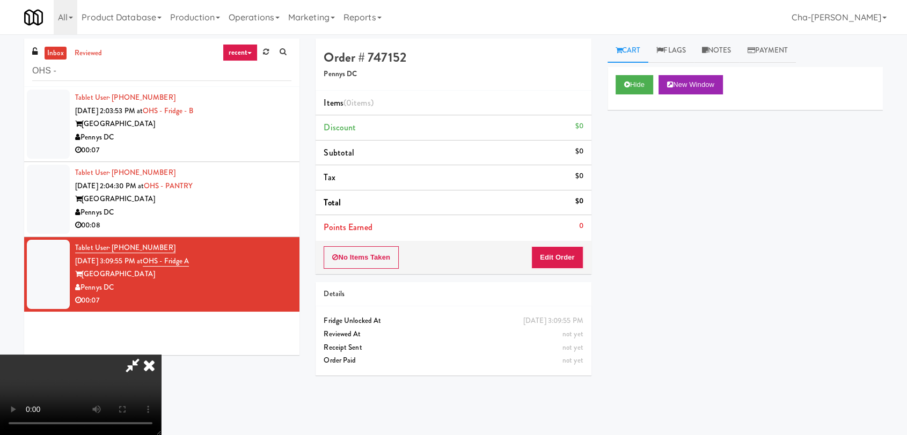
click at [161, 355] on icon at bounding box center [149, 365] width 24 height 21
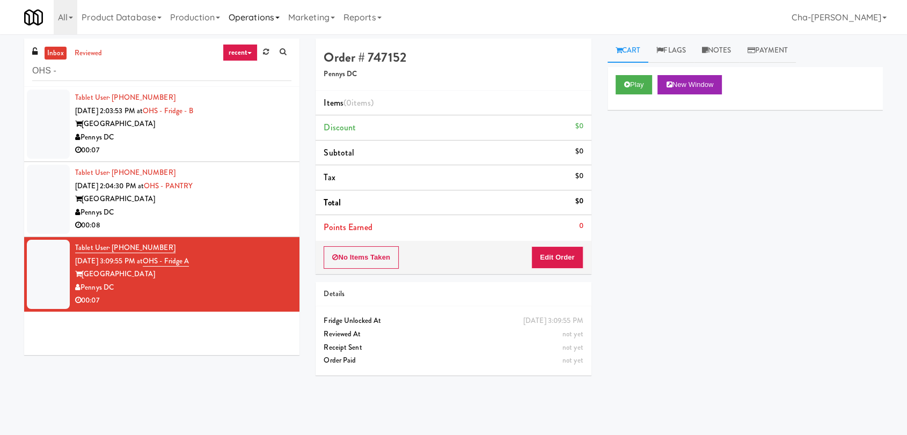
click at [275, 14] on link "Operations" at bounding box center [254, 17] width 60 height 34
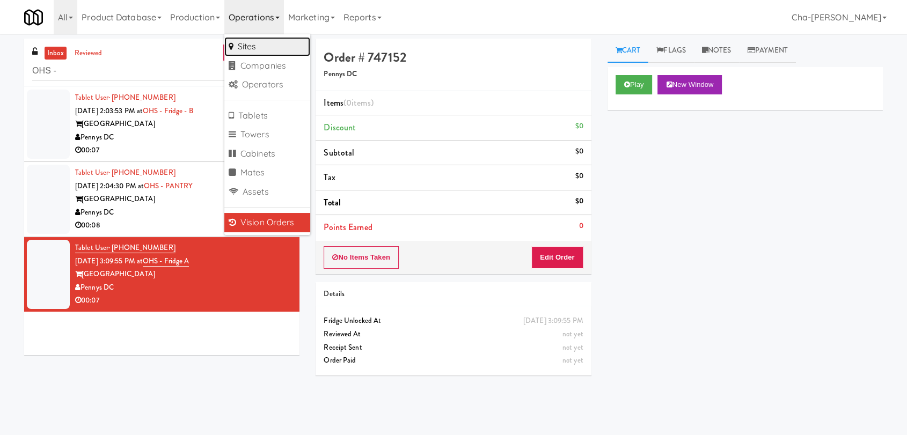
click at [252, 46] on link "Sites" at bounding box center [267, 46] width 86 height 19
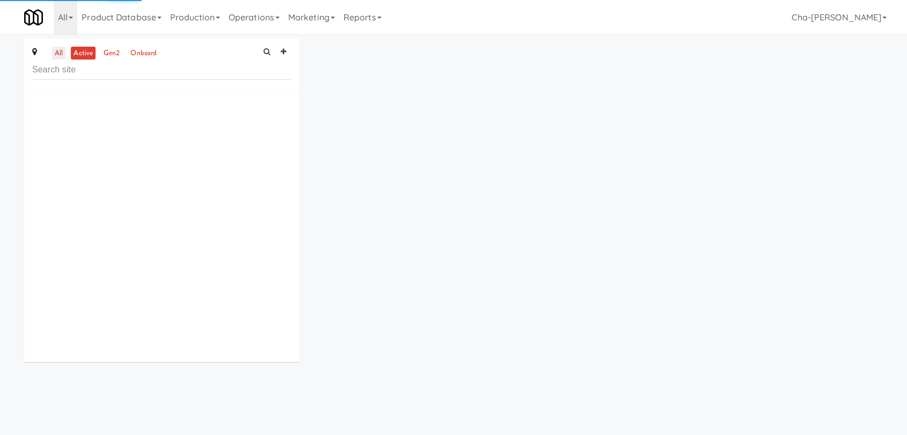
click at [63, 54] on link "all" at bounding box center [58, 53] width 13 height 13
click at [99, 78] on input "text" at bounding box center [161, 70] width 259 height 20
paste input "OHS - Fridge A"
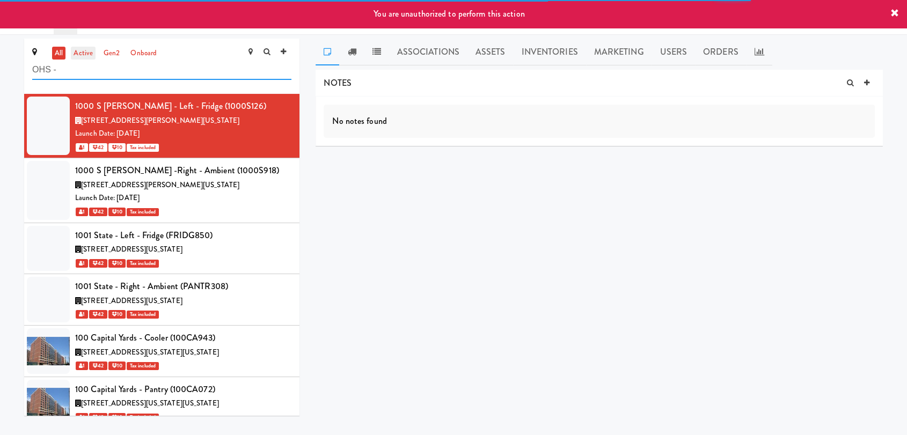
type input "OHS -"
click at [90, 59] on link "active" at bounding box center [83, 53] width 25 height 13
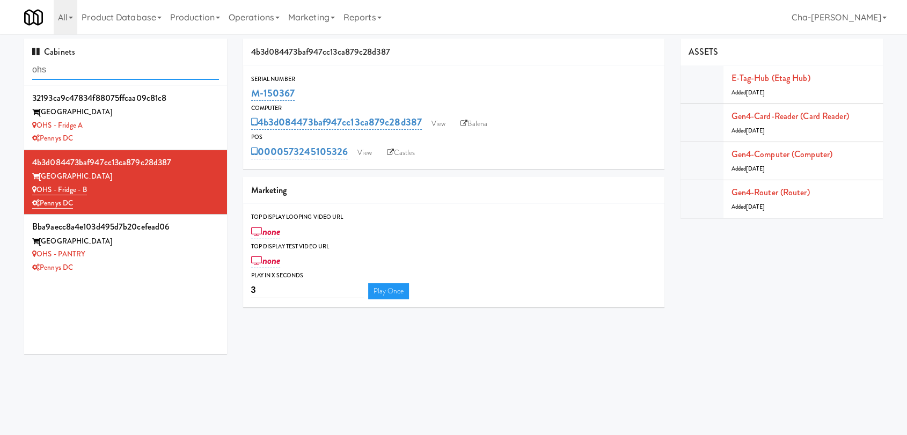
click at [97, 68] on input "ohs" at bounding box center [125, 70] width 187 height 20
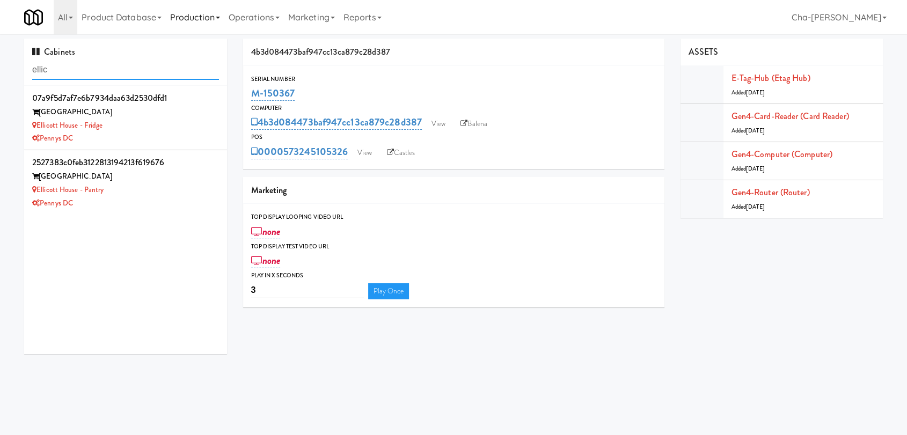
type input "ellic"
click at [162, 194] on div "Ellicott House - Pantry" at bounding box center [125, 190] width 187 height 13
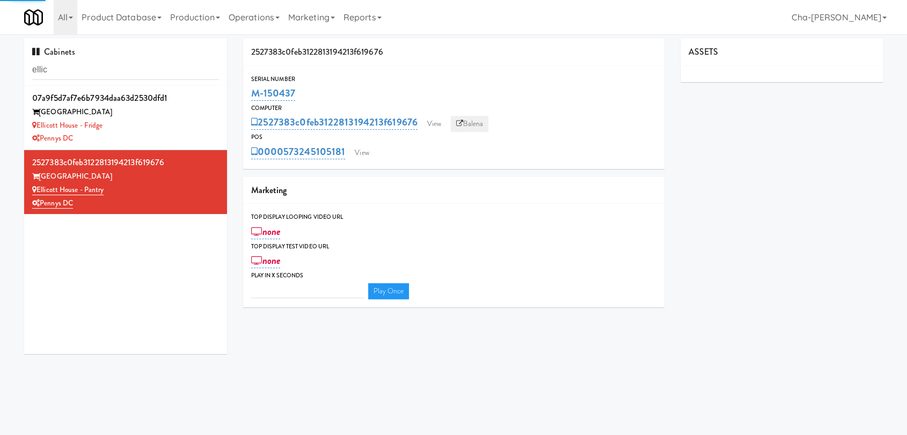
type input "3"
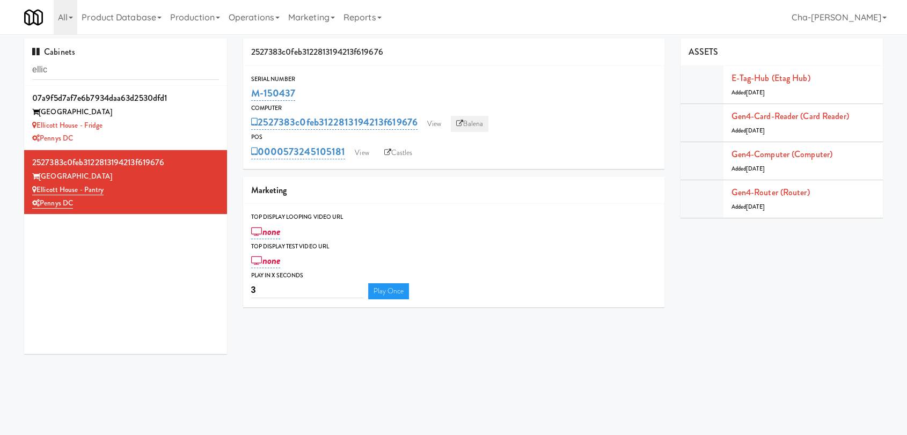
click at [481, 121] on link "Balena" at bounding box center [470, 124] width 38 height 16
click at [476, 125] on link "Balena" at bounding box center [470, 124] width 38 height 16
drag, startPoint x: 302, startPoint y: 98, endPoint x: 251, endPoint y: 93, distance: 51.2
click at [251, 93] on div "M-150437" at bounding box center [453, 93] width 405 height 18
copy link "M-150437"
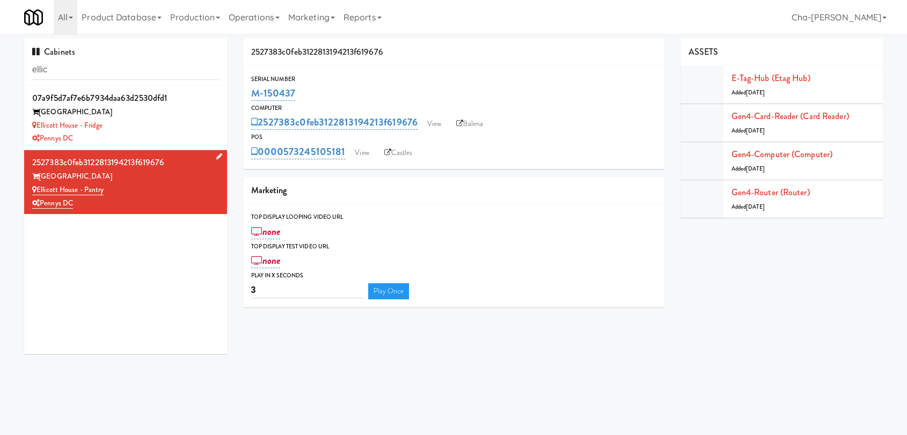
click at [159, 190] on div "Ellicott House - Pantry" at bounding box center [125, 190] width 187 height 13
